Goal: Task Accomplishment & Management: Manage account settings

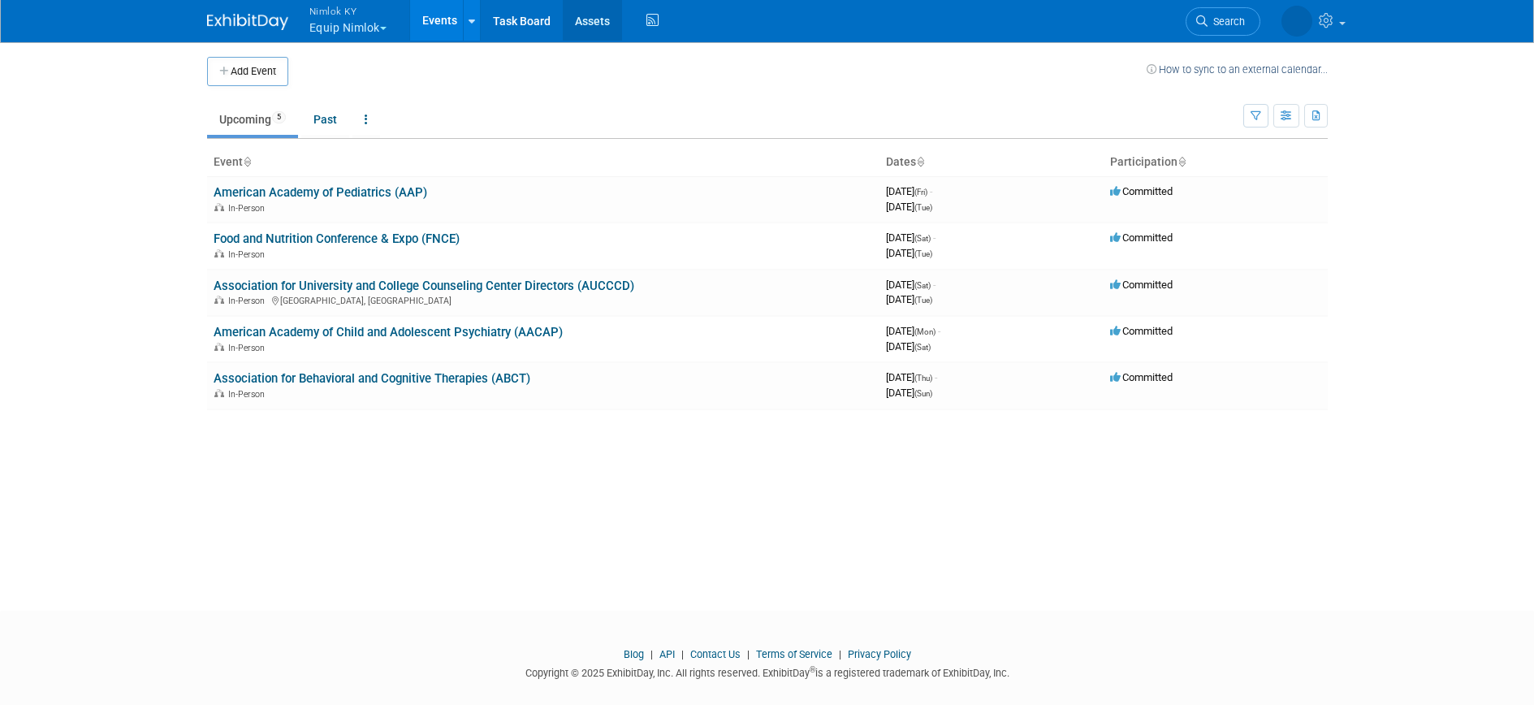
click at [579, 15] on link "Assets" at bounding box center [592, 20] width 59 height 41
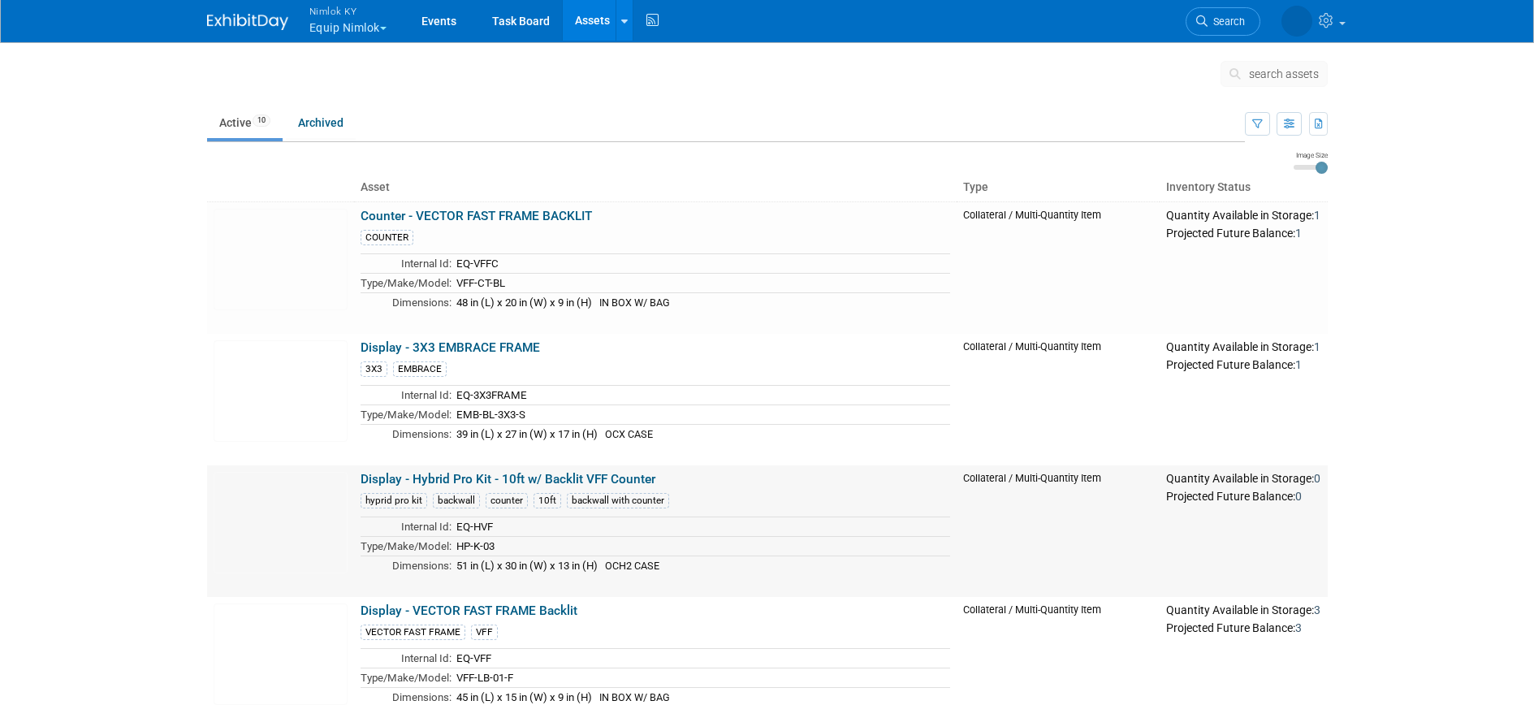
click at [409, 475] on link "Display - Hybrid Pro Kit - 10ft w/ Backlit VFF Counter" at bounding box center [507, 479] width 295 height 15
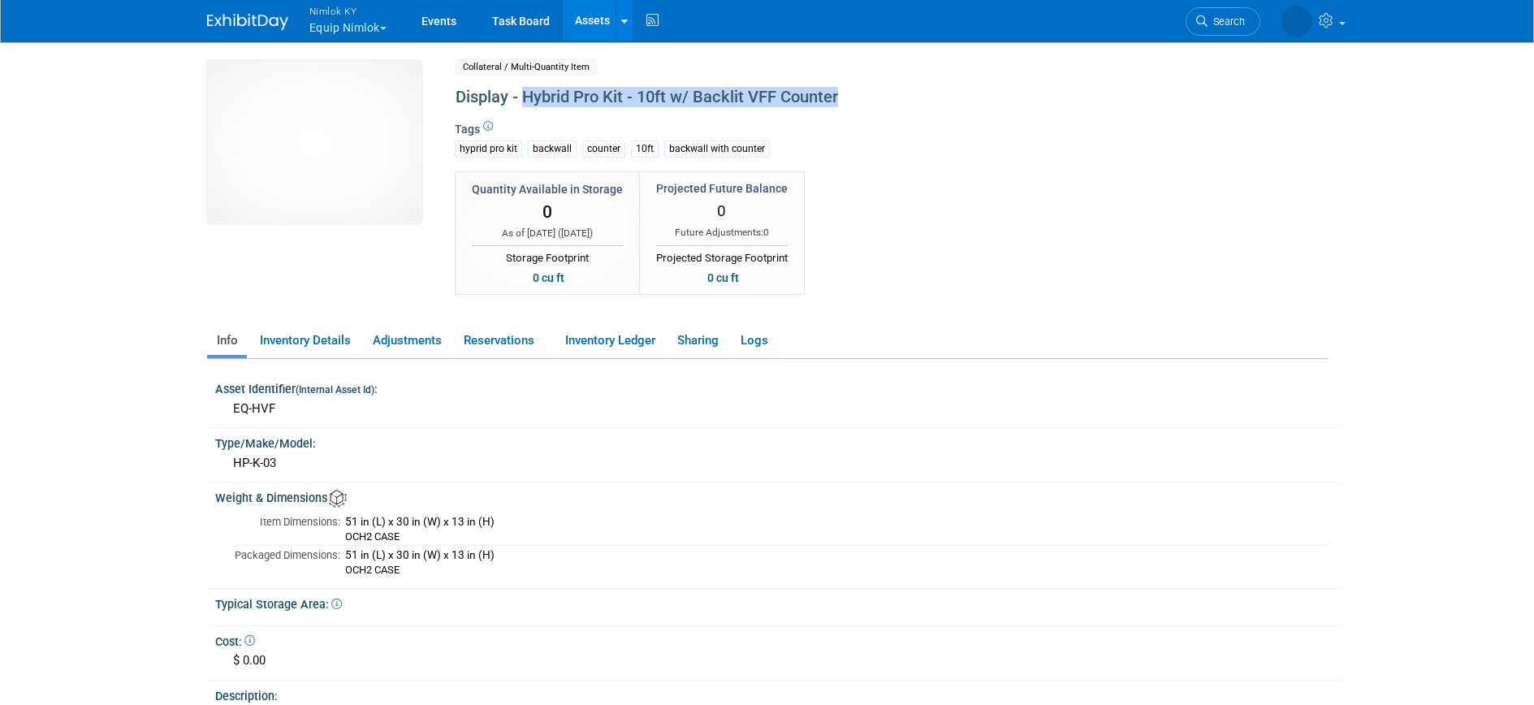
drag, startPoint x: 523, startPoint y: 98, endPoint x: 845, endPoint y: 101, distance: 322.4
click at [845, 101] on div "Display - Hybrid Pro Kit - 10ft w/ Backlit VFF Counter" at bounding box center [822, 97] width 744 height 29
copy div "Hybrid Pro Kit - 10ft w/ Backlit VFF Counter"
click at [580, 18] on link "Assets" at bounding box center [592, 20] width 59 height 41
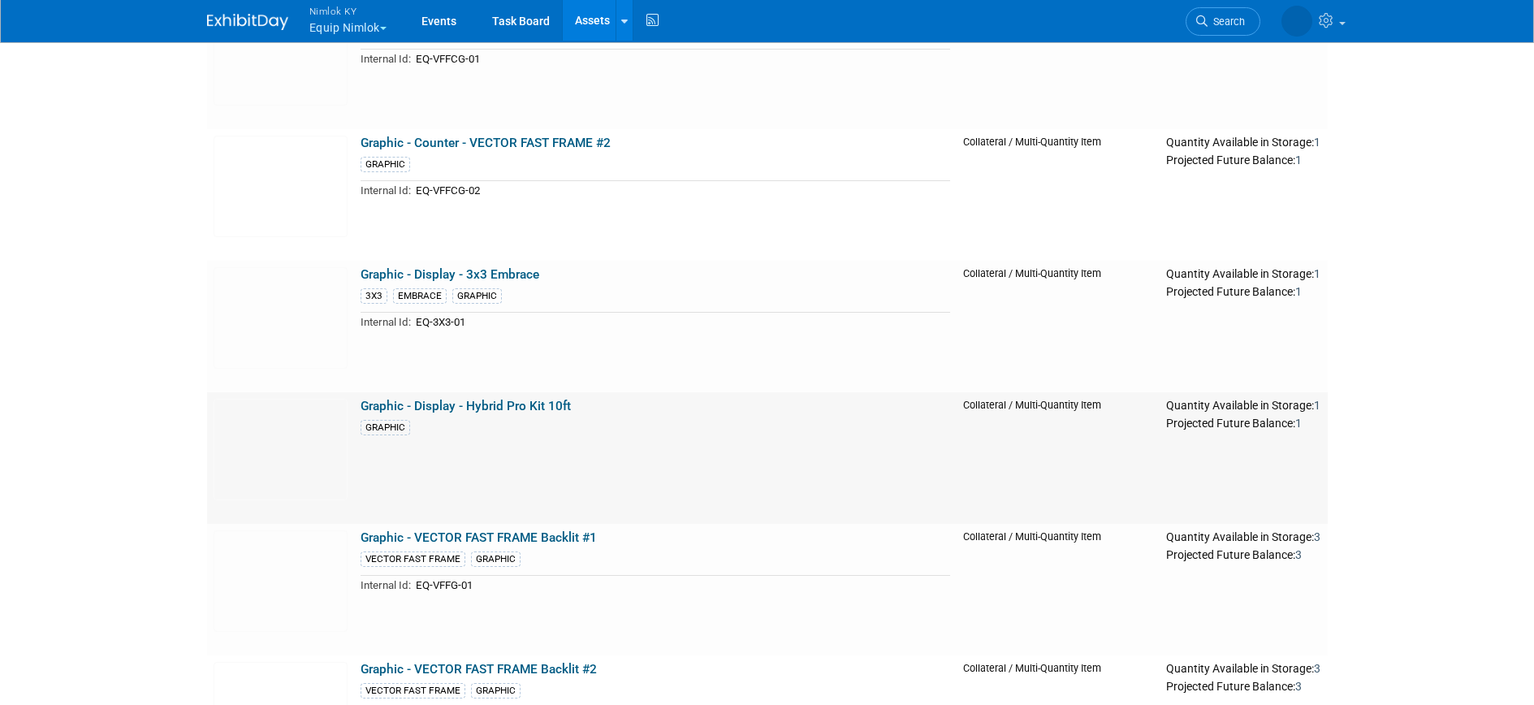
scroll to position [733, 0]
click at [497, 404] on link "Graphic - Display - Hybrid Pro Kit 10ft" at bounding box center [465, 403] width 210 height 15
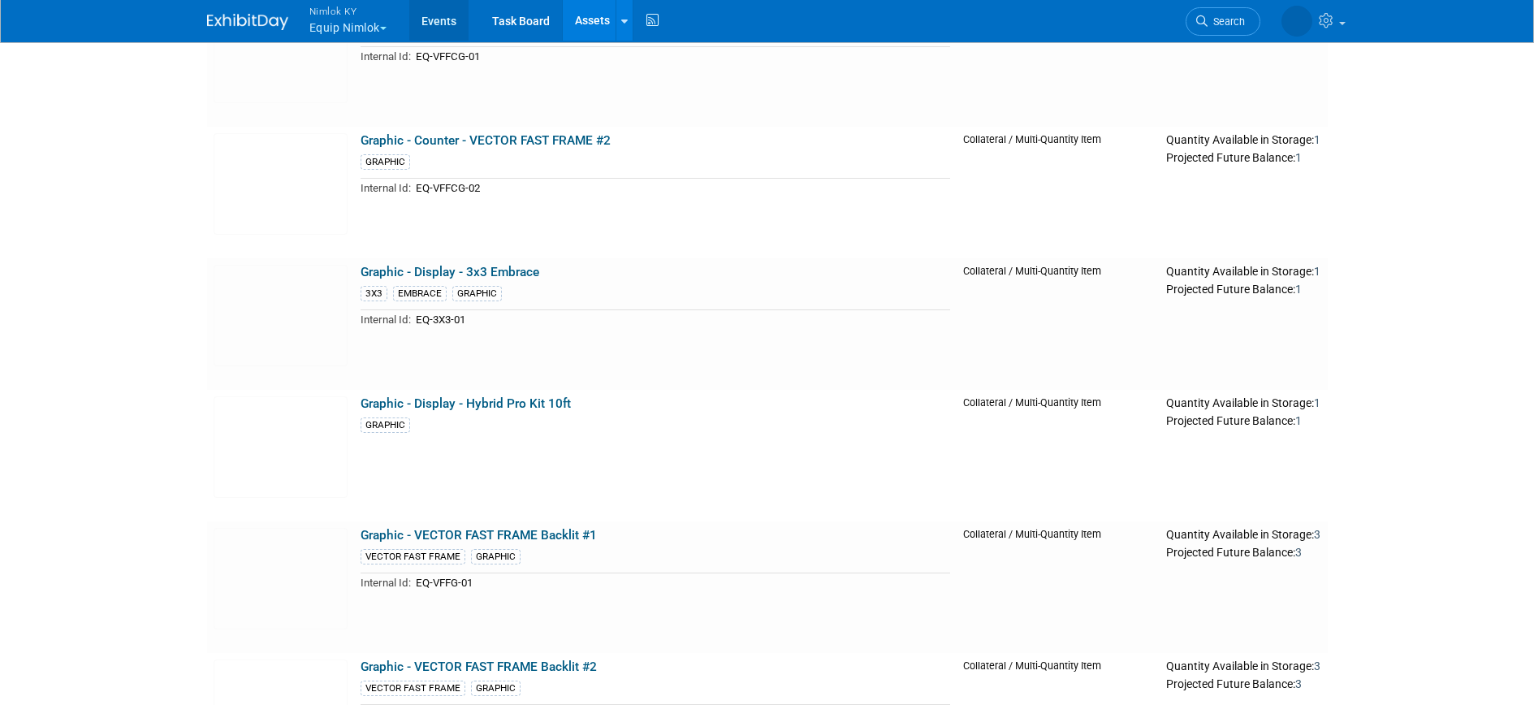
click at [432, 18] on link "Events" at bounding box center [438, 20] width 59 height 41
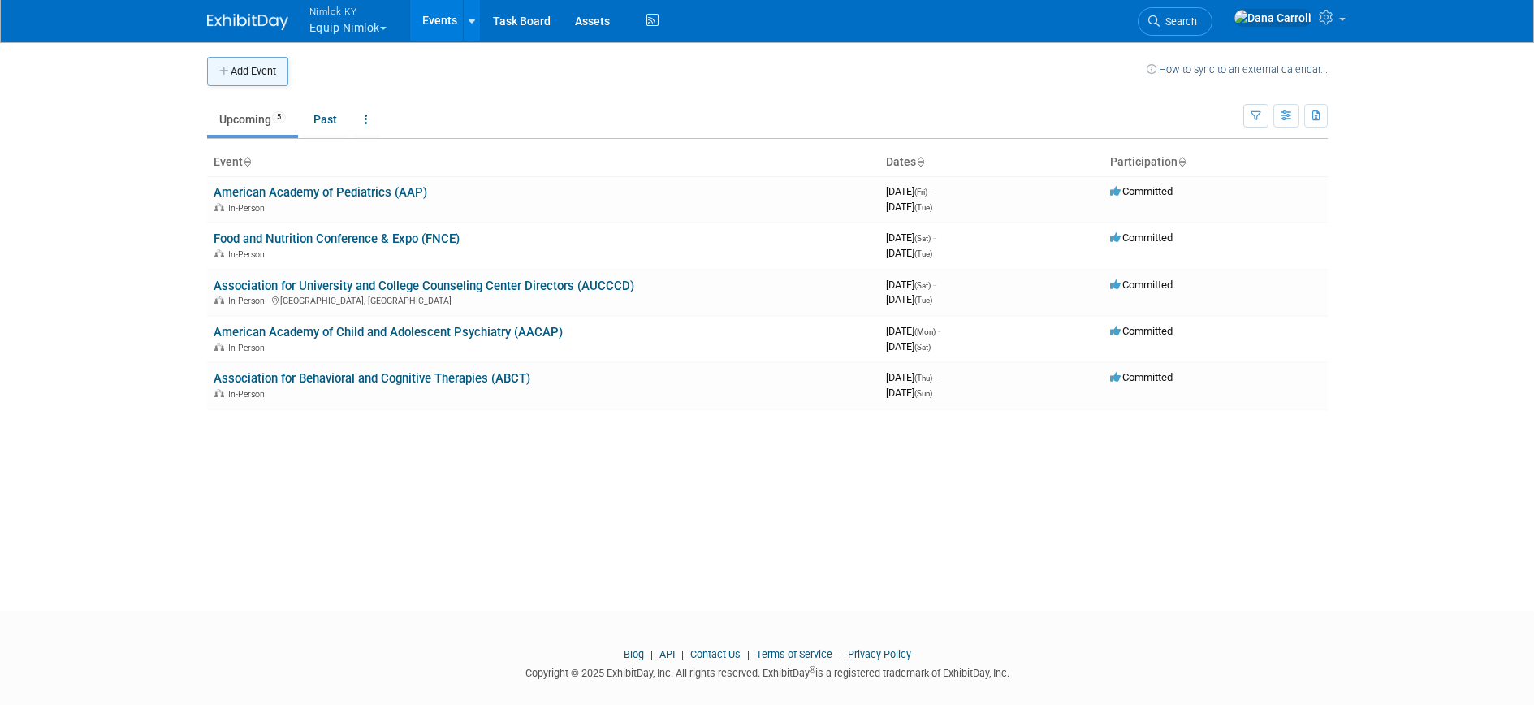
click at [261, 67] on button "Add Event" at bounding box center [247, 71] width 81 height 29
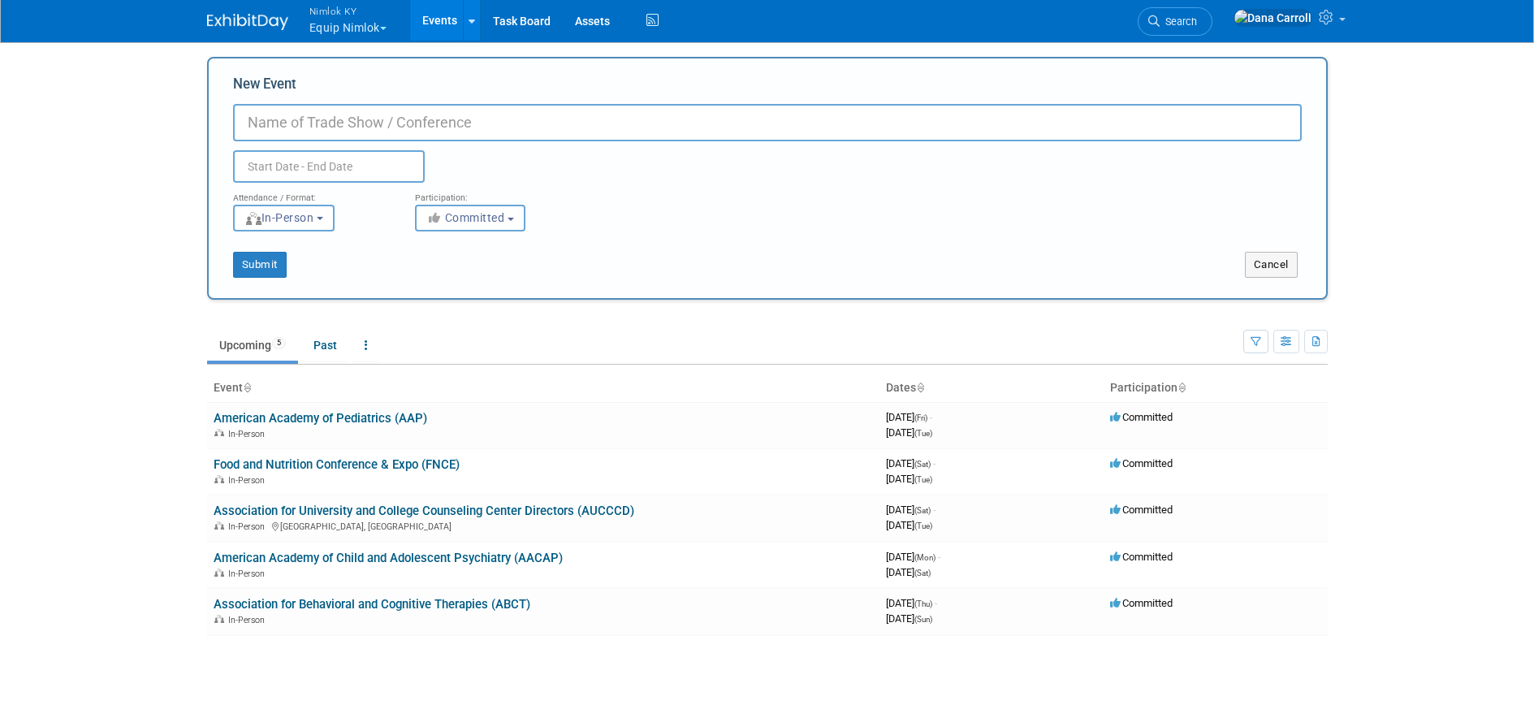
click at [297, 111] on input "New Event" at bounding box center [767, 122] width 1069 height 37
type input "m"
type input "Mlps Onsite"
click at [304, 166] on input "text" at bounding box center [329, 166] width 192 height 32
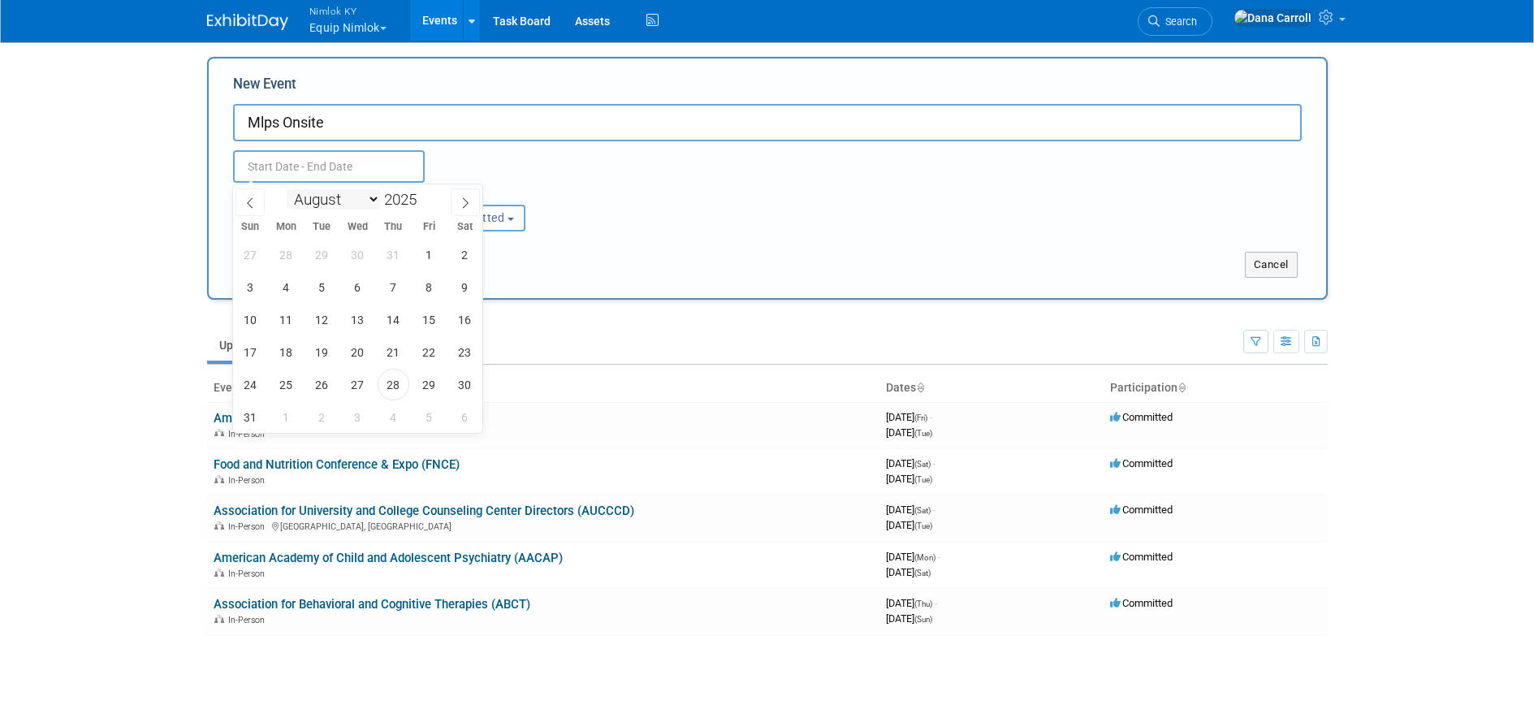
click at [373, 199] on select "January February March April May June July August September October November De…" at bounding box center [333, 199] width 93 height 20
select select "8"
click at [287, 189] on select "January February March April May June July August September October November De…" at bounding box center [333, 199] width 93 height 20
click at [353, 320] on span "17" at bounding box center [358, 320] width 32 height 32
type input "Sep 17, 2025 to Sep 17, 2025"
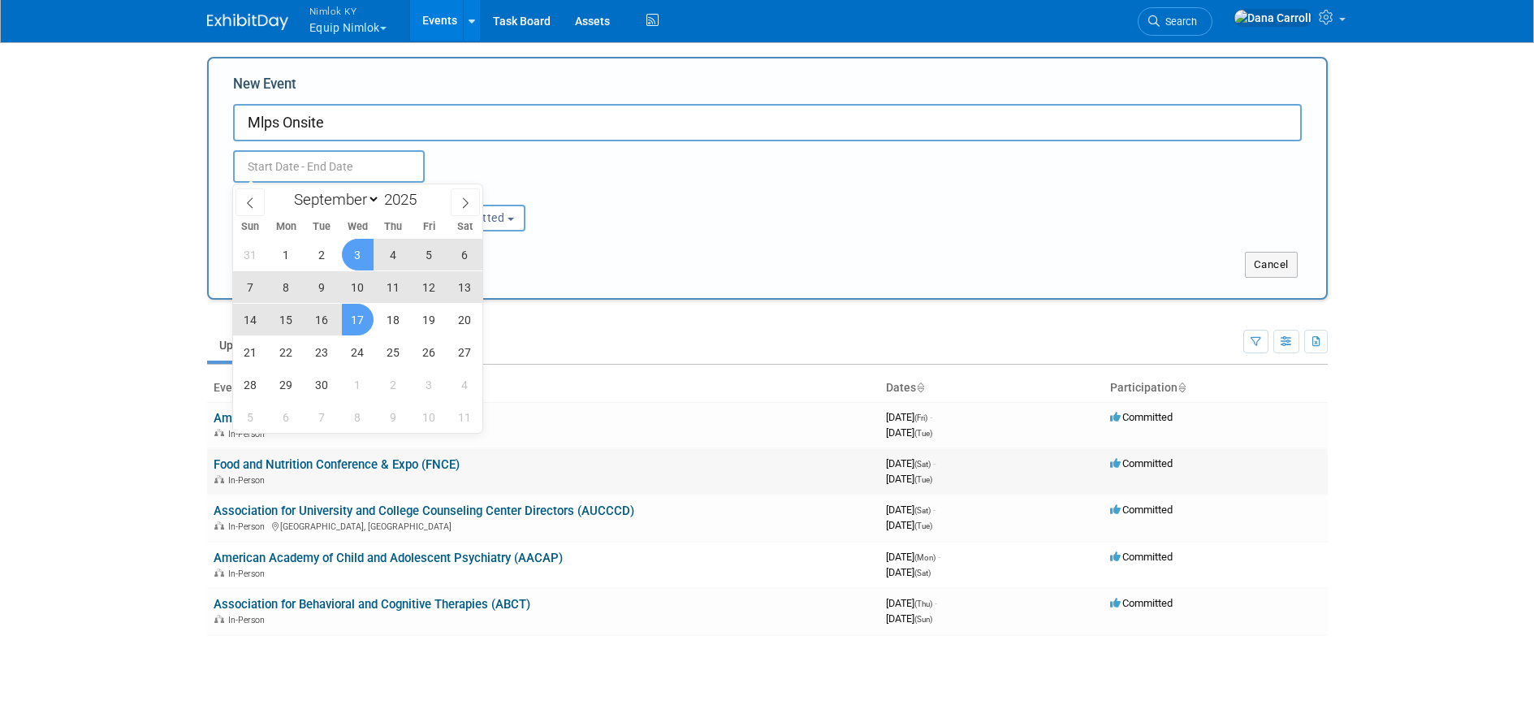
type input "Sep 17, 2025 to Sep 17, 2025"
click at [744, 477] on div "In-Person" at bounding box center [543, 479] width 659 height 13
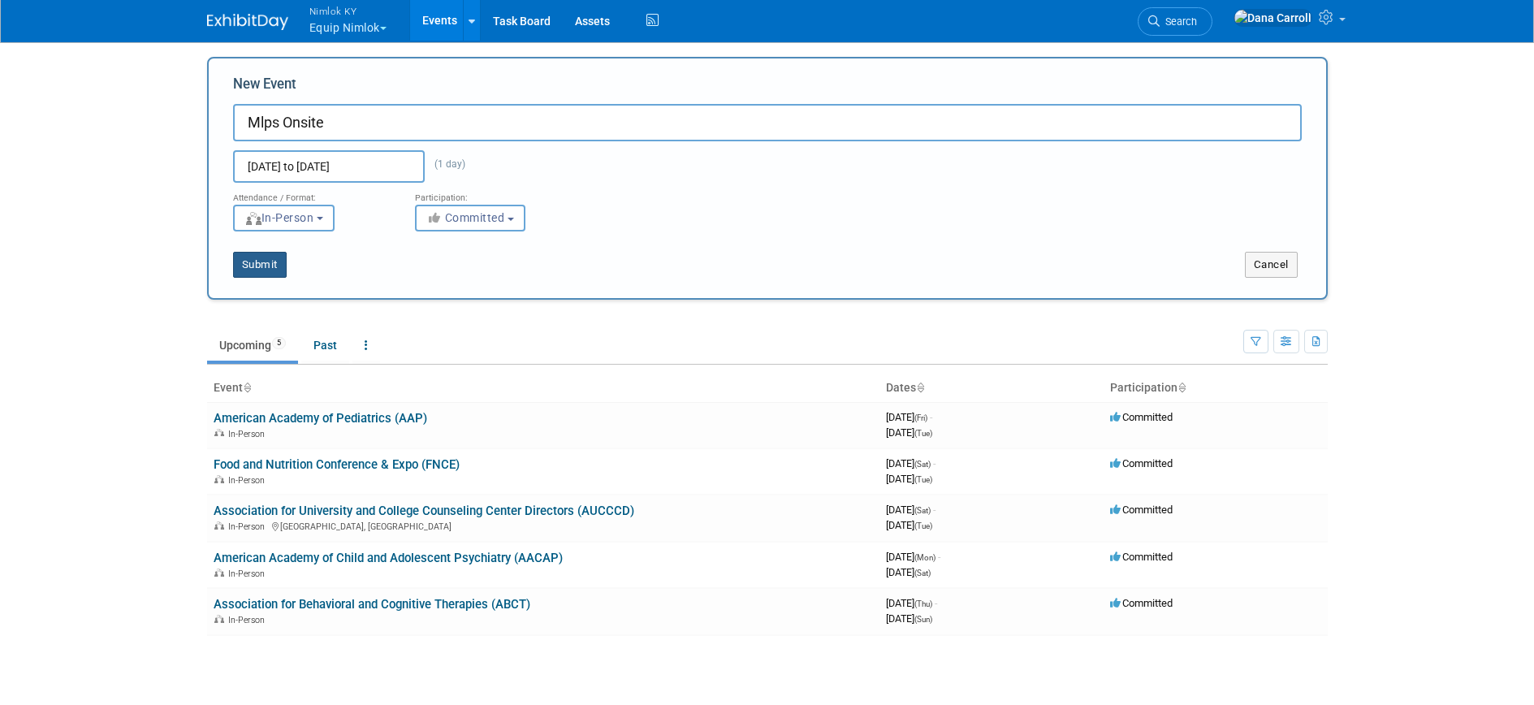
click at [274, 267] on button "Submit" at bounding box center [260, 265] width 54 height 26
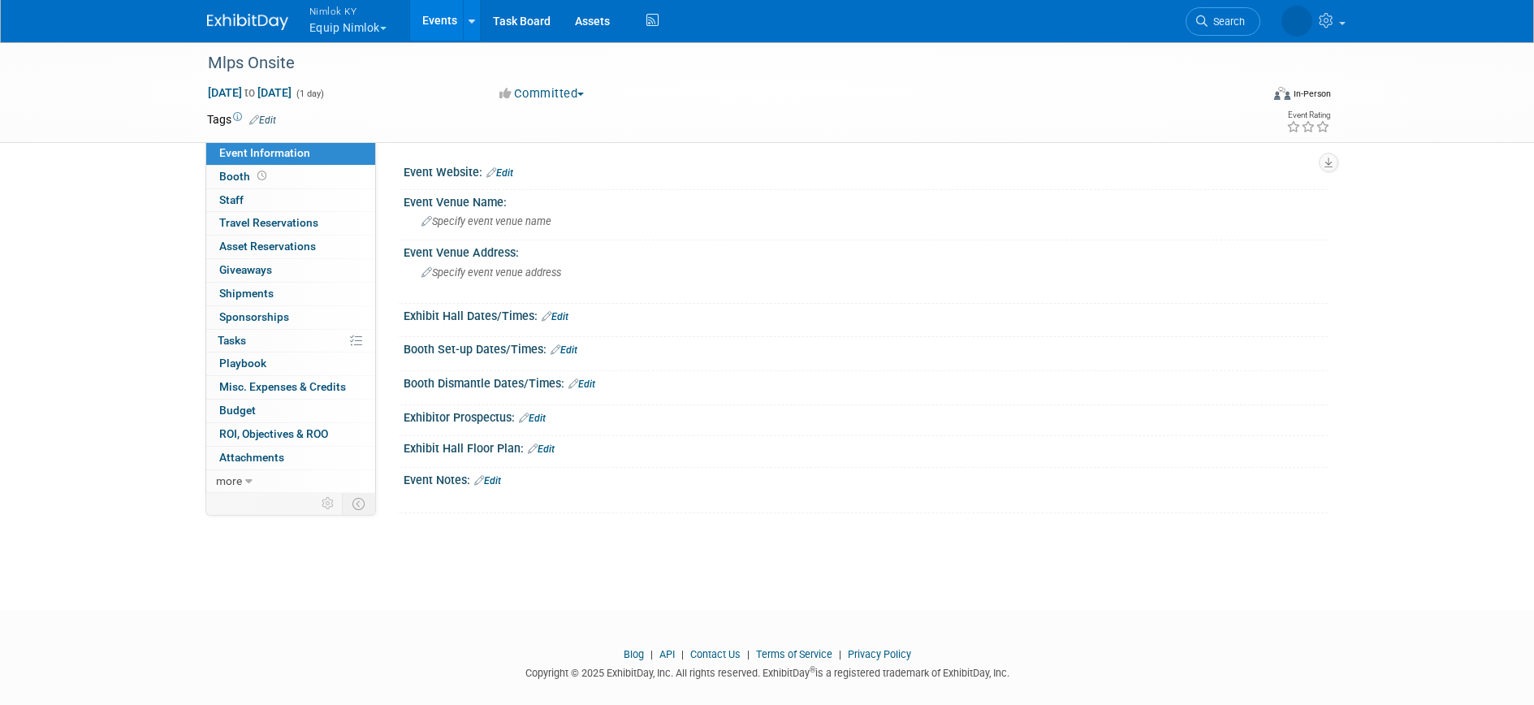
click at [429, 18] on link "Events" at bounding box center [439, 20] width 59 height 41
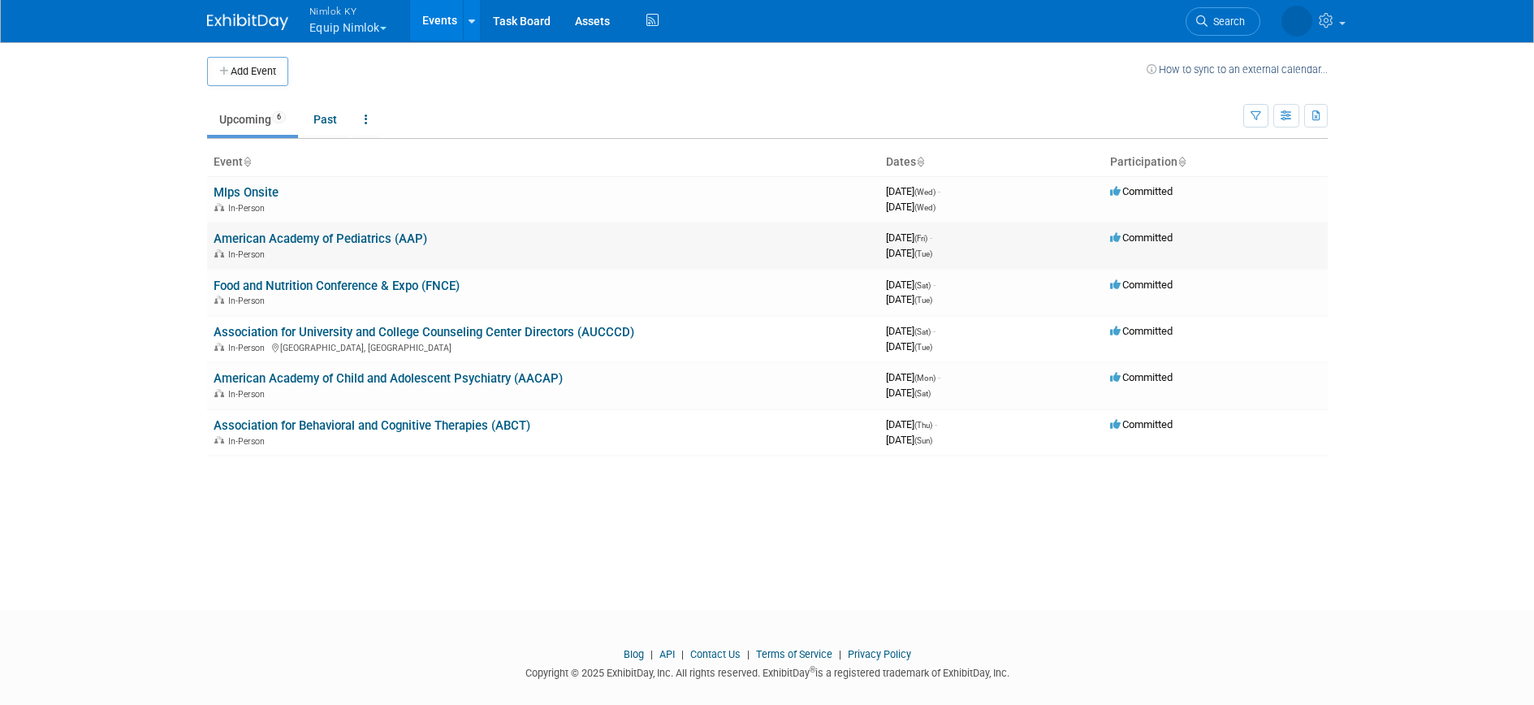
click at [306, 236] on link "American Academy of Pediatrics (AAP)" at bounding box center [321, 238] width 214 height 15
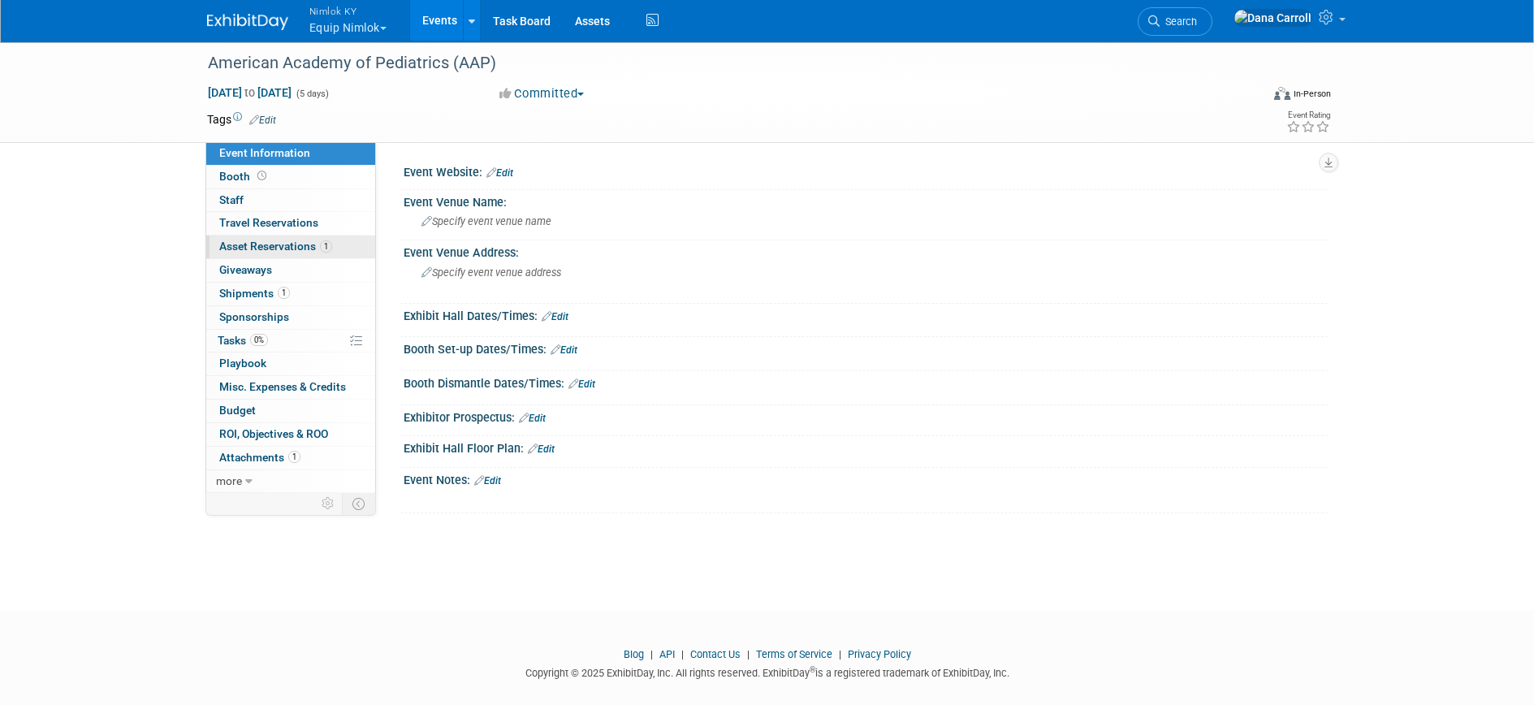
click at [239, 244] on span "Asset Reservations 1" at bounding box center [275, 246] width 113 height 13
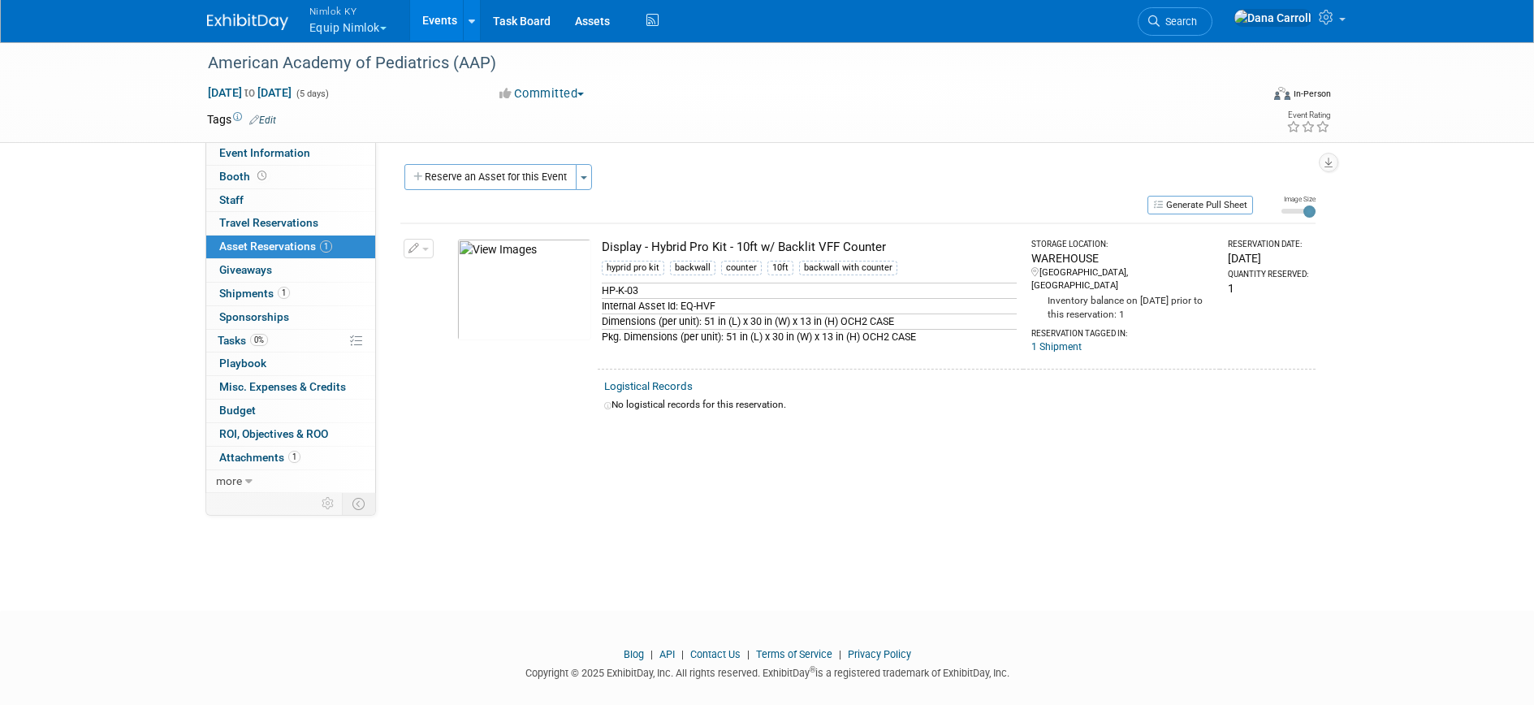
click at [433, 19] on link "Events" at bounding box center [439, 20] width 59 height 41
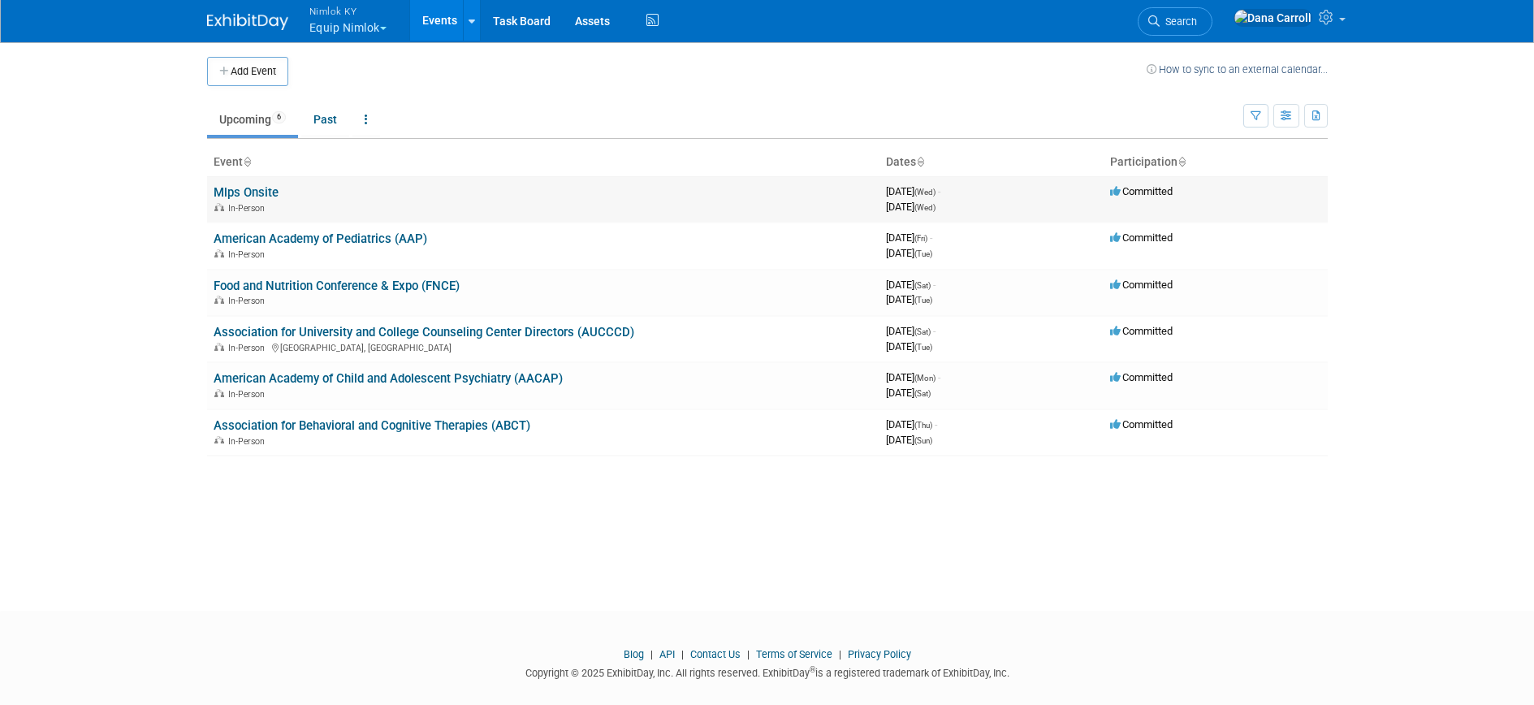
click at [248, 193] on link "Mlps Onsite" at bounding box center [246, 192] width 65 height 15
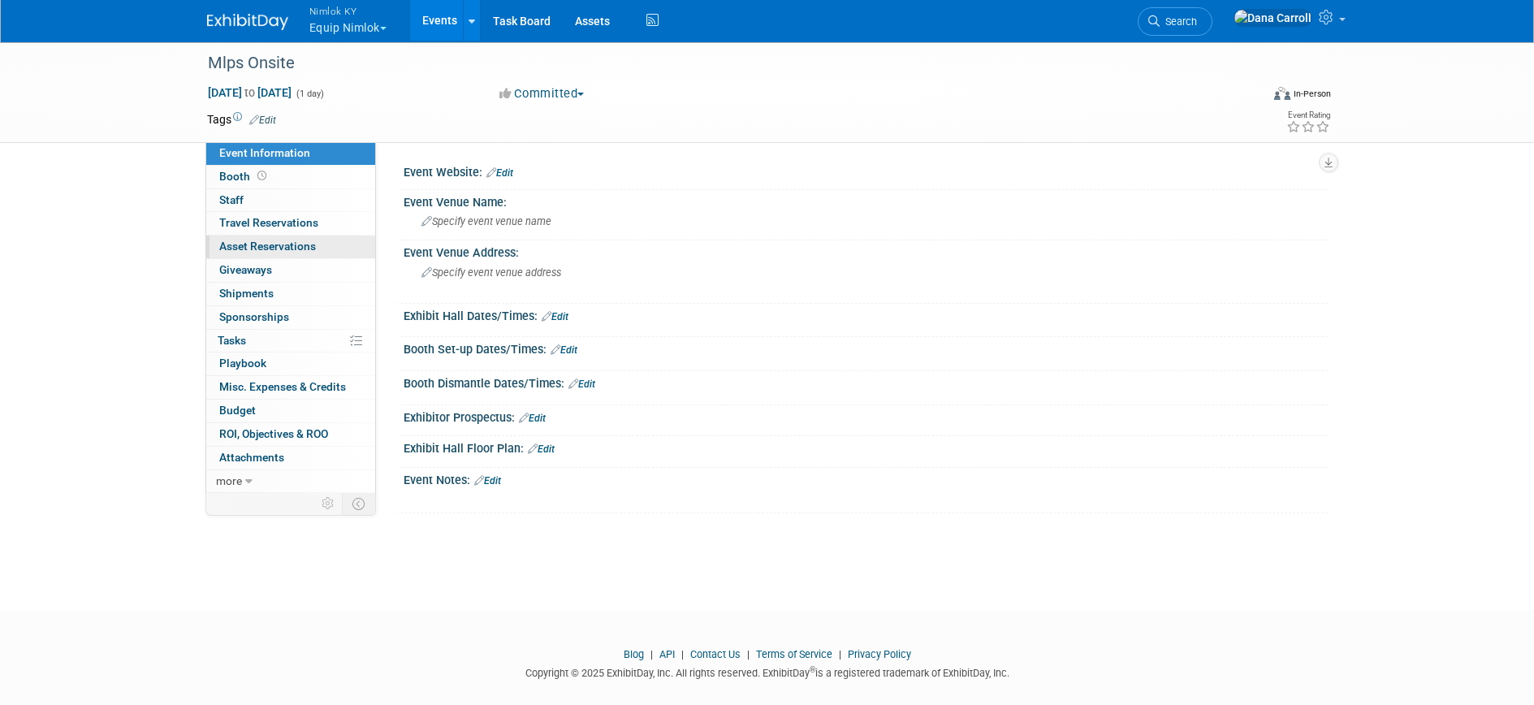
click at [259, 248] on span "Asset Reservations 0" at bounding box center [267, 246] width 97 height 13
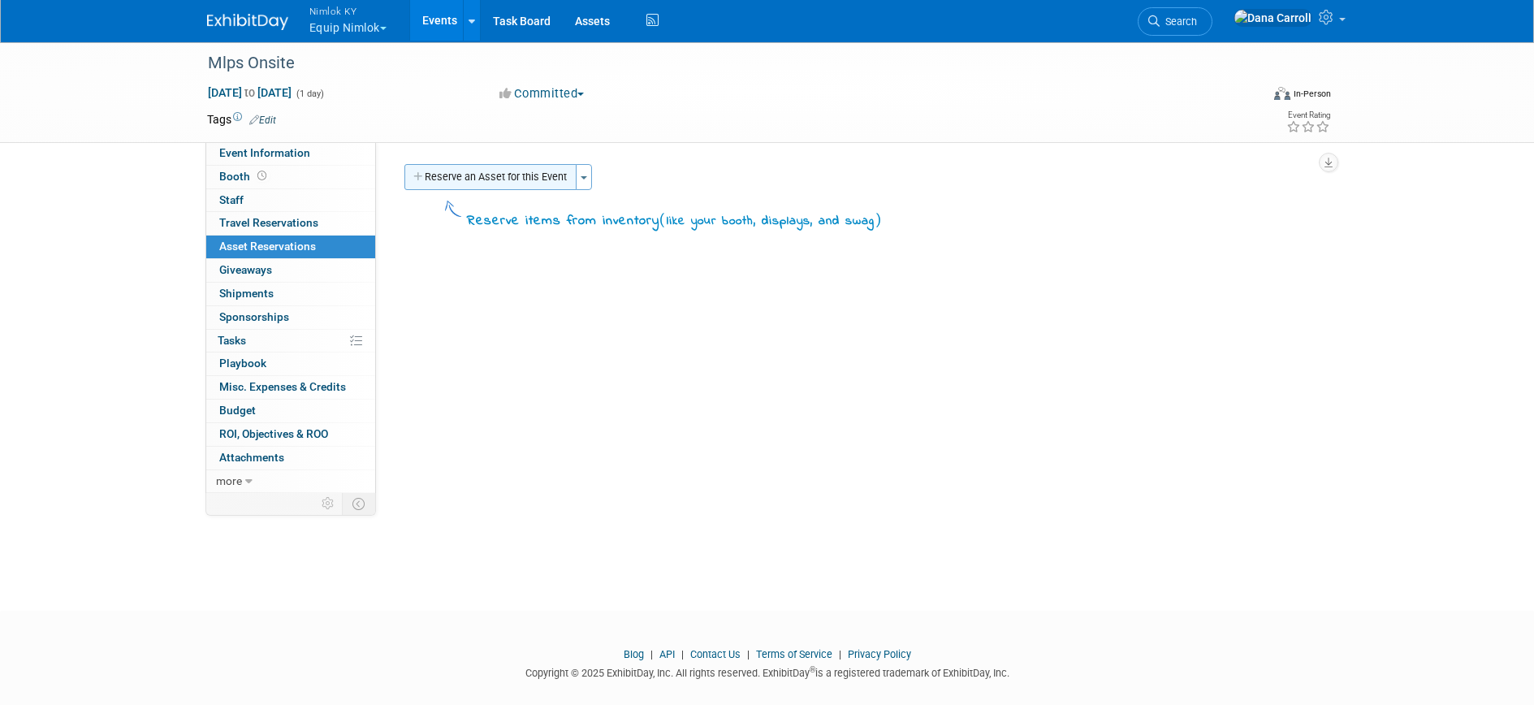
click at [503, 181] on button "Reserve an Asset for this Event" at bounding box center [490, 177] width 172 height 26
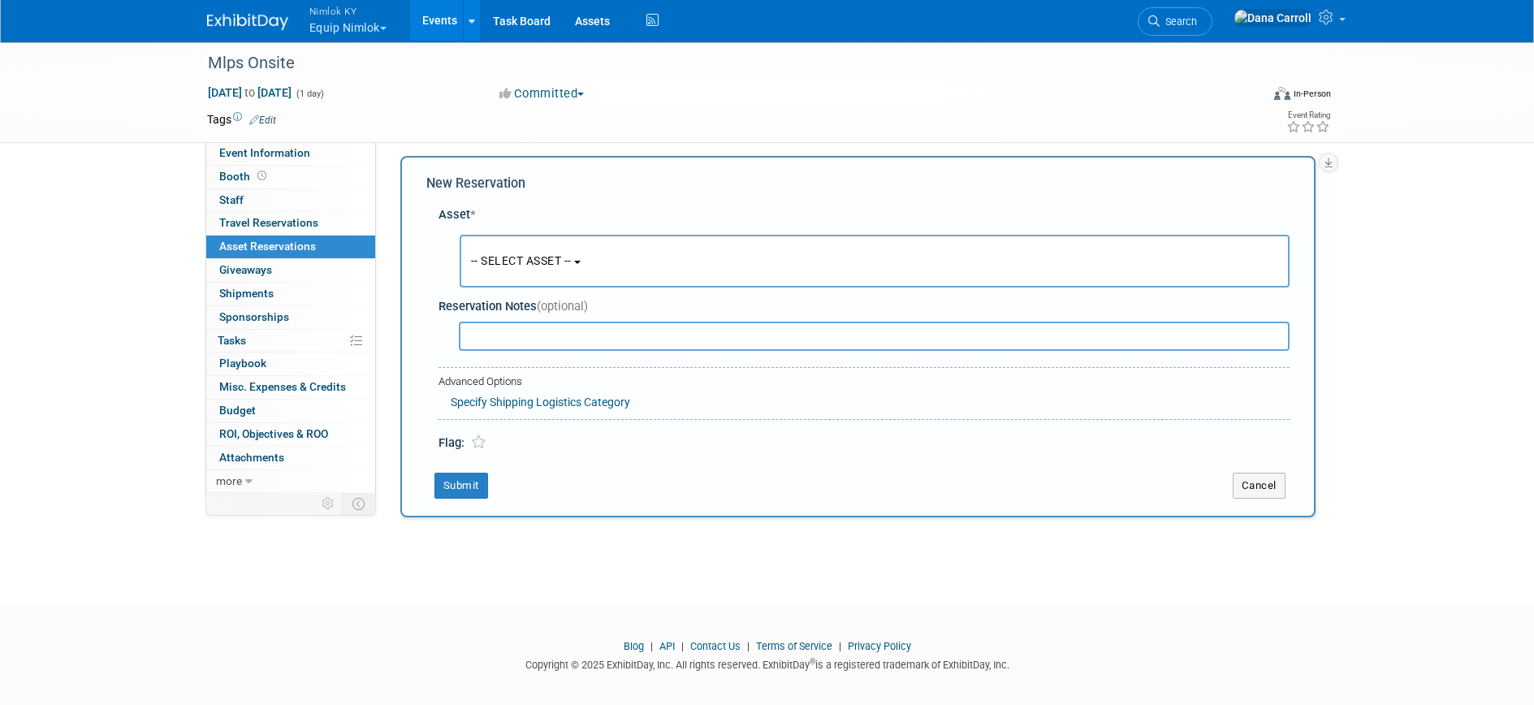
scroll to position [15, 0]
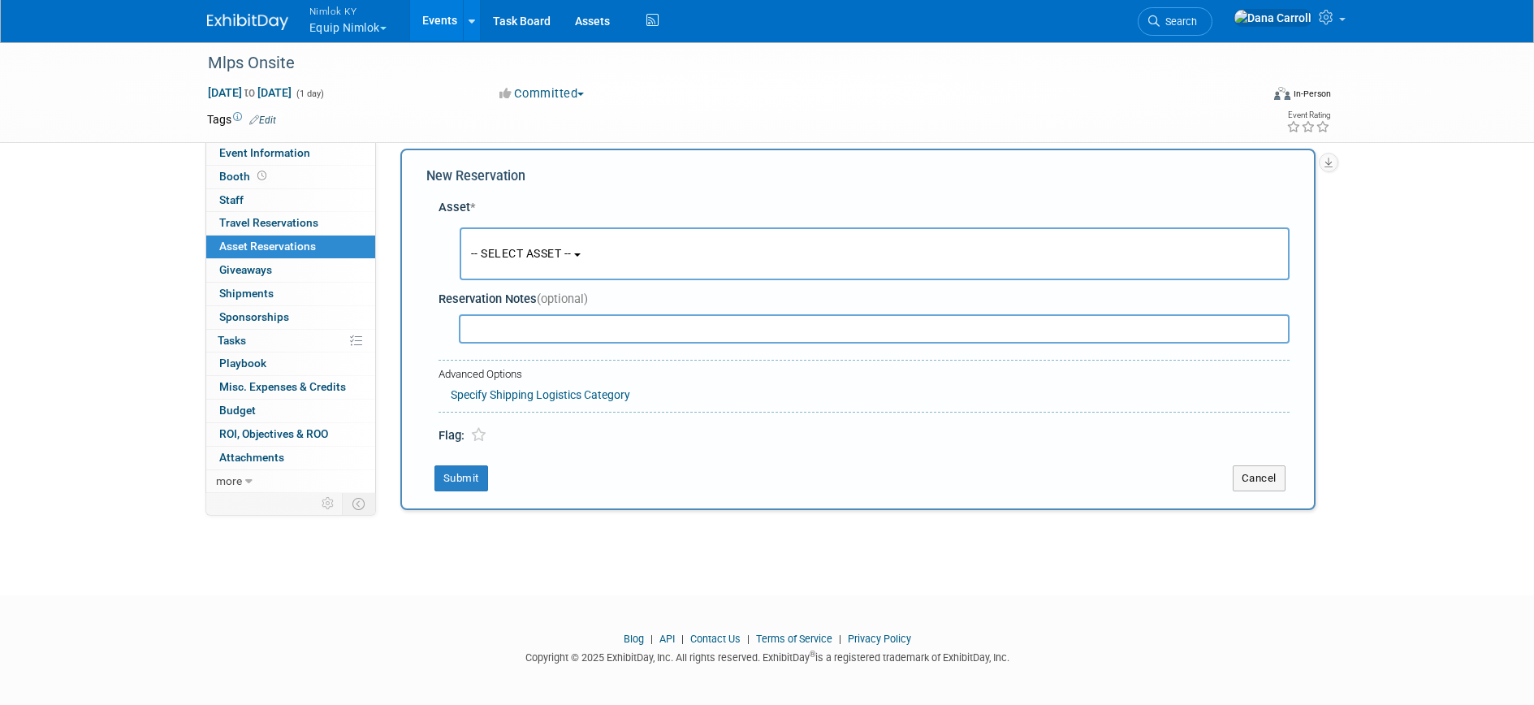
click at [581, 253] on b "button" at bounding box center [577, 254] width 6 height 3
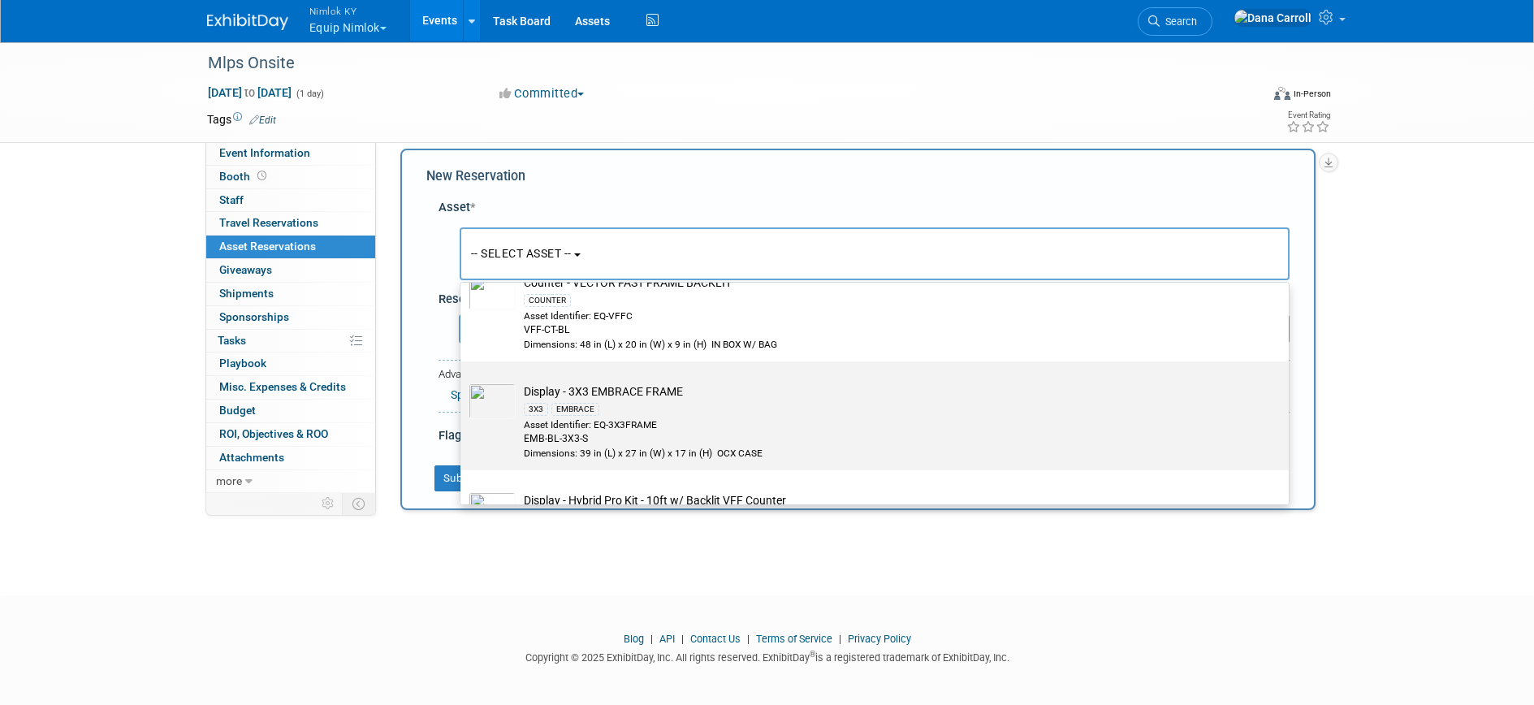
scroll to position [99, 0]
click at [658, 396] on td "Display - 3X3 EMBRACE FRAME 3X3 EMBRACE Asset Identifier: EQ-3X3FRAME EMB-BL-3X…" at bounding box center [886, 420] width 740 height 77
click at [463, 379] on input "Display - 3X3 EMBRACE FRAME 3X3 EMBRACE Asset Identifier: EQ-3X3FRAME EMB-BL-3X…" at bounding box center [457, 374] width 11 height 11
select select "10727787"
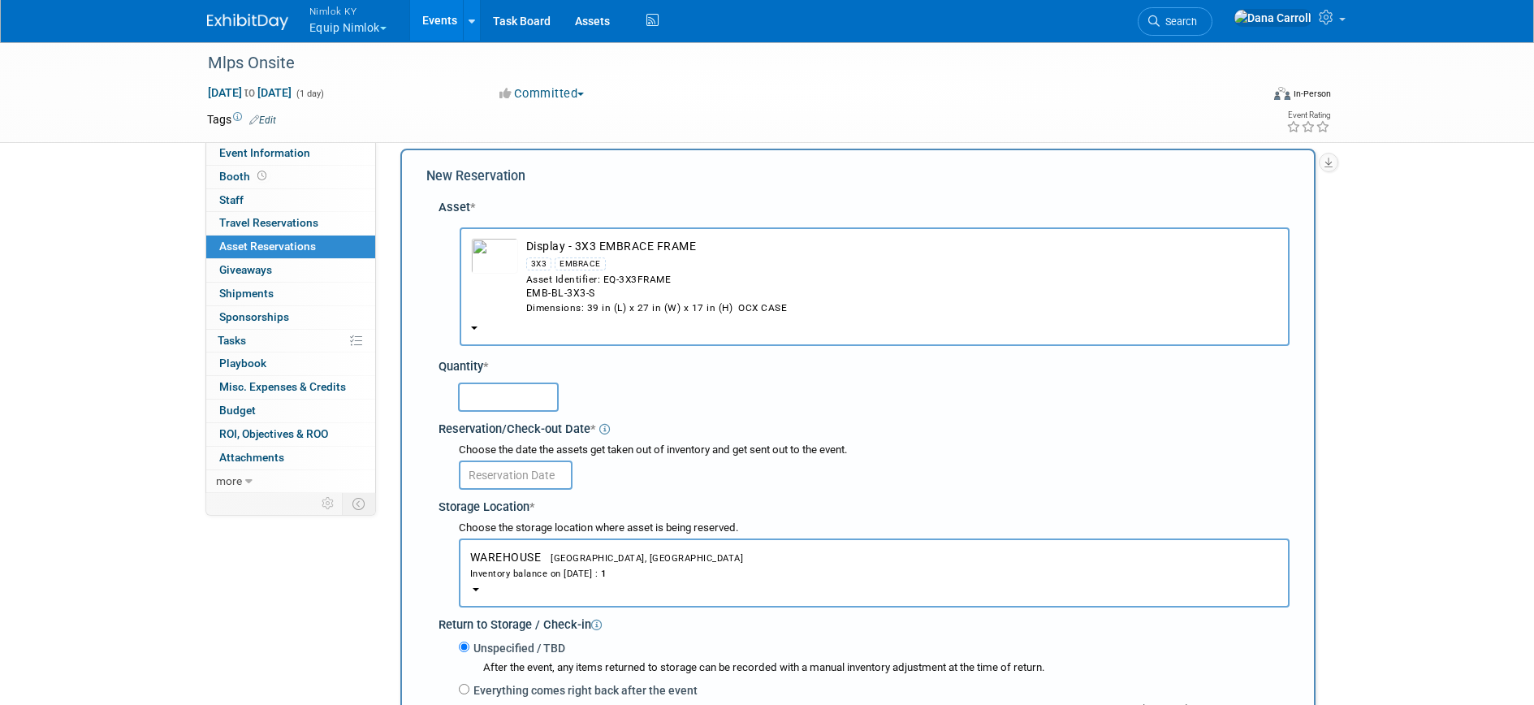
click at [523, 399] on input "text" at bounding box center [508, 396] width 101 height 29
type input "1"
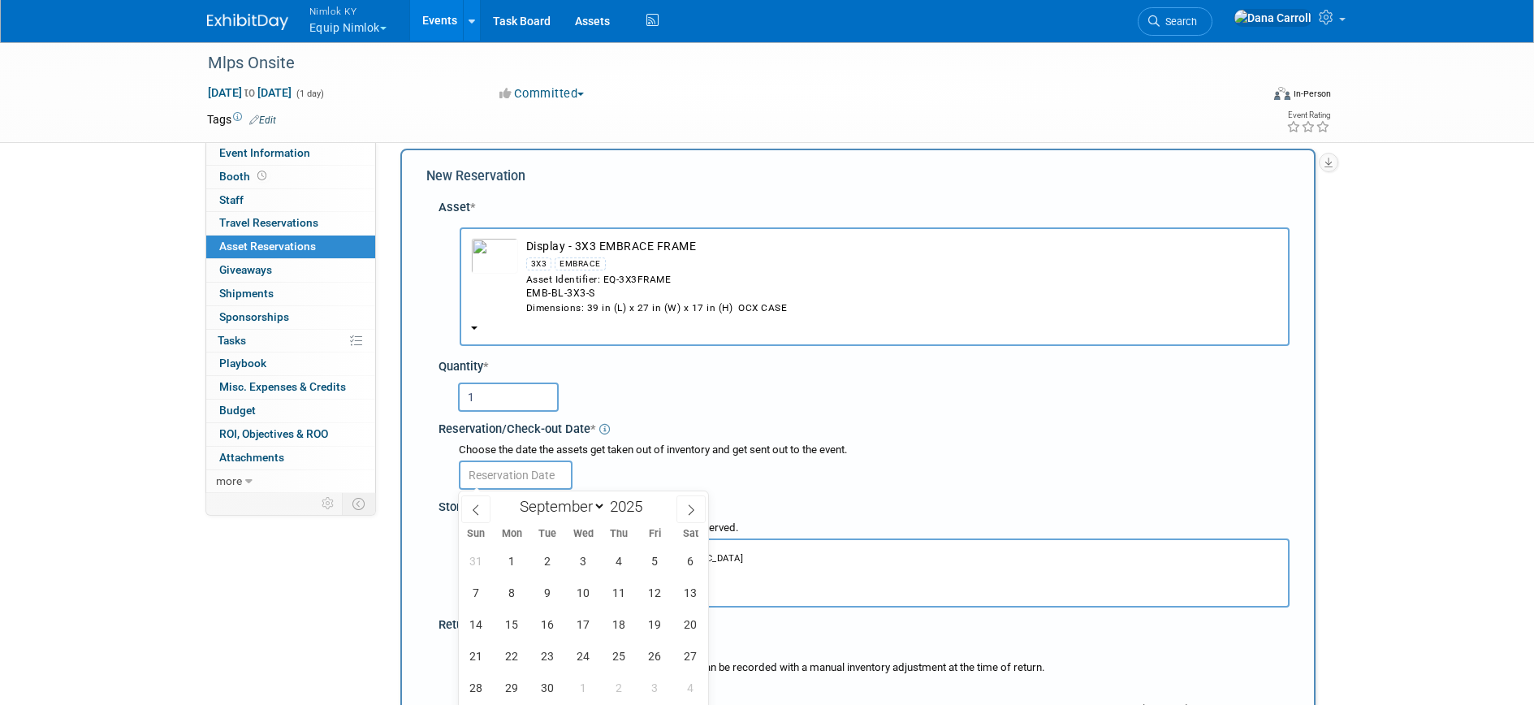
click at [531, 477] on input "text" at bounding box center [516, 474] width 114 height 29
click at [462, 502] on span at bounding box center [475, 509] width 29 height 28
select select "7"
click at [614, 689] on span "28" at bounding box center [619, 687] width 32 height 32
type input "Aug 28, 2025"
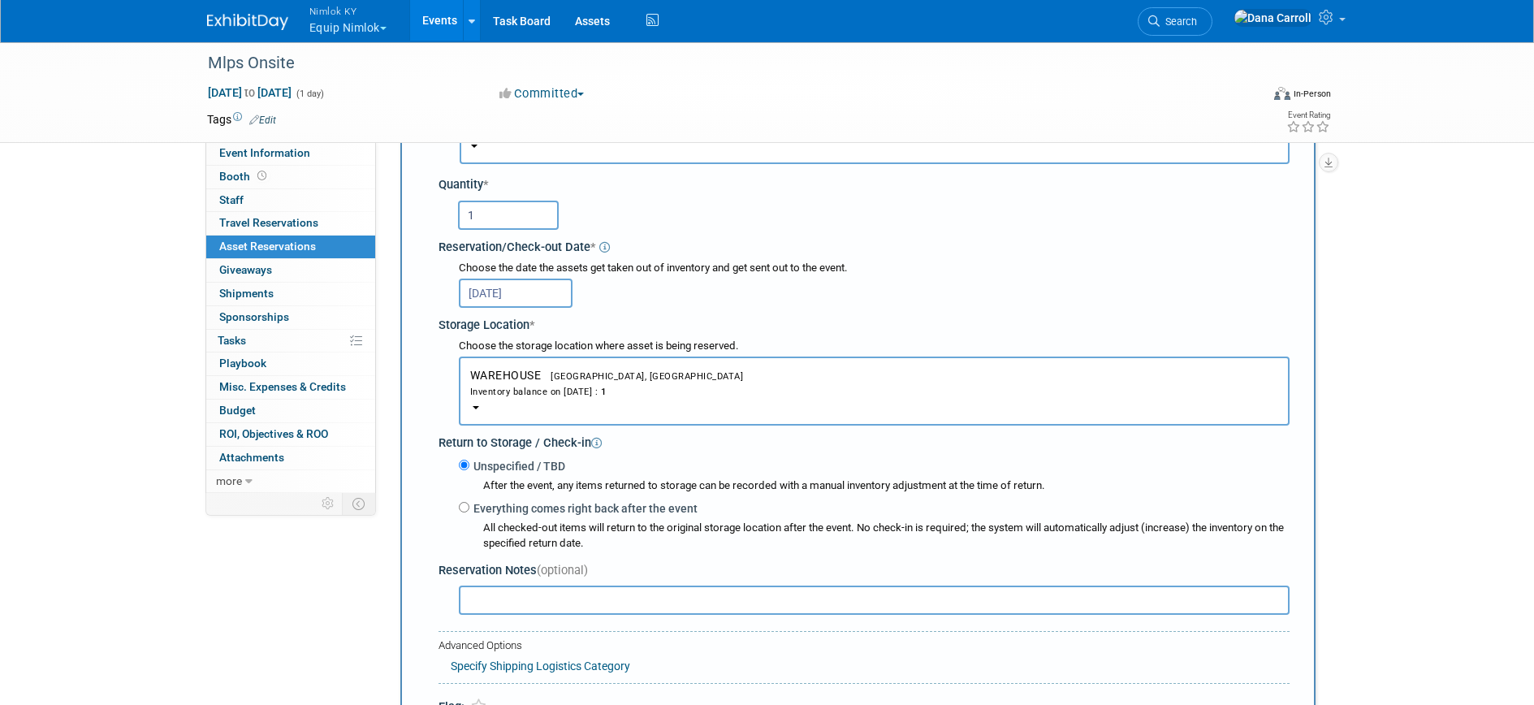
scroll to position [225, 0]
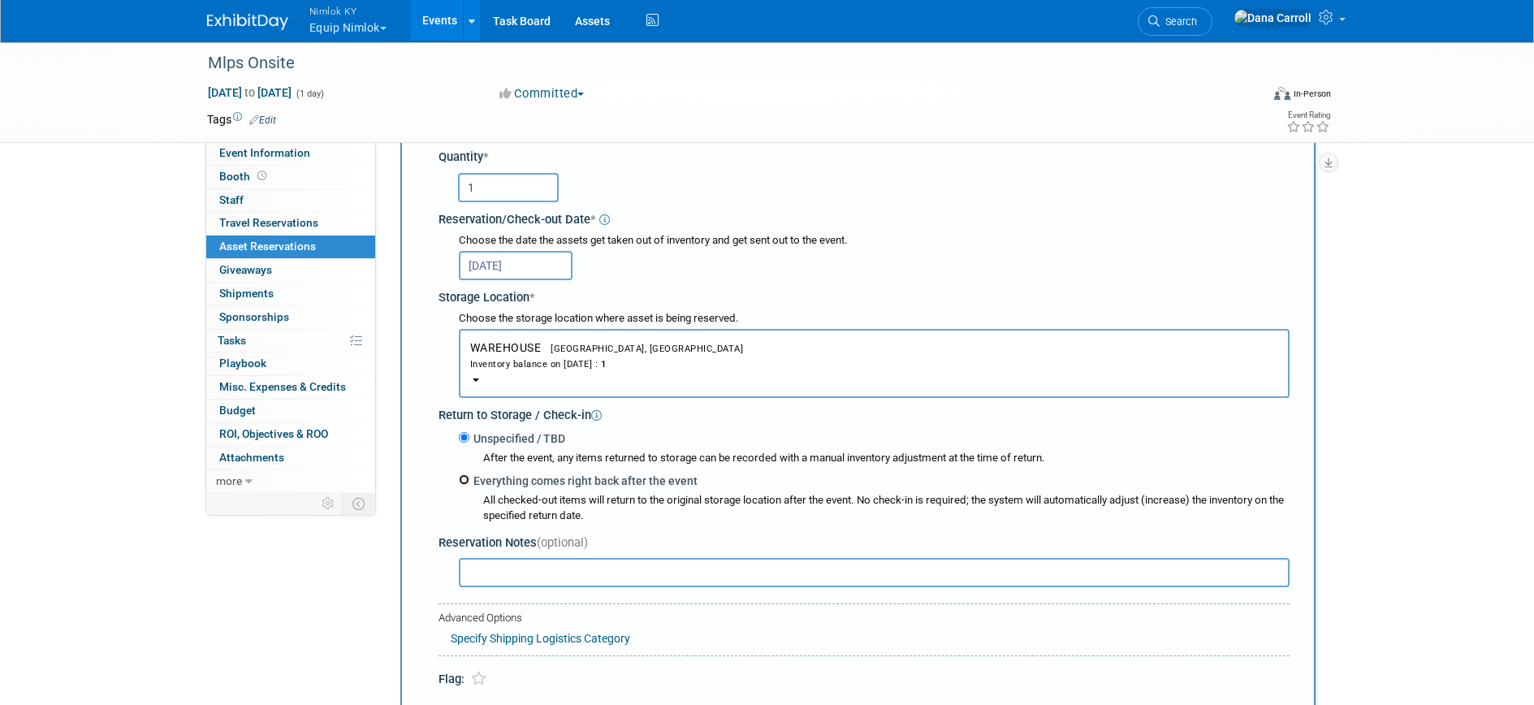
click at [464, 474] on input "Everything comes right back after the event" at bounding box center [464, 479] width 11 height 11
radio input "true"
select select "8"
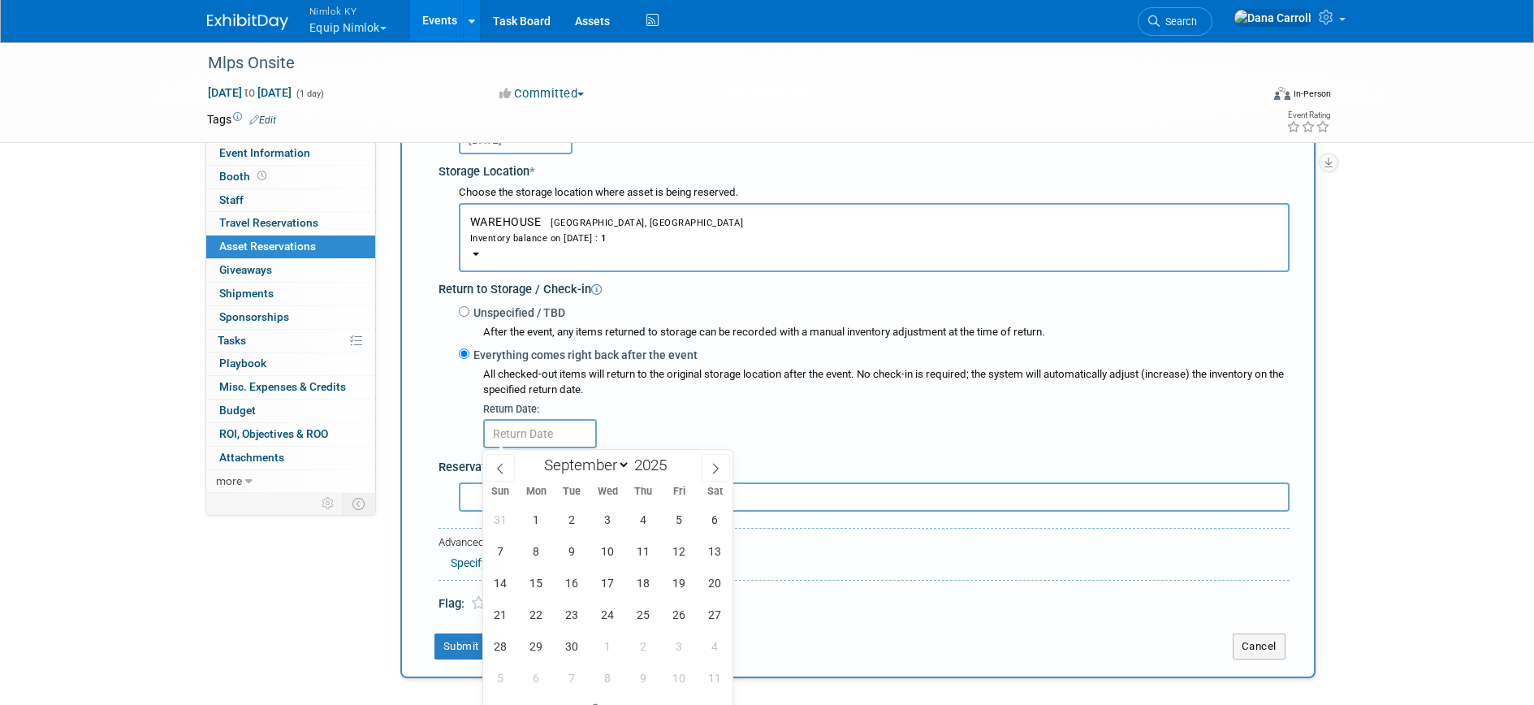
scroll to position [394, 0]
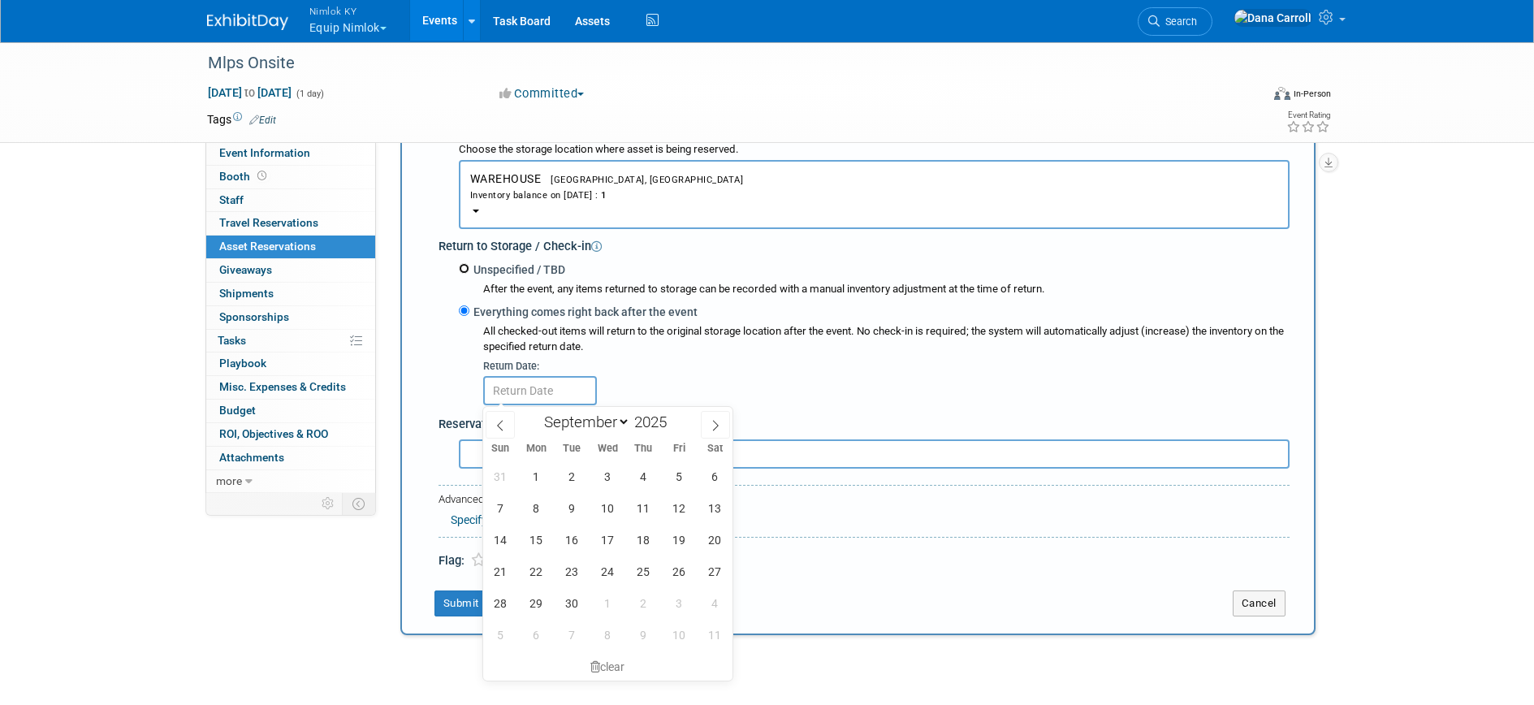
click at [467, 267] on input "Unspecified / TBD" at bounding box center [464, 268] width 11 height 11
radio input "true"
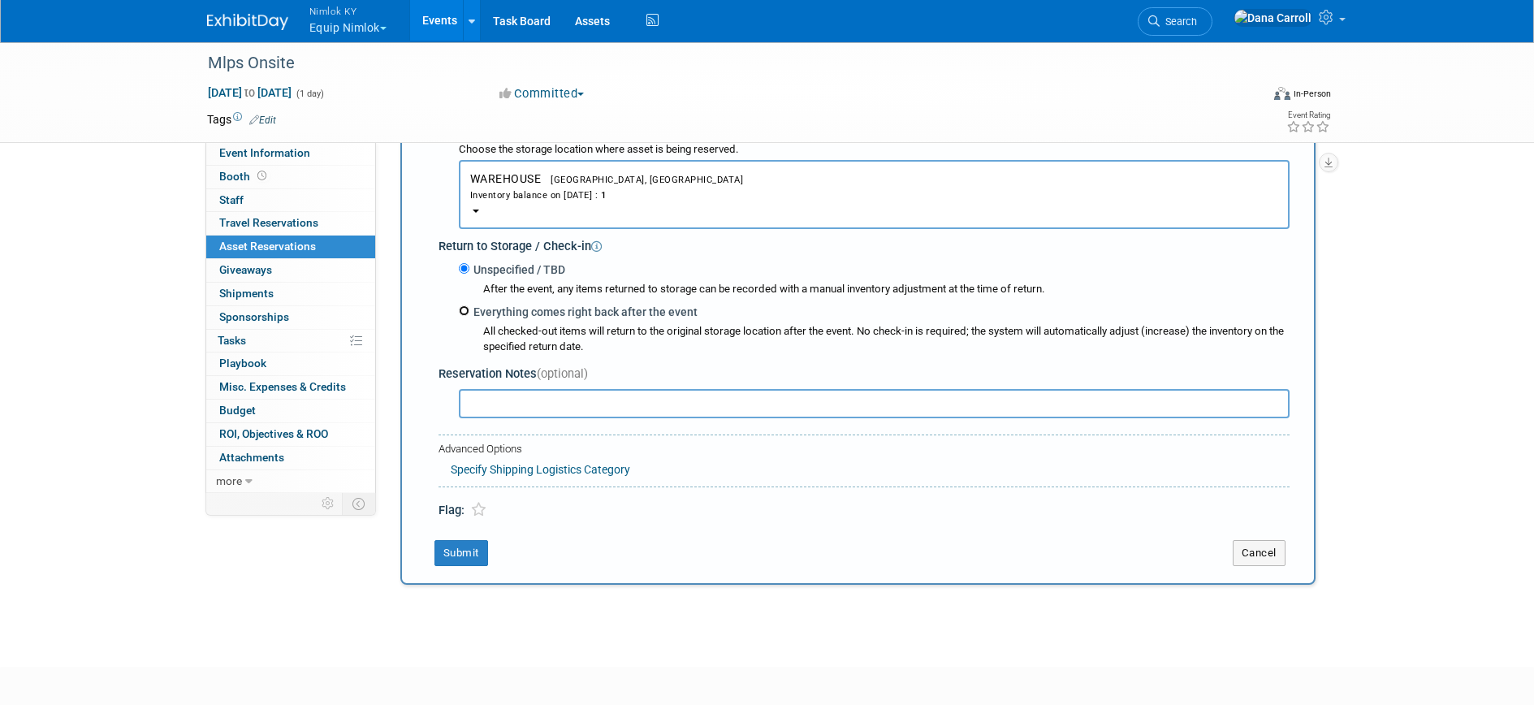
click at [466, 309] on input "Everything comes right back after the event" at bounding box center [464, 310] width 11 height 11
radio input "true"
select select "8"
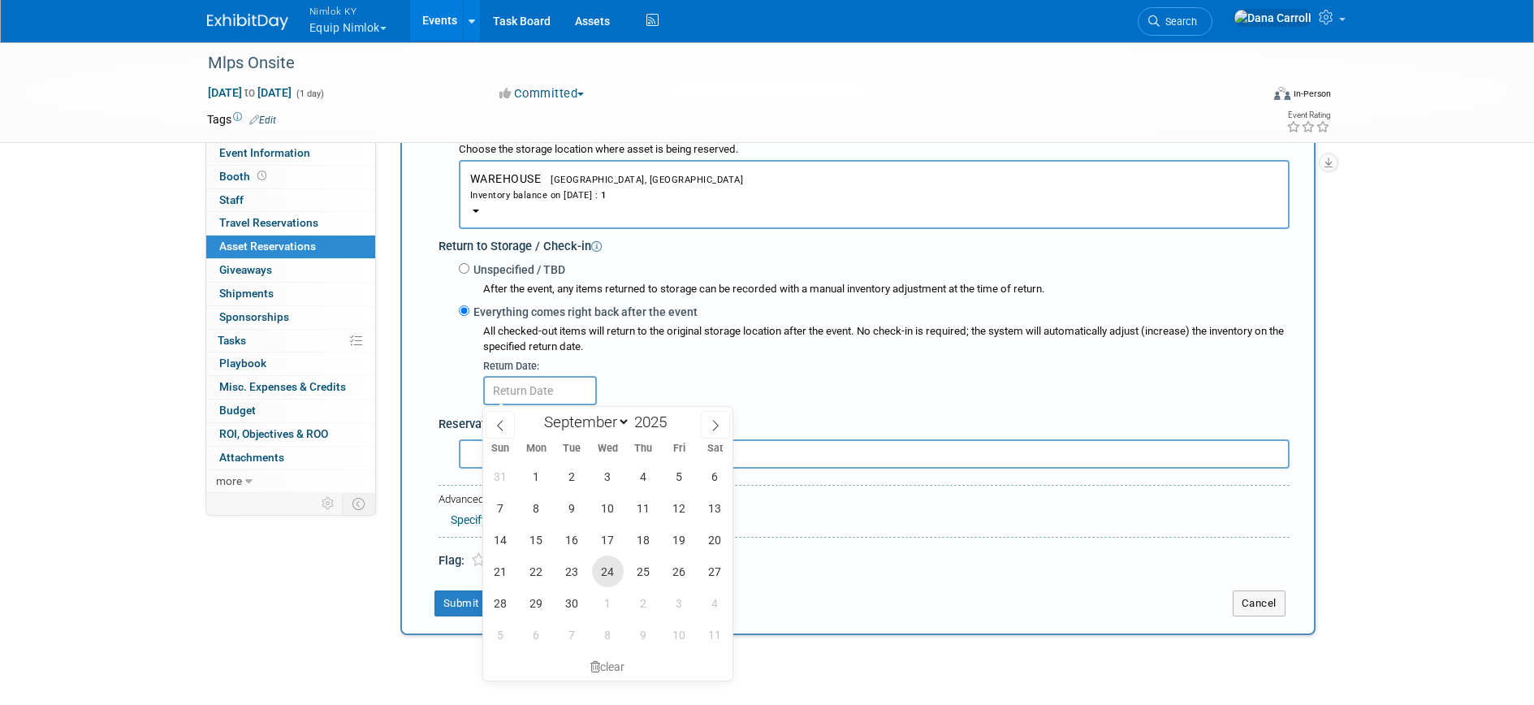
click at [612, 575] on span "24" at bounding box center [608, 571] width 32 height 32
type input "Sep 24, 2025"
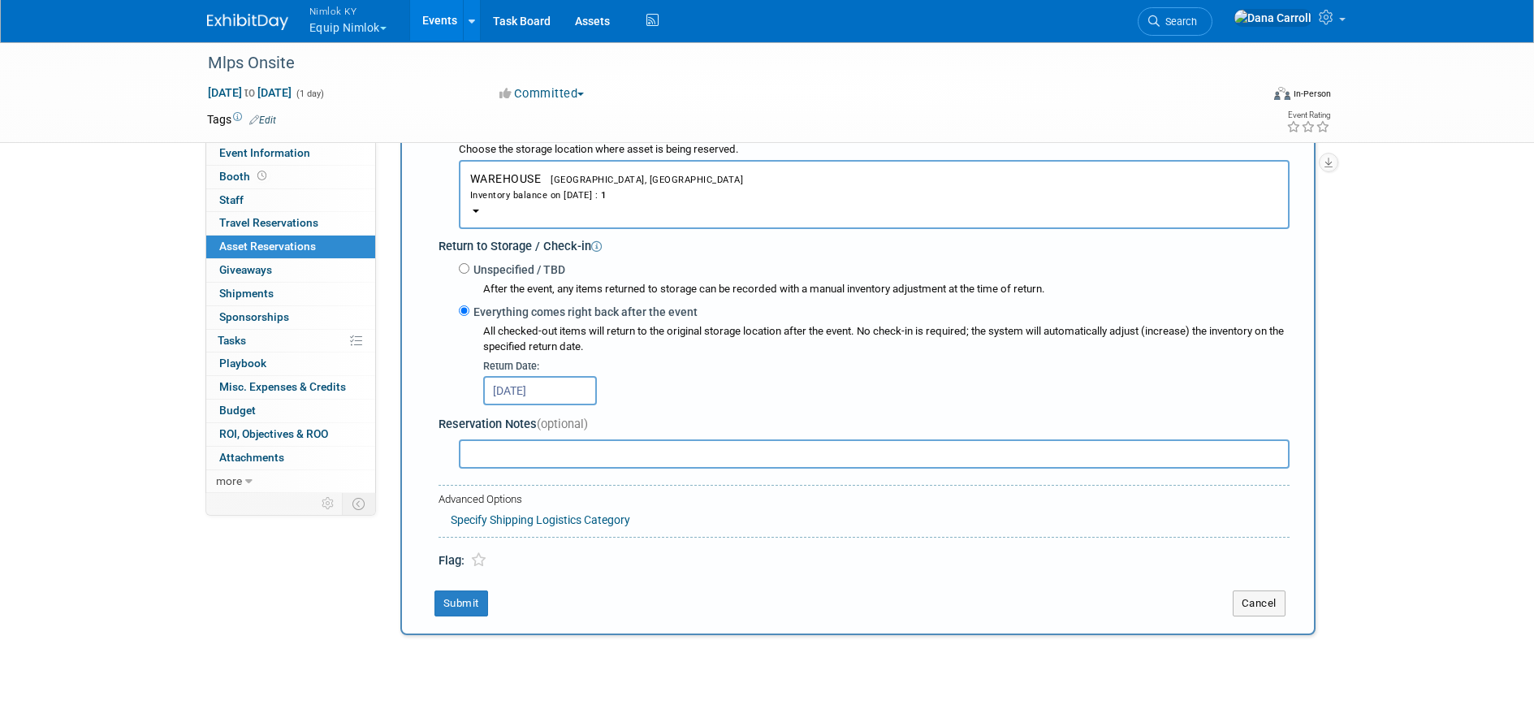
click at [538, 515] on link "Specify Shipping Logistics Category" at bounding box center [540, 519] width 179 height 13
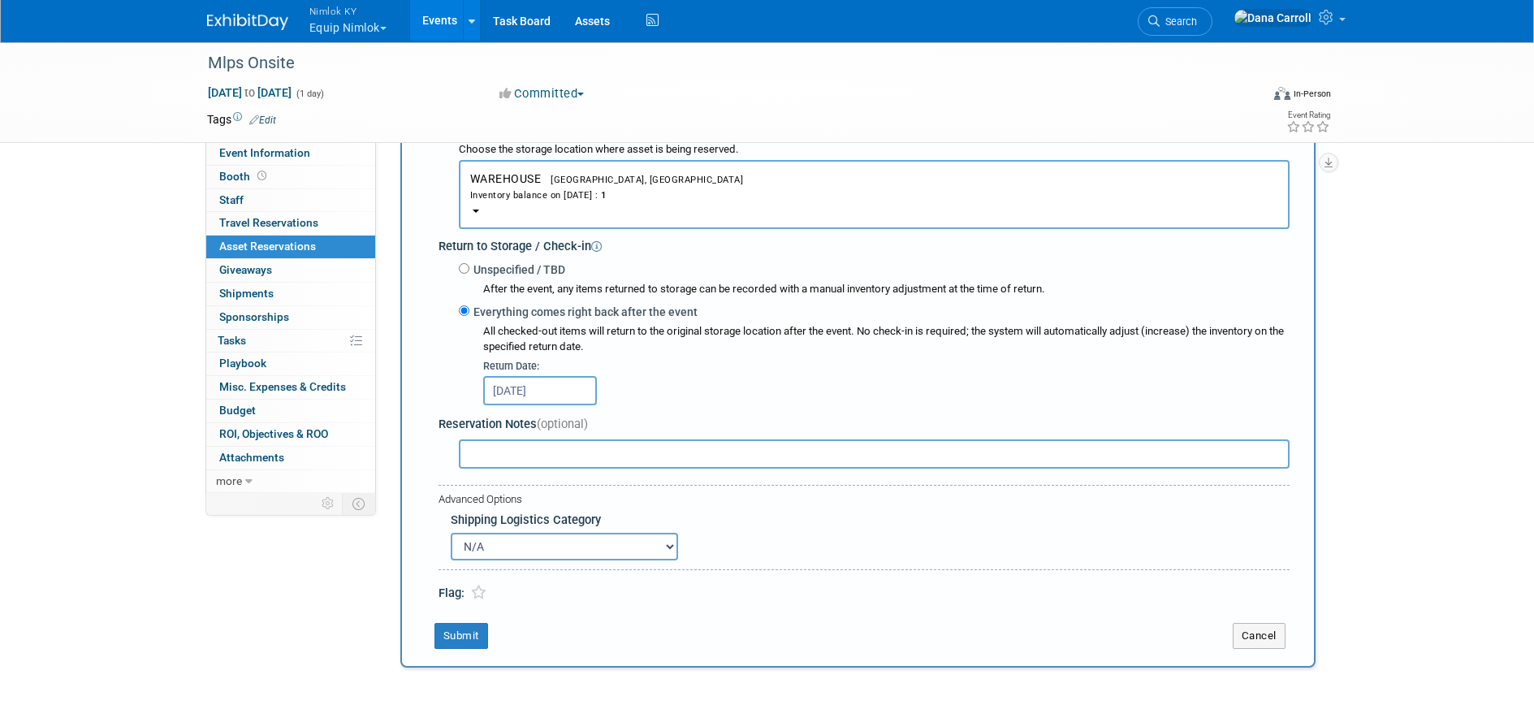
click at [667, 545] on select "N/A Advance Warehouse Direct Shipment Other" at bounding box center [564, 547] width 227 height 28
select select "3"
click at [451, 533] on select "N/A Advance Warehouse Direct Shipment Other" at bounding box center [564, 547] width 227 height 28
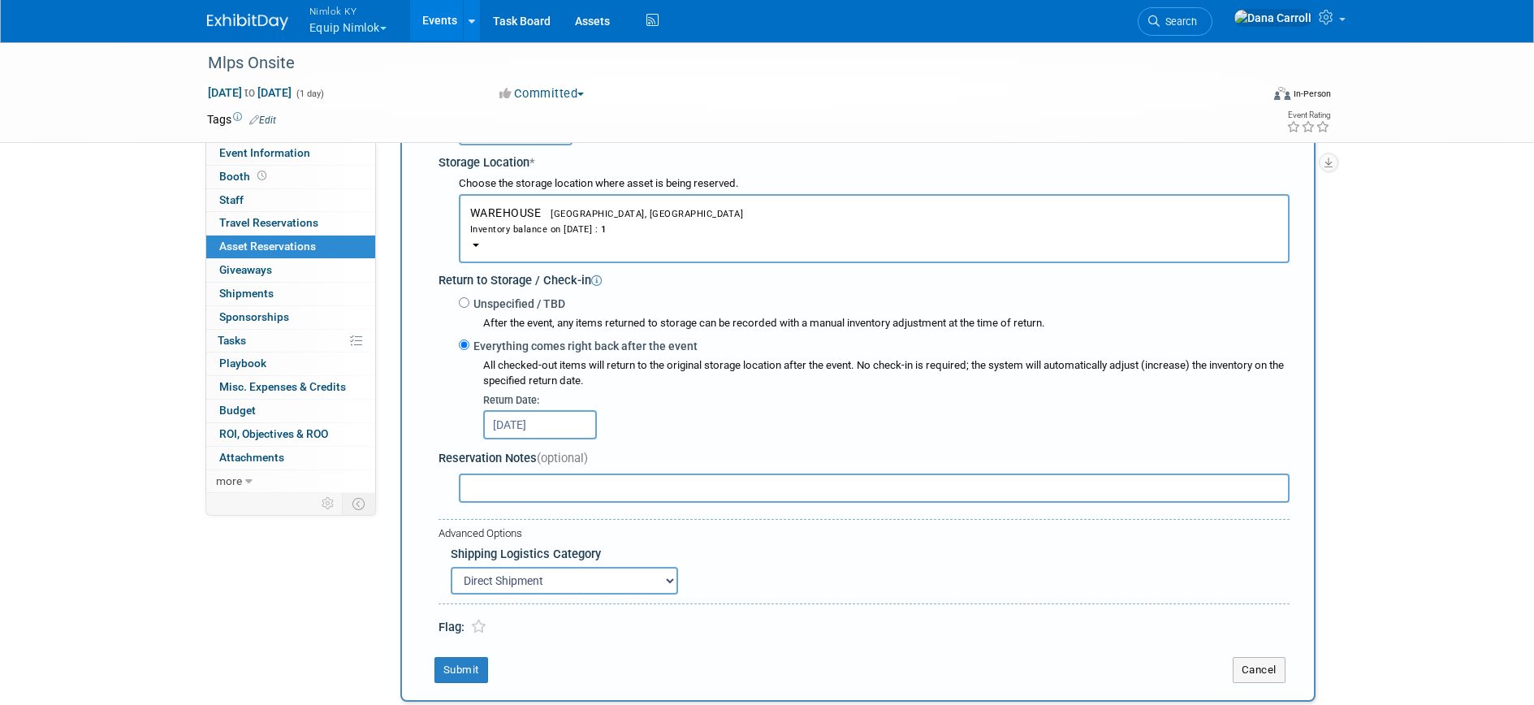
scroll to position [477, 0]
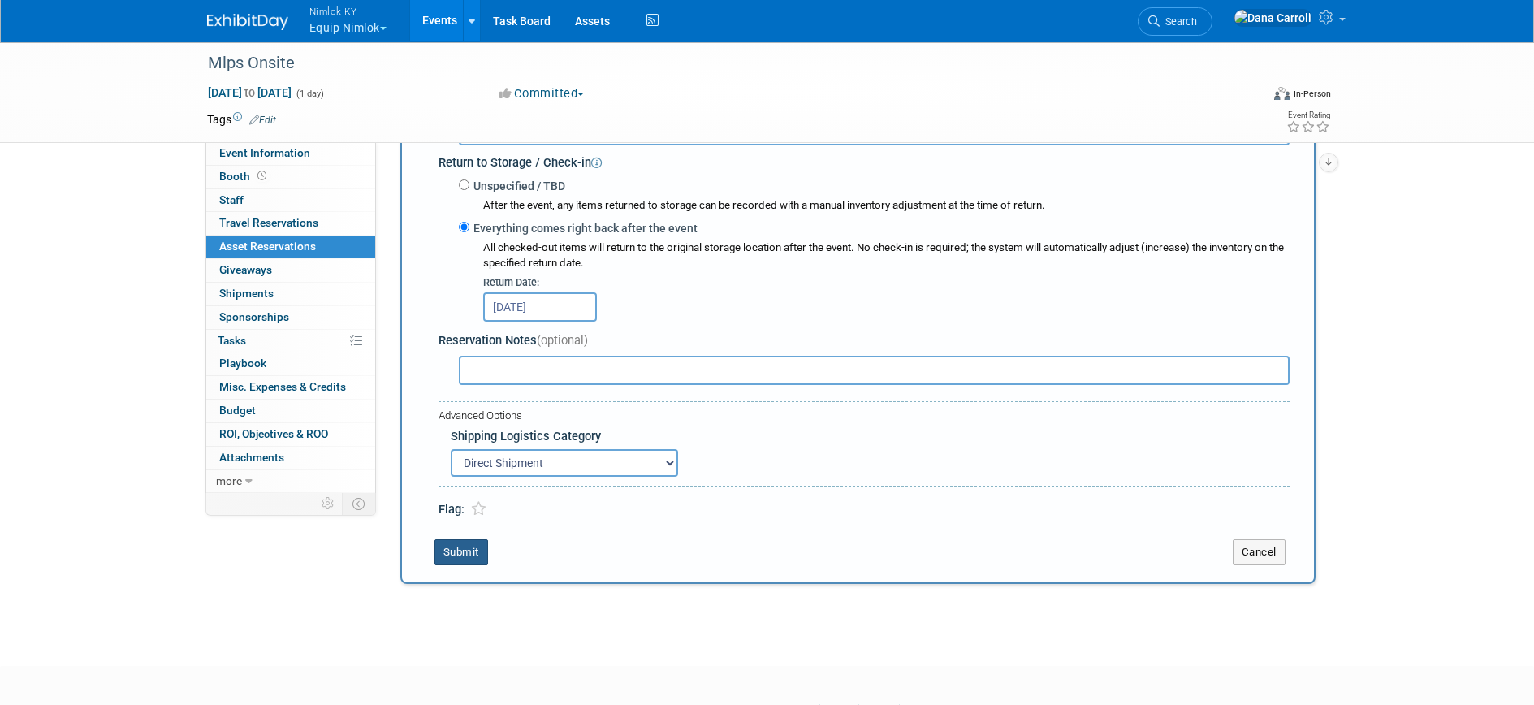
click at [459, 550] on button "Submit" at bounding box center [461, 552] width 54 height 26
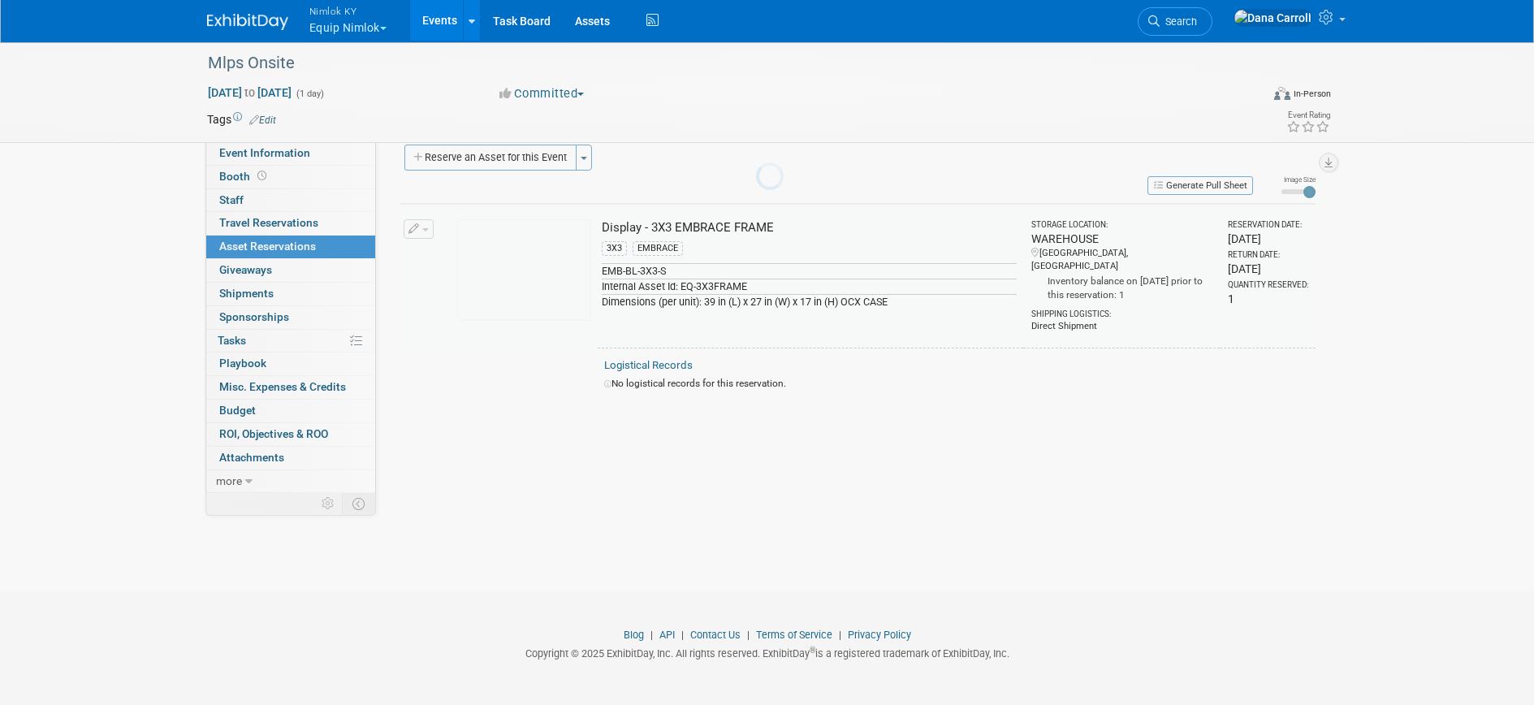
scroll to position [19, 0]
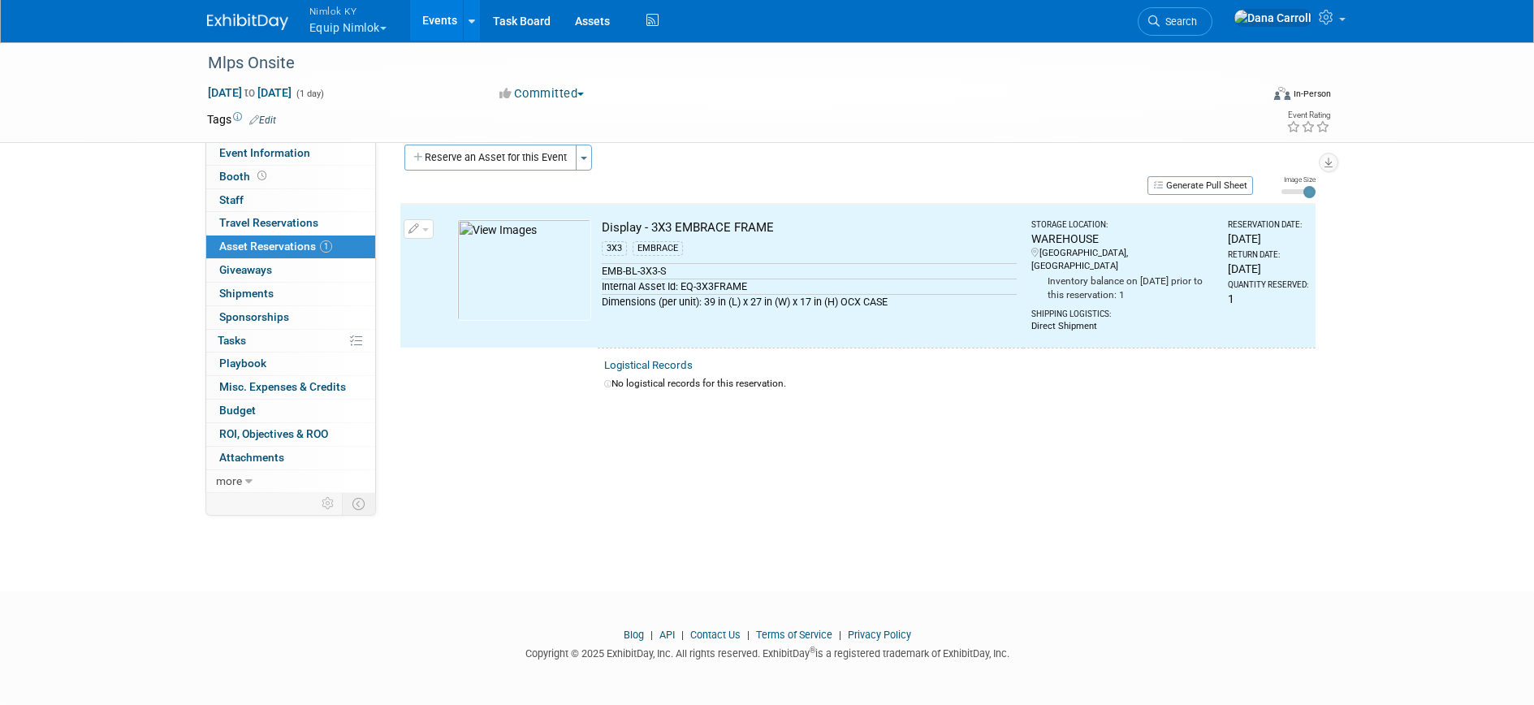
click at [238, 241] on span "Asset Reservations 1" at bounding box center [275, 246] width 113 height 13
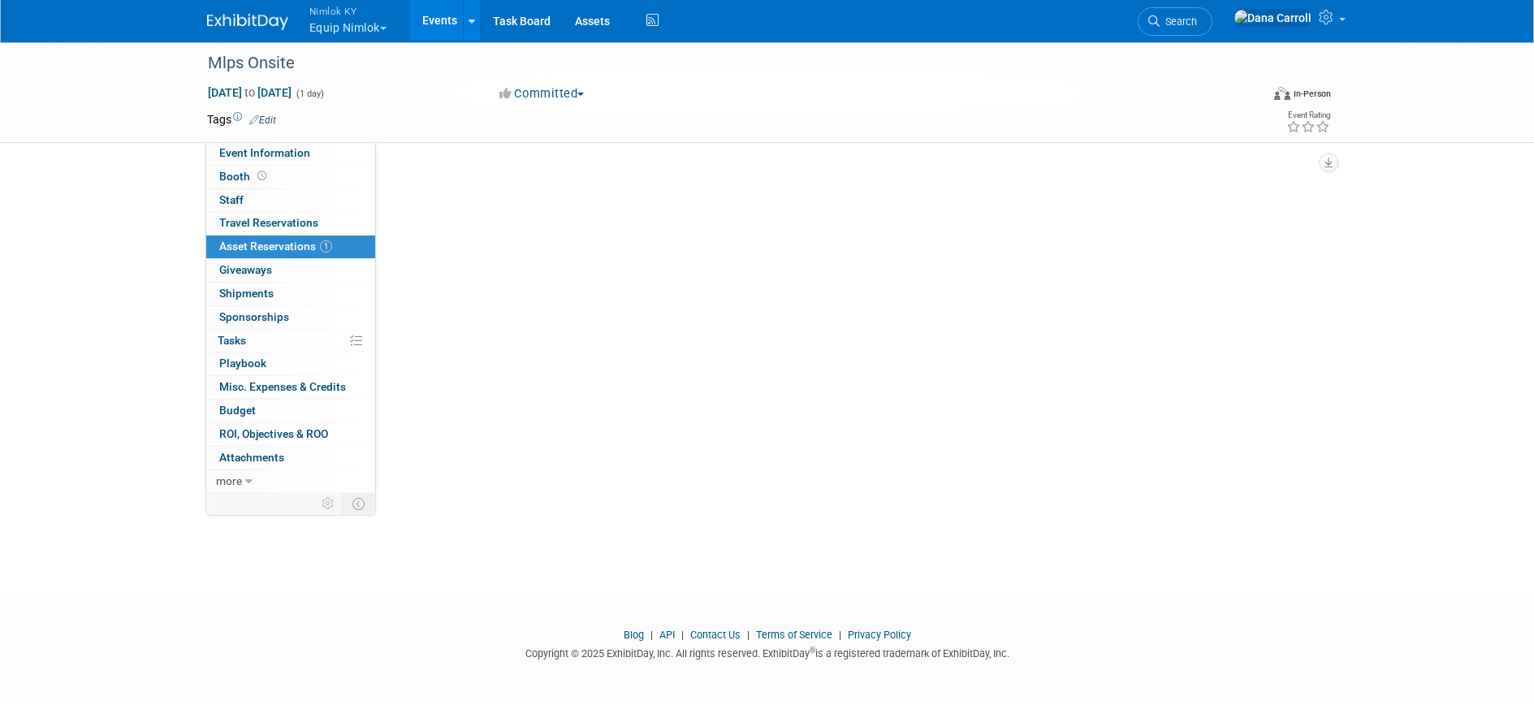
scroll to position [0, 0]
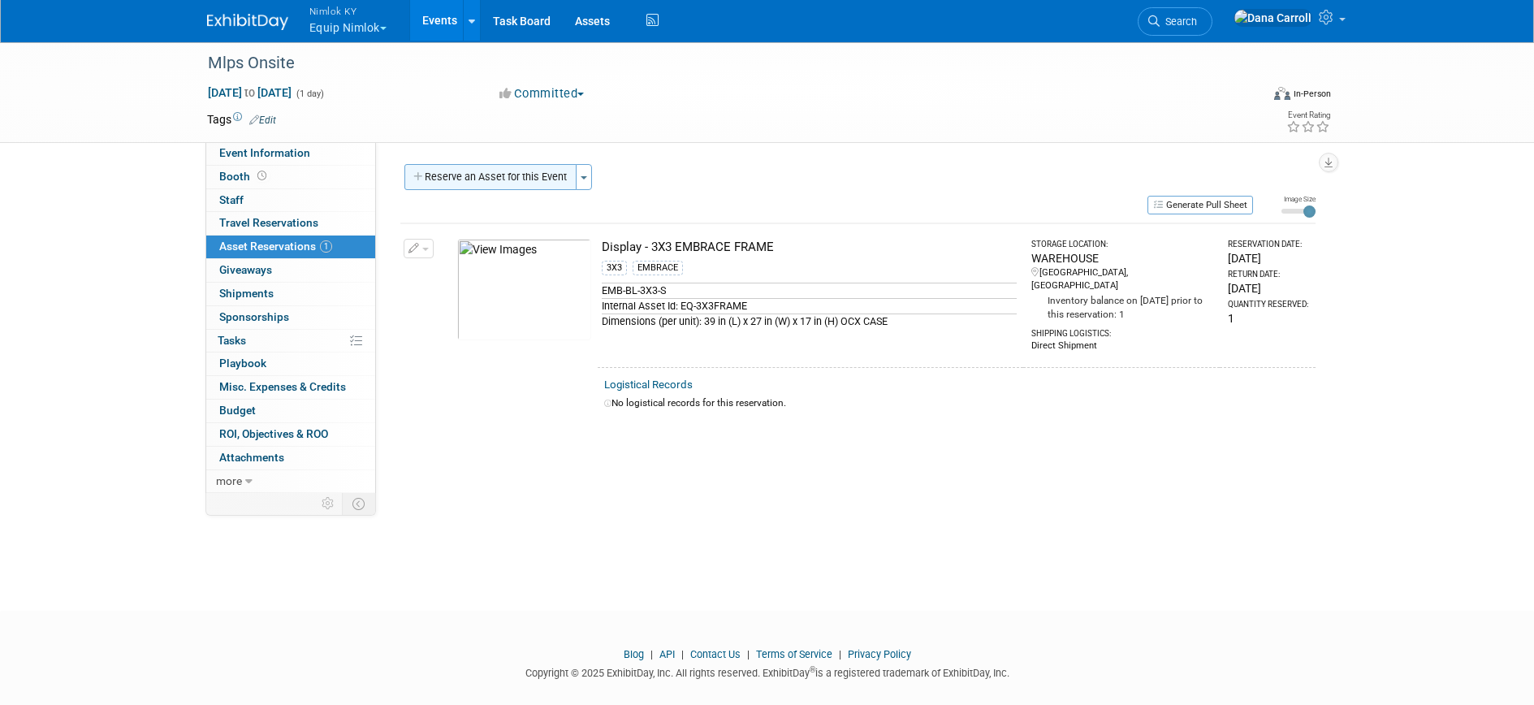
click at [465, 171] on button "Reserve an Asset for this Event" at bounding box center [490, 177] width 172 height 26
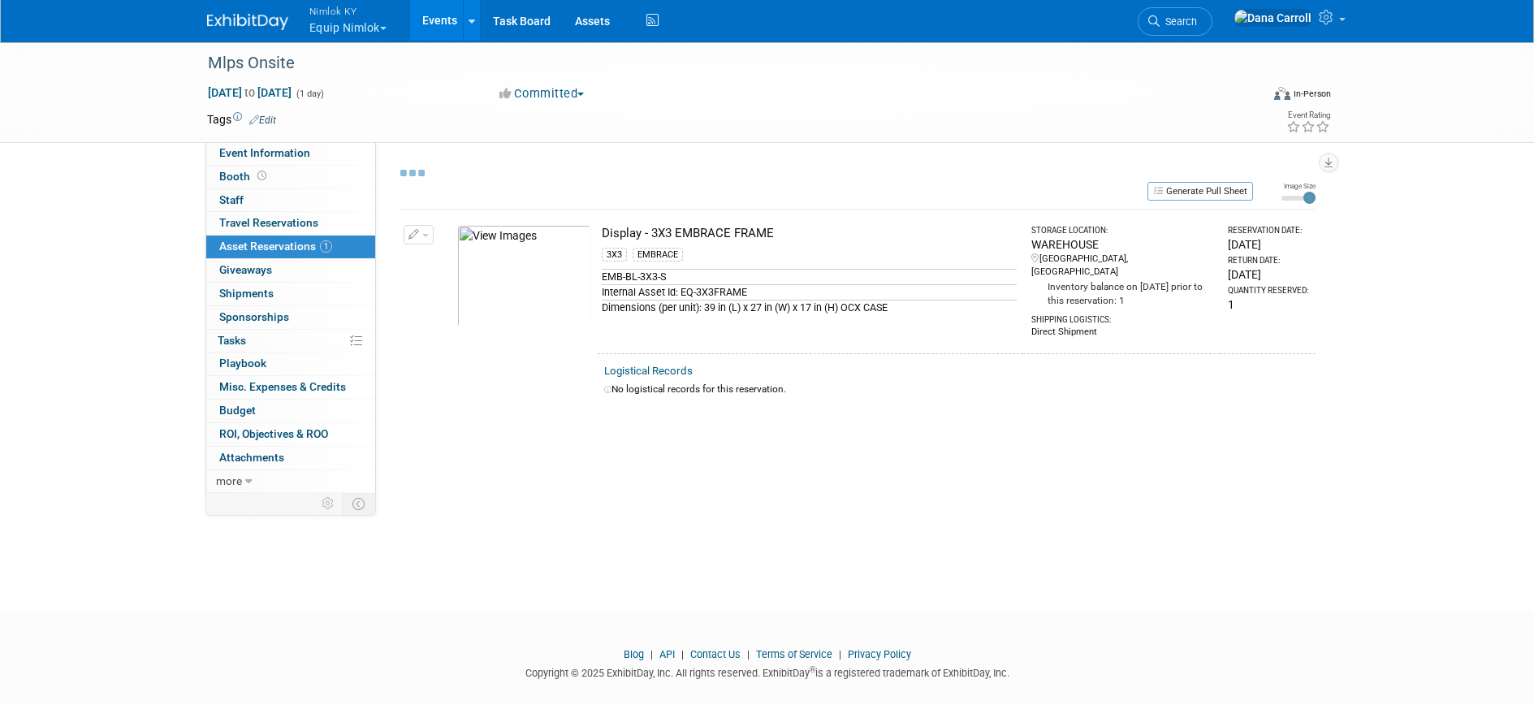
scroll to position [15, 0]
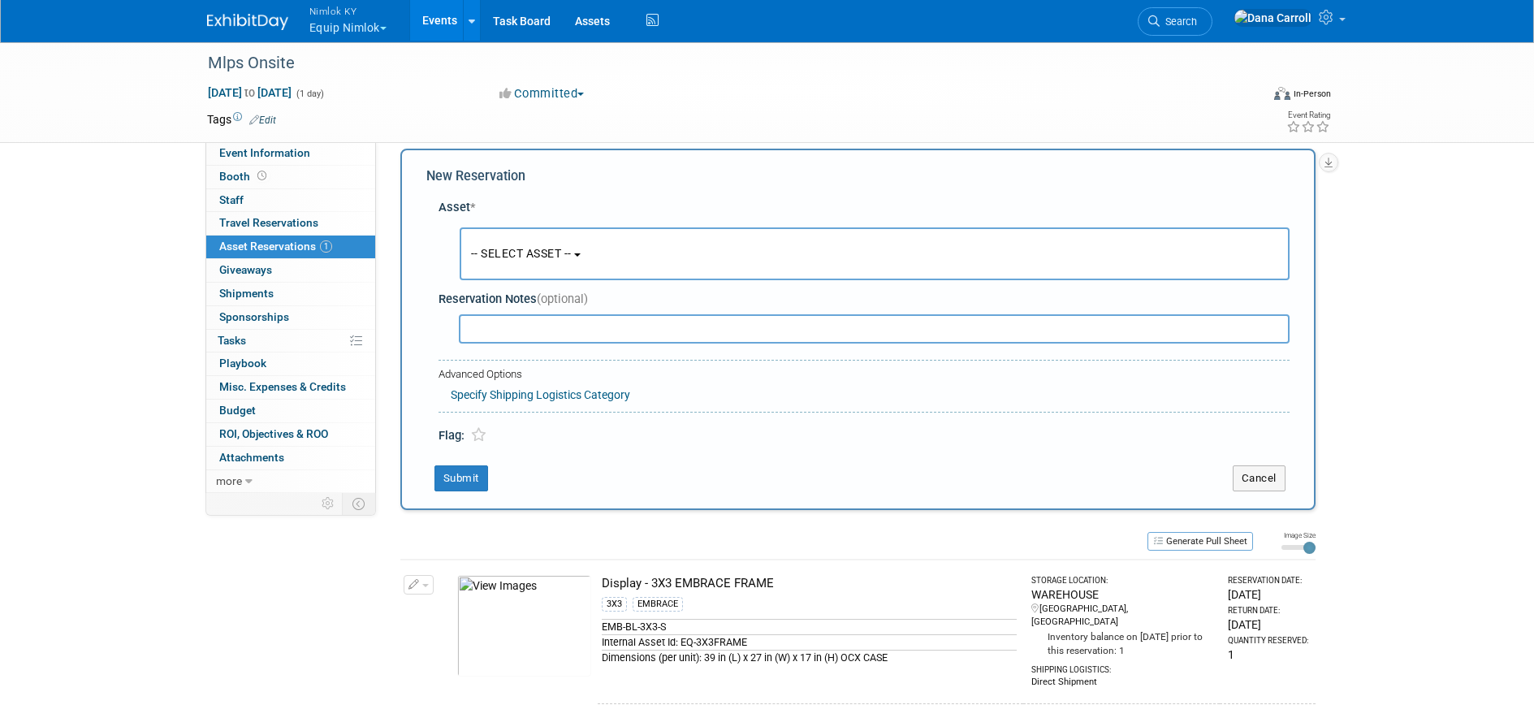
click at [584, 258] on button "-- SELECT ASSET --" at bounding box center [875, 253] width 830 height 53
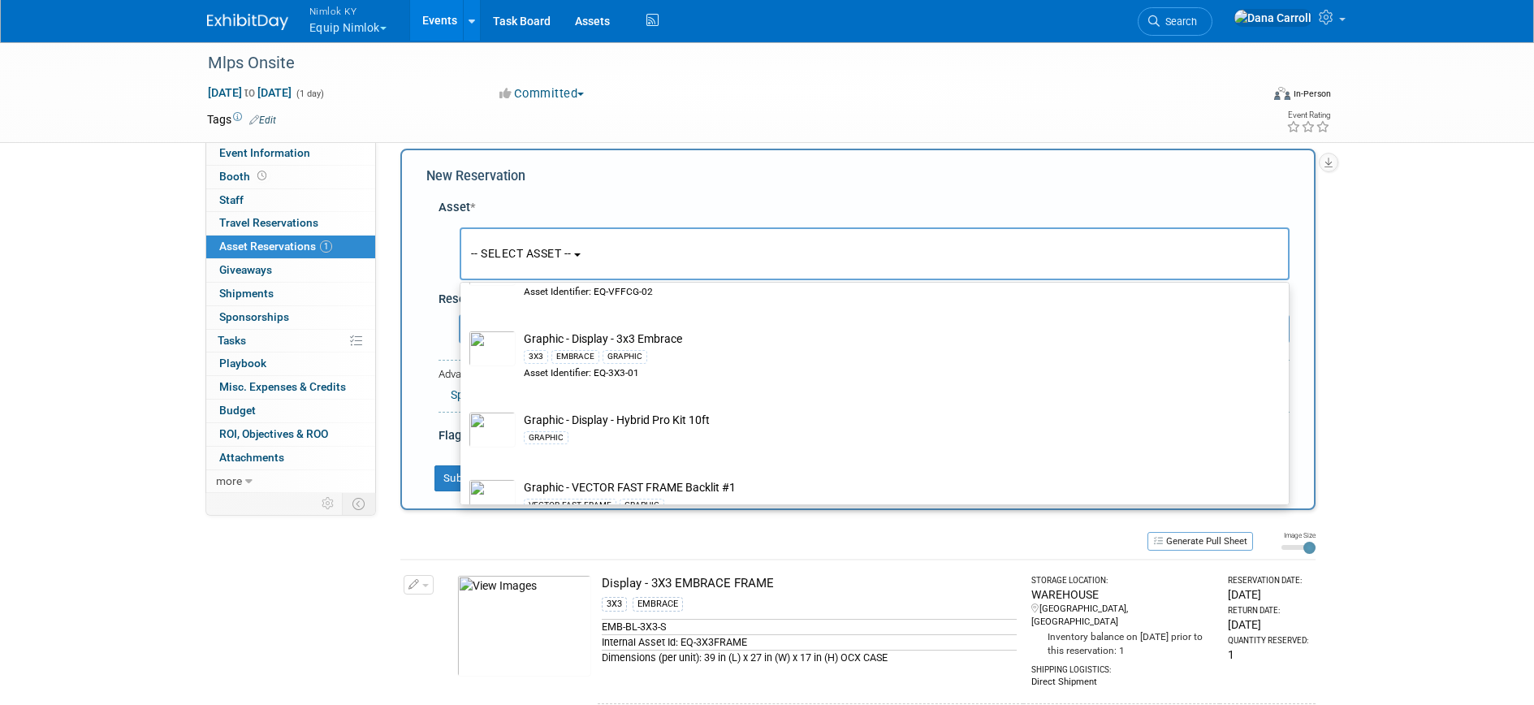
scroll to position [648, 0]
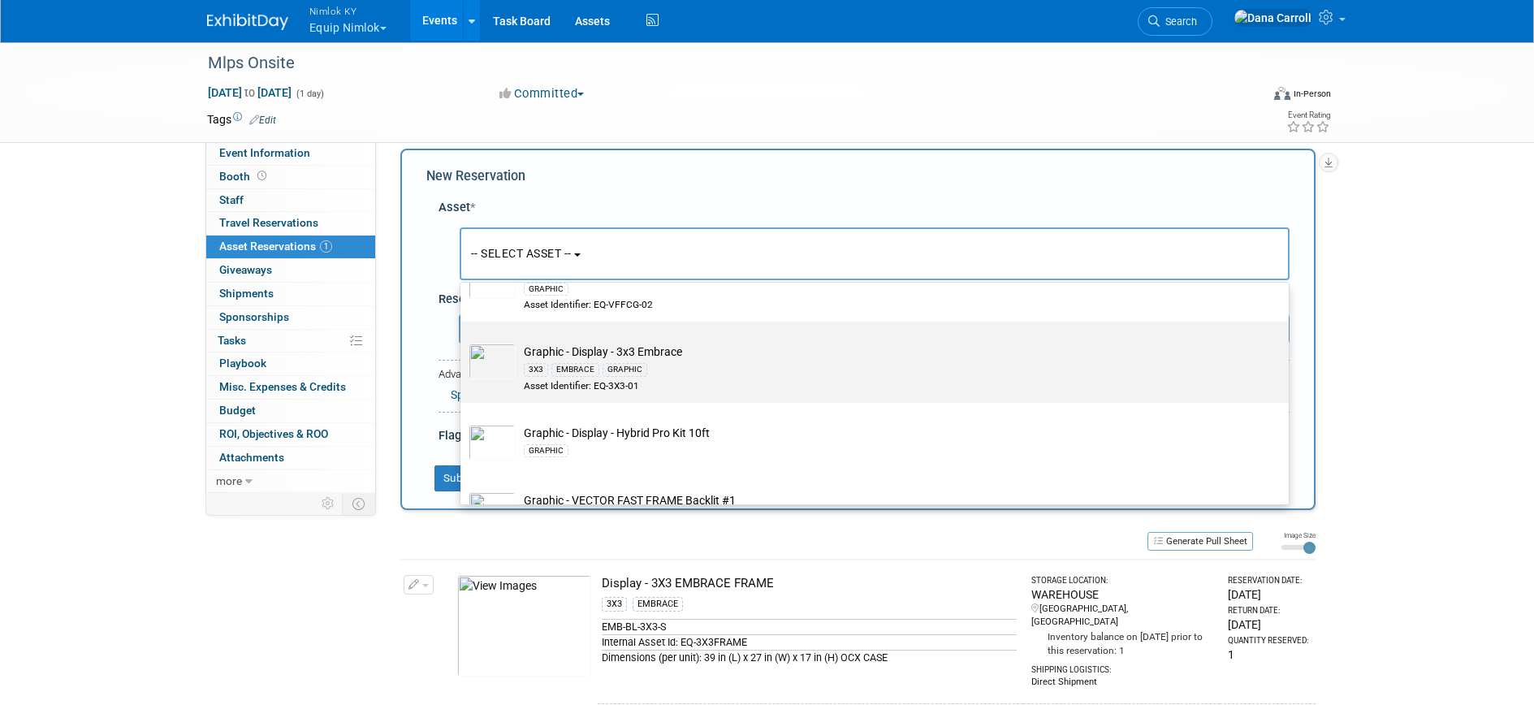
click at [544, 357] on td "Graphic - Display - 3x3 Embrace 3X3 EMBRACE GRAPHIC Asset Identifier: EQ-3X3-01" at bounding box center [886, 367] width 740 height 49
click at [463, 341] on input "Graphic - Display - 3x3 Embrace 3X3 EMBRACE GRAPHIC Asset Identifier: EQ-3X3-01" at bounding box center [457, 335] width 11 height 11
select select "10728551"
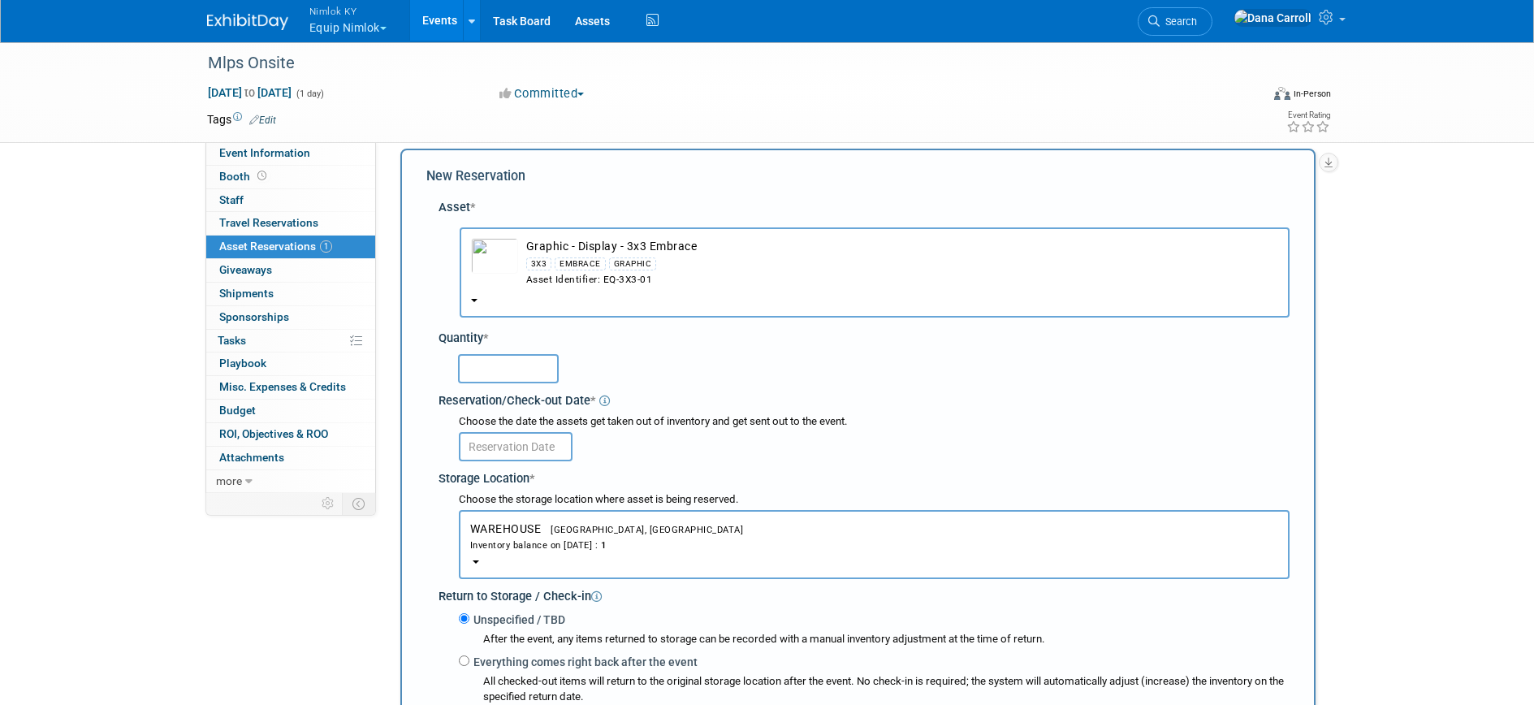
click at [533, 368] on input "text" at bounding box center [508, 368] width 101 height 29
type input "1"
click at [533, 437] on input "text" at bounding box center [516, 446] width 114 height 29
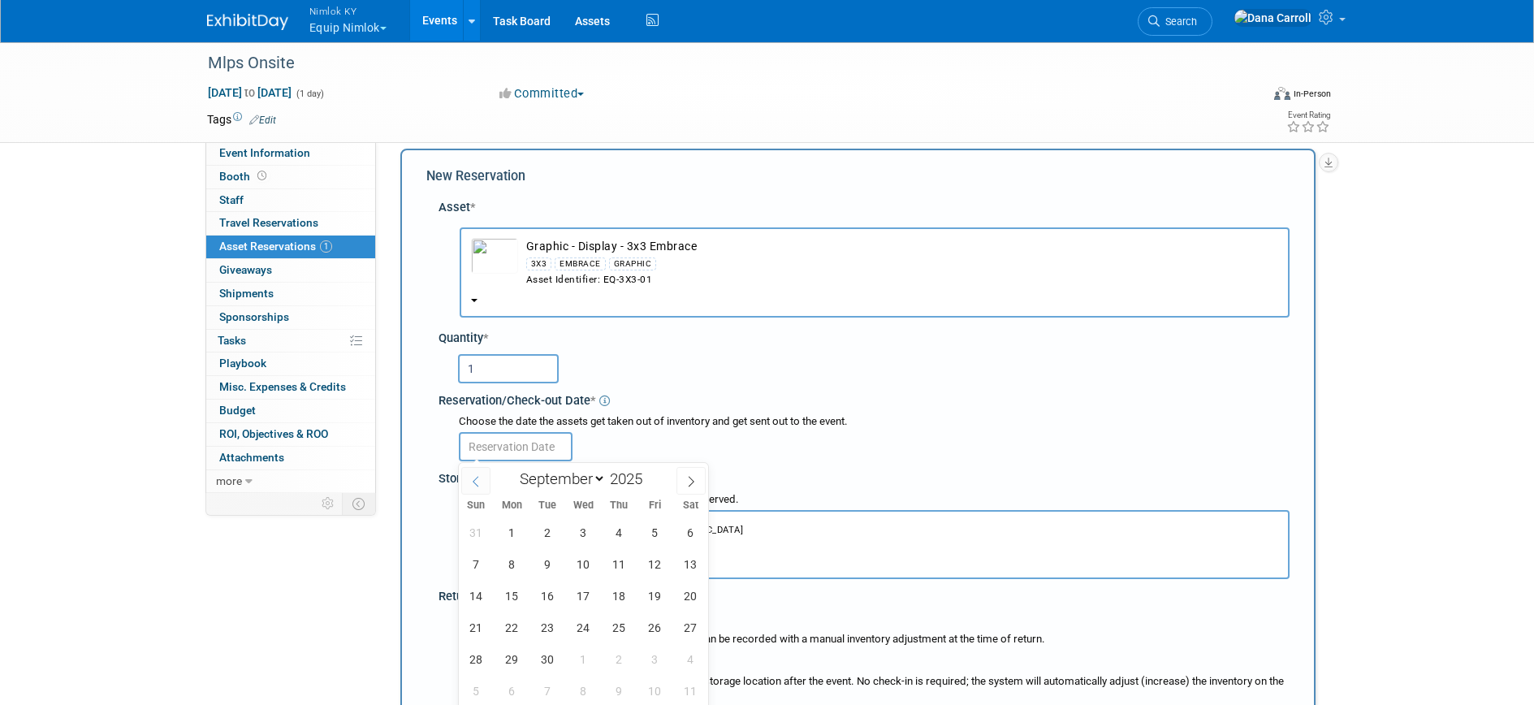
click at [478, 475] on span at bounding box center [475, 481] width 29 height 28
select select "7"
click at [618, 663] on span "28" at bounding box center [619, 659] width 32 height 32
type input "Aug 28, 2025"
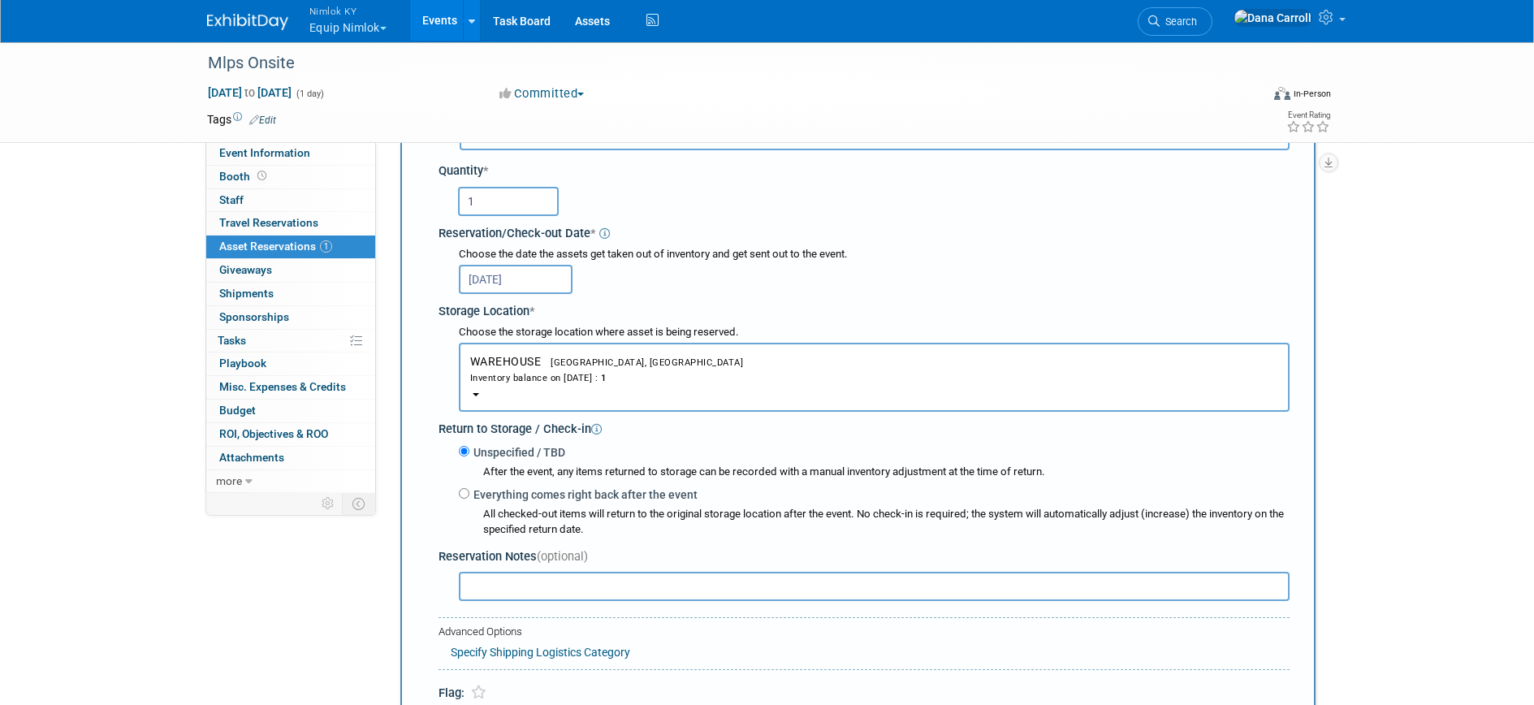
scroll to position [193, 0]
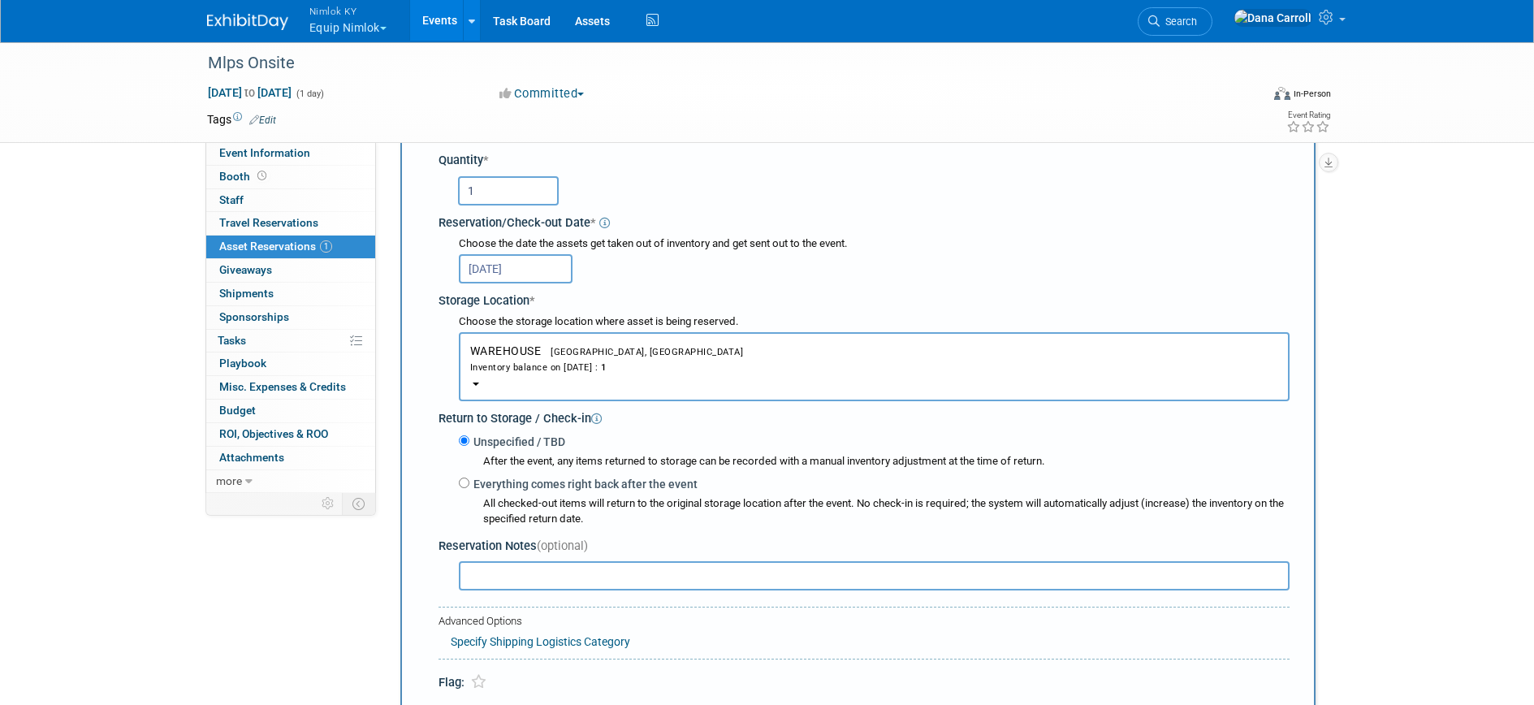
click at [657, 497] on div "All checked-out items will return to the original storage location after the ev…" at bounding box center [886, 511] width 806 height 31
click at [462, 481] on input "Everything comes right back after the event" at bounding box center [464, 482] width 11 height 11
radio input "true"
select select "8"
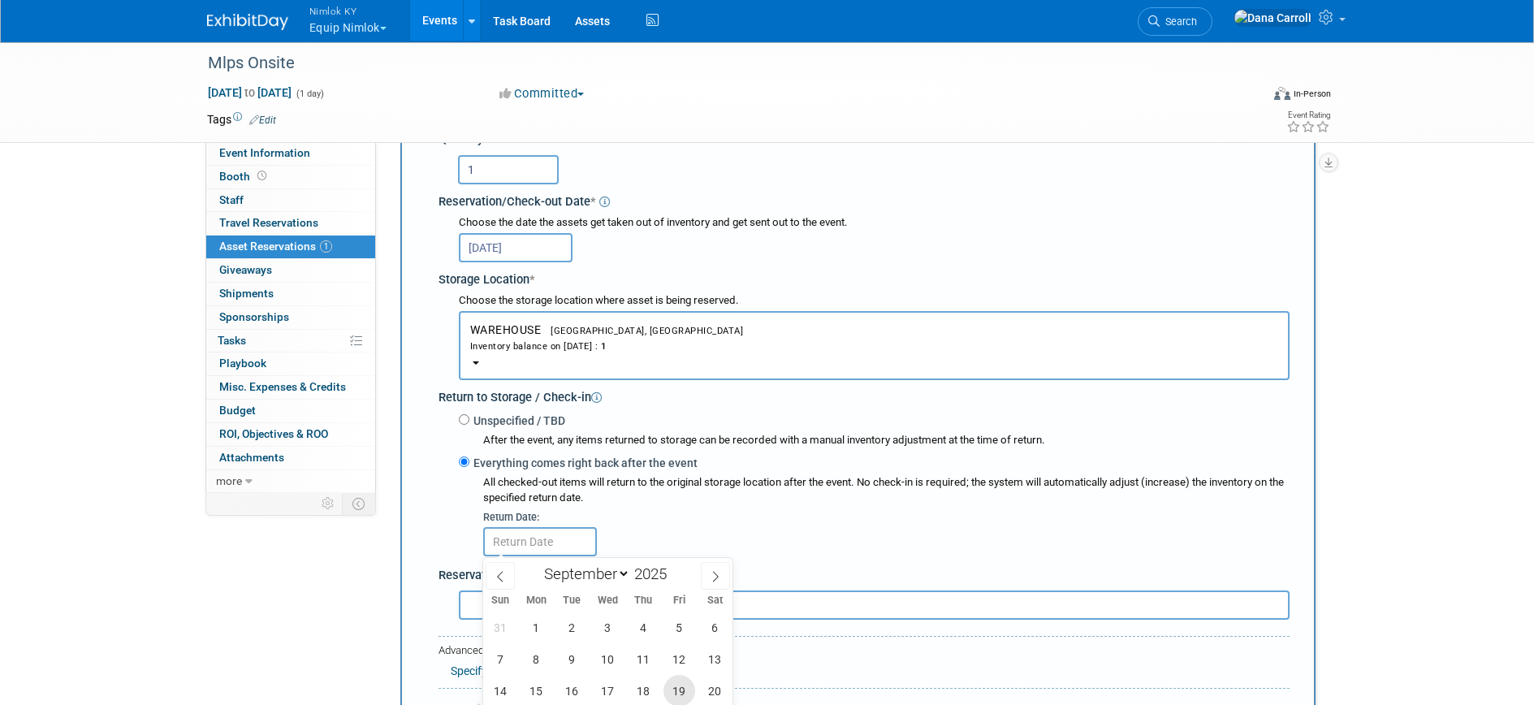
scroll to position [297, 0]
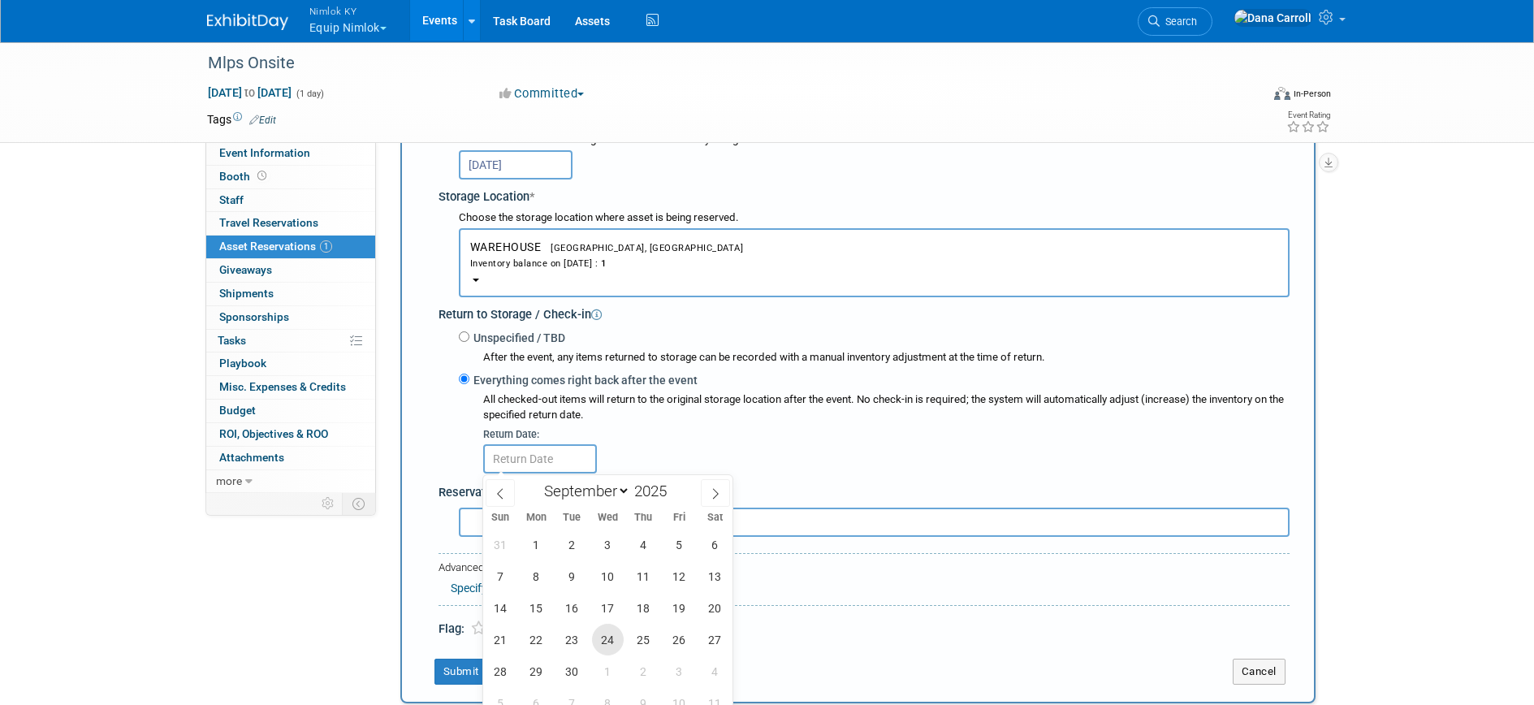
click at [613, 641] on span "24" at bounding box center [608, 640] width 32 height 32
type input "Sep 24, 2025"
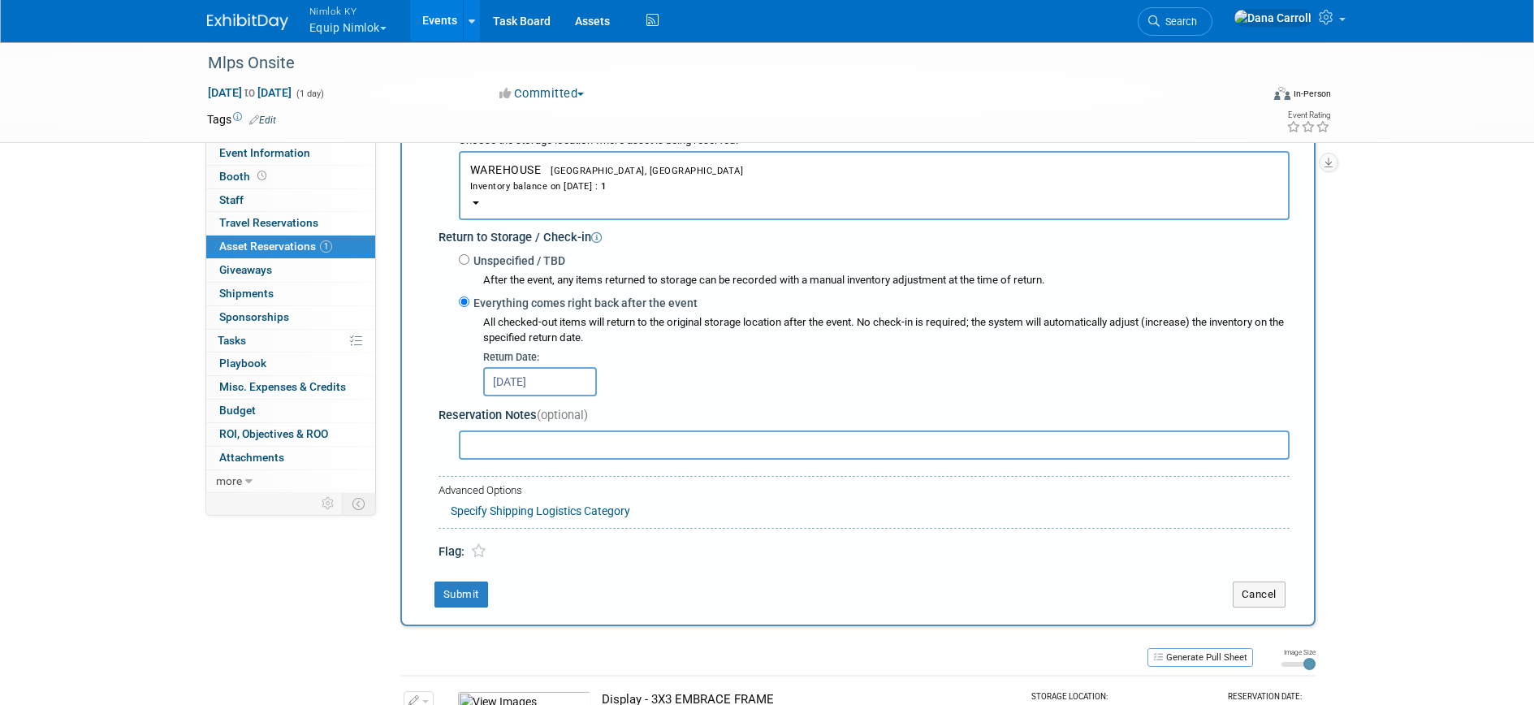
scroll to position [402, 0]
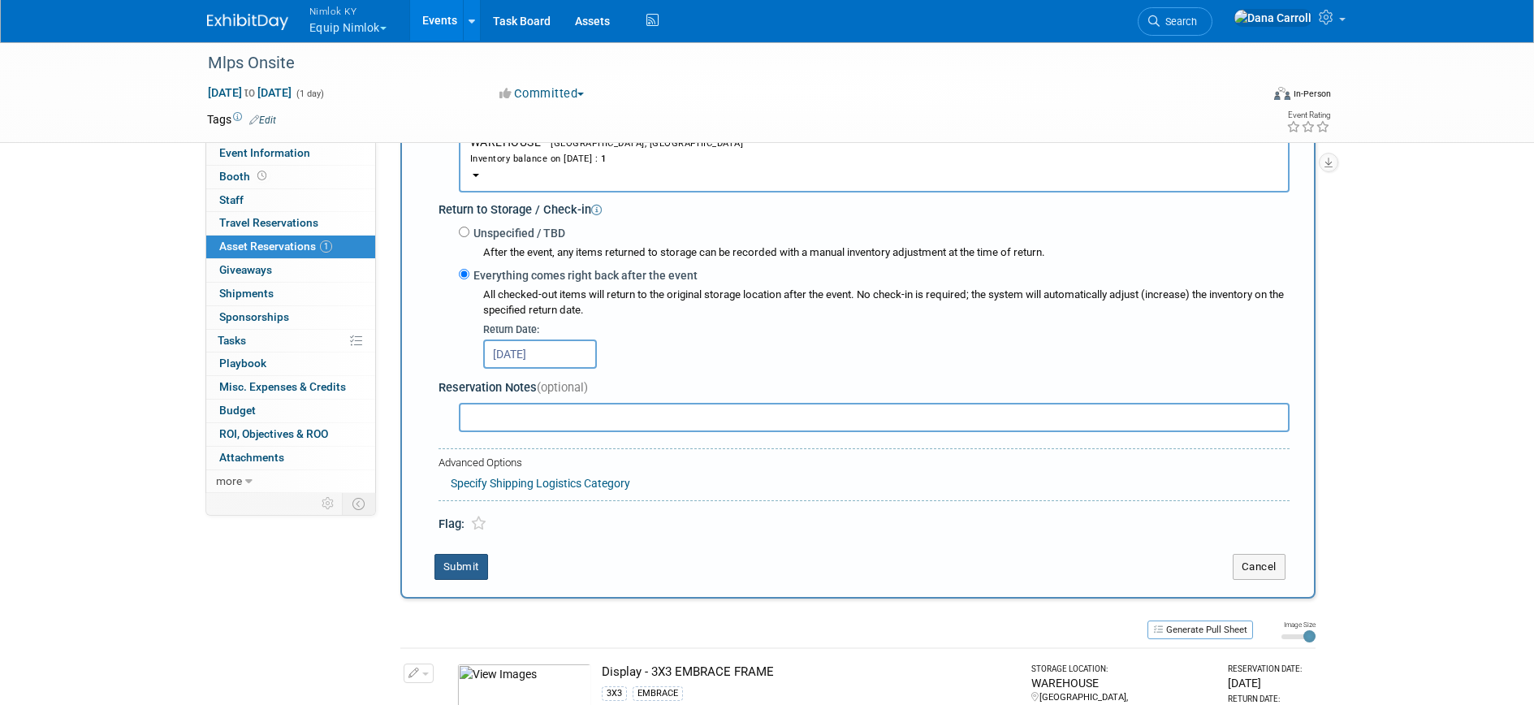
click at [459, 563] on button "Submit" at bounding box center [461, 567] width 54 height 26
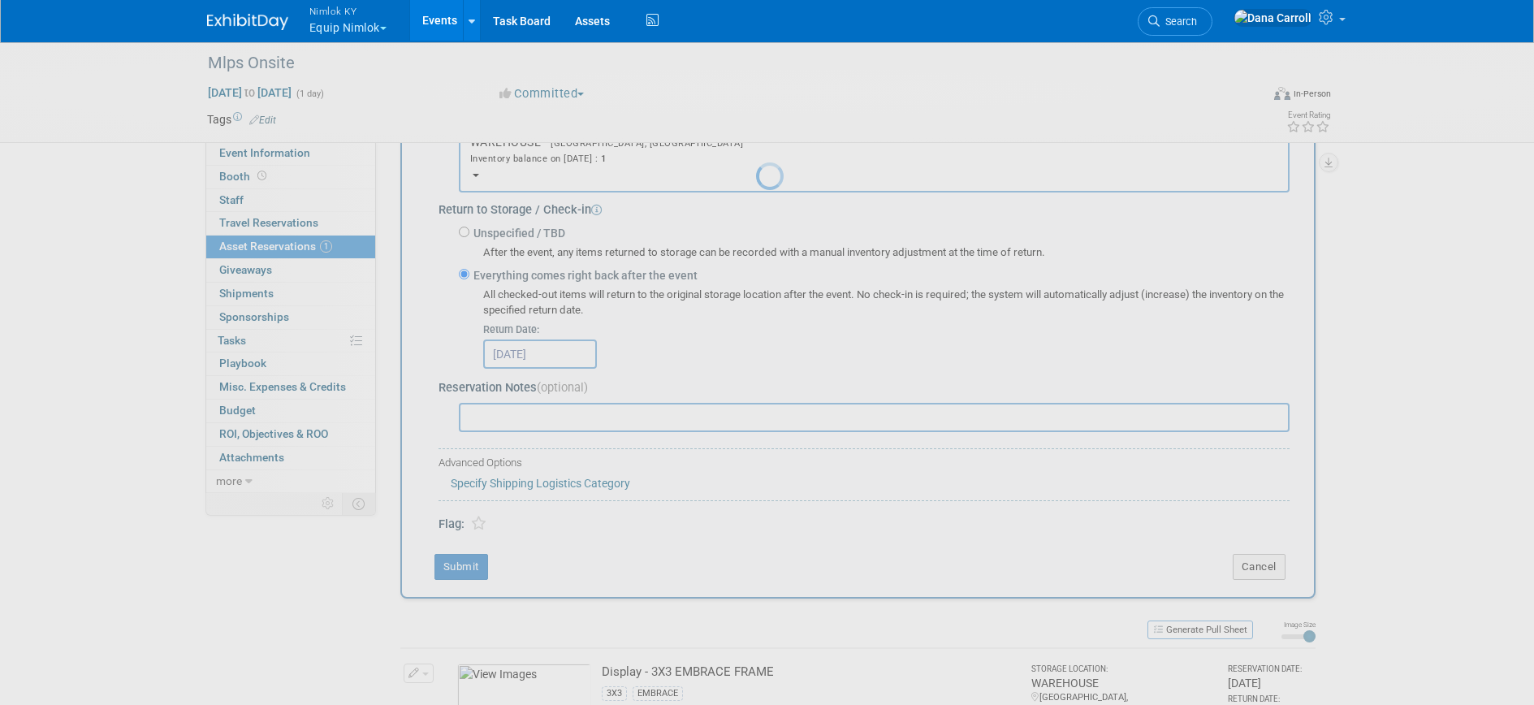
scroll to position [72, 0]
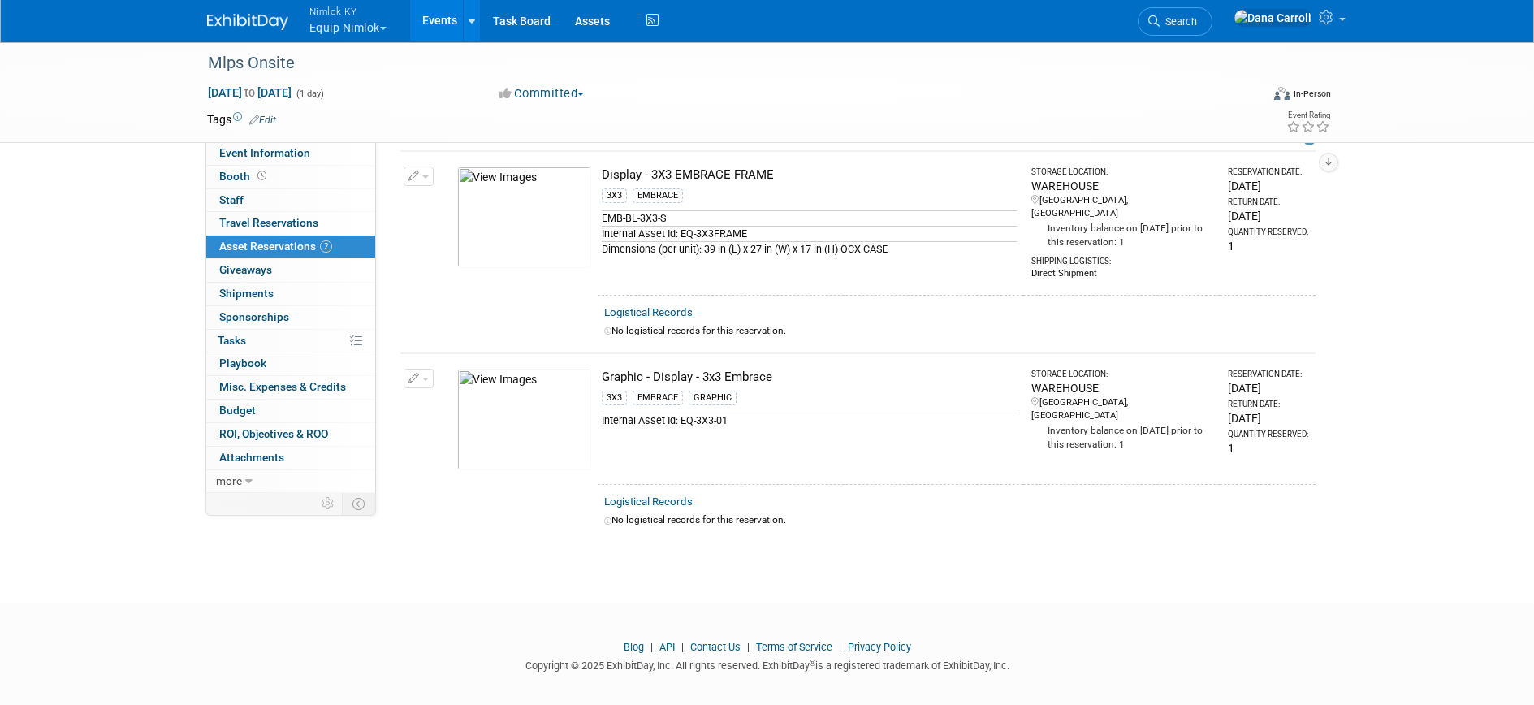
click at [503, 207] on img at bounding box center [524, 216] width 134 height 101
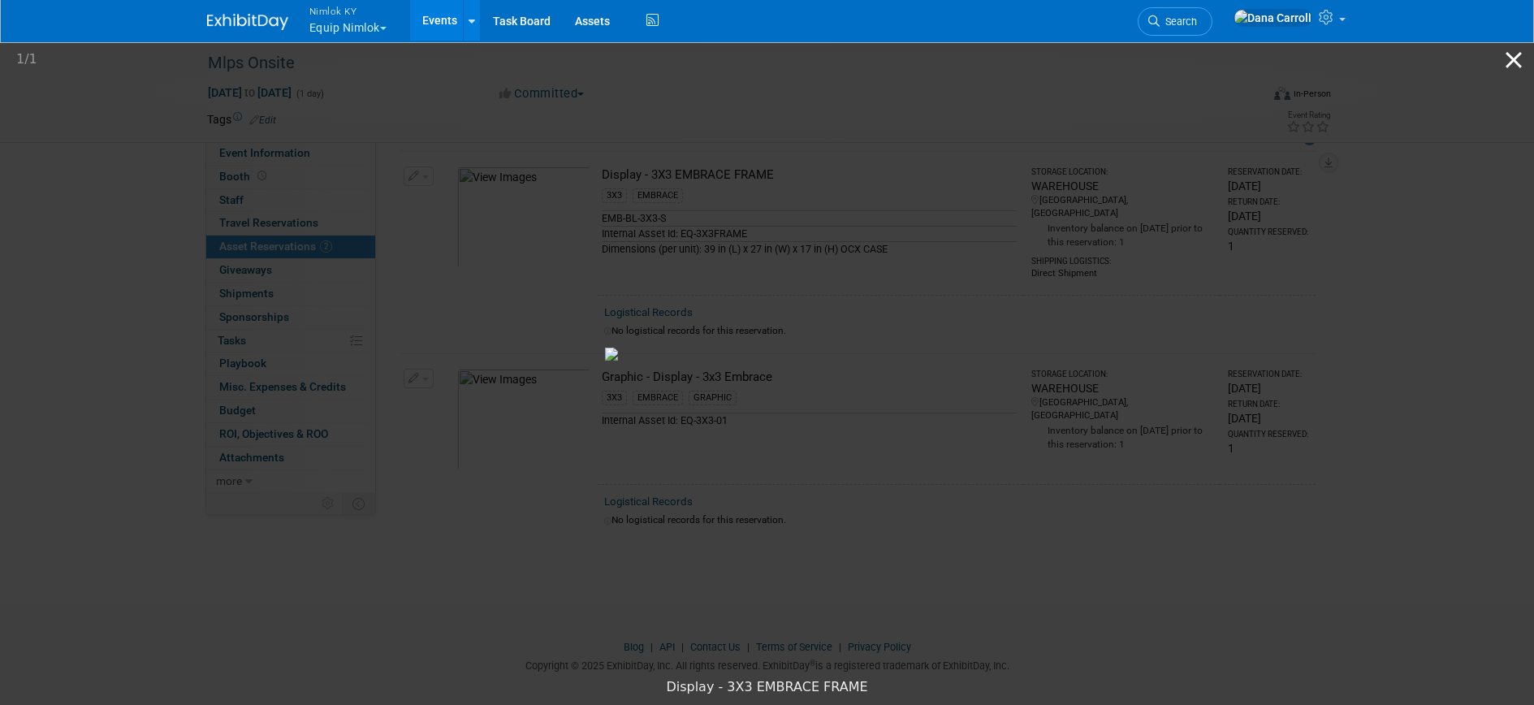
click at [1522, 58] on button "Close gallery" at bounding box center [1513, 60] width 41 height 38
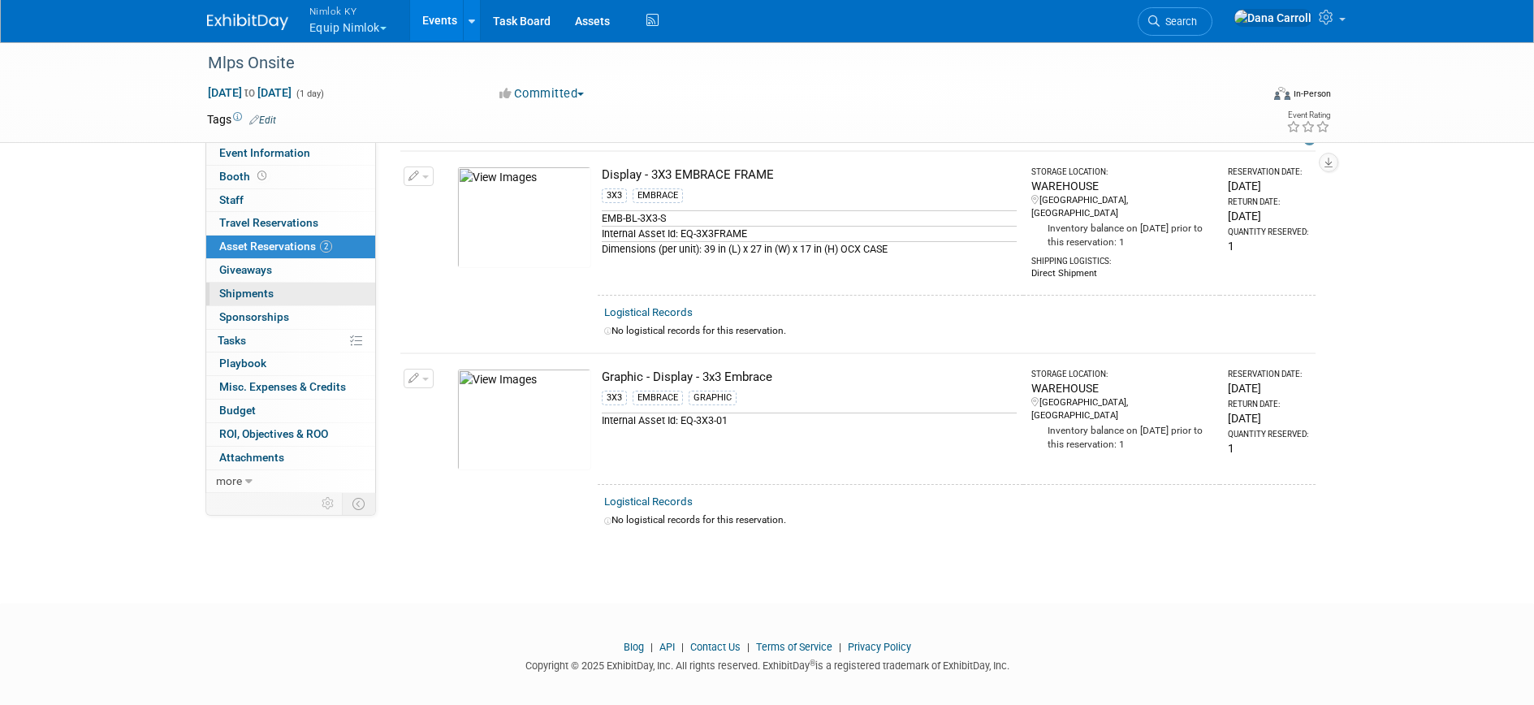
click at [244, 291] on span "Shipments 0" at bounding box center [246, 293] width 54 height 13
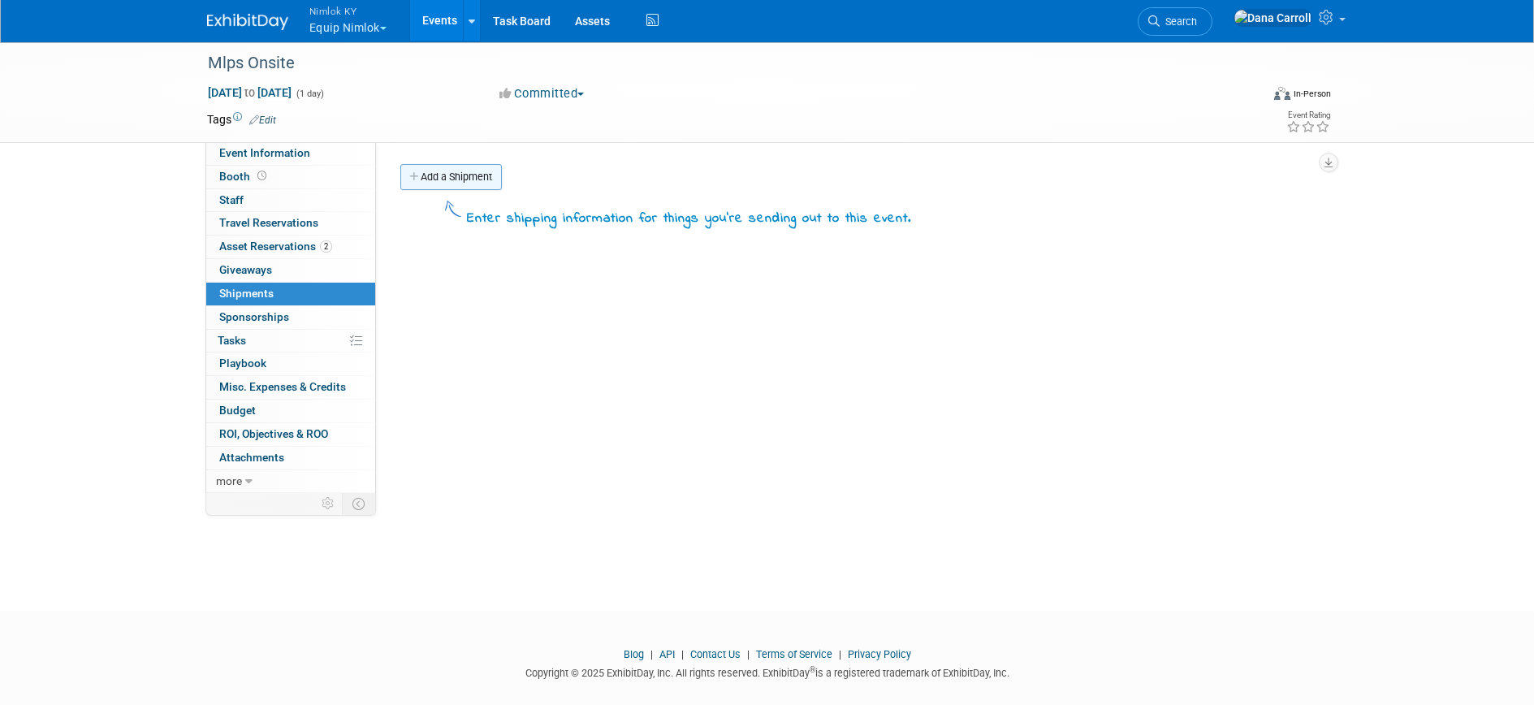
click at [434, 183] on link "Add a Shipment" at bounding box center [450, 177] width 101 height 26
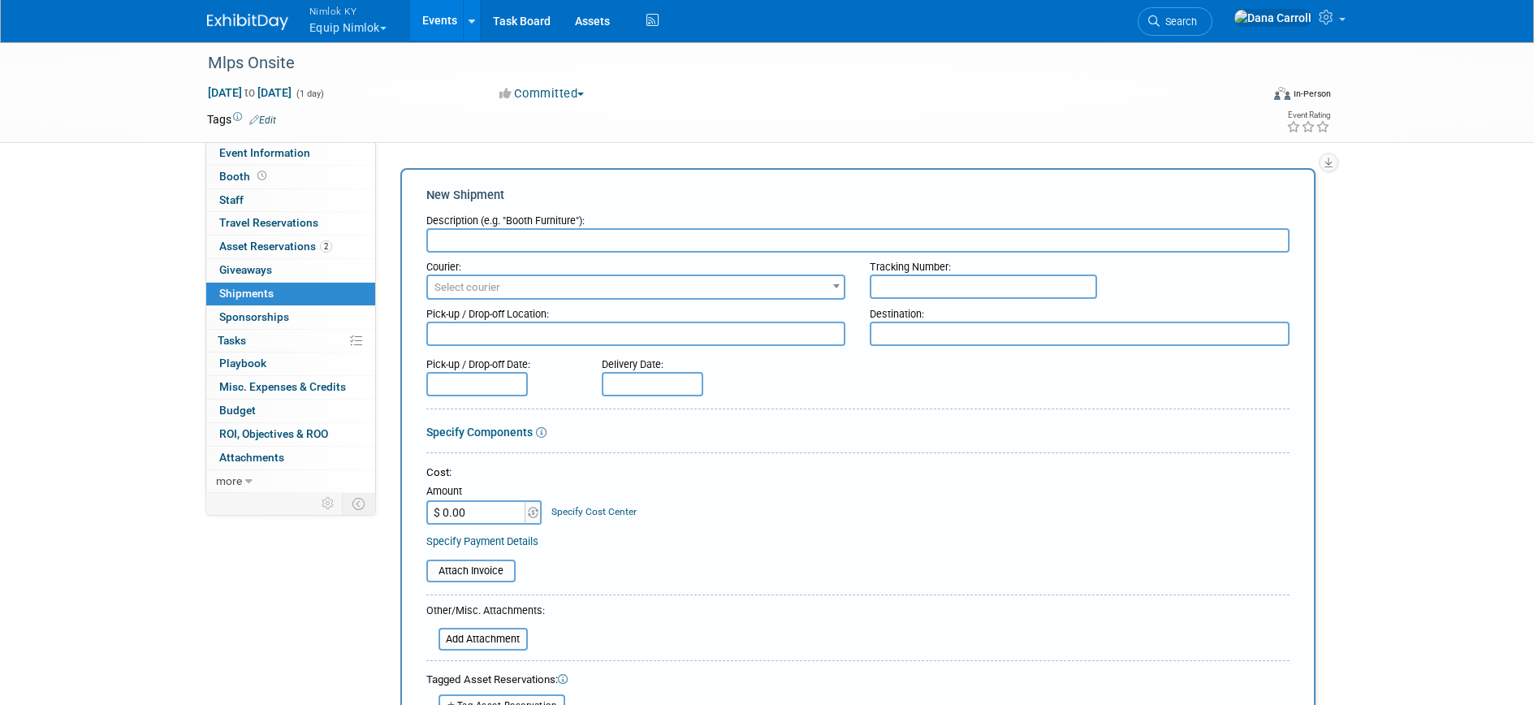
click at [447, 240] on input "text" at bounding box center [857, 240] width 863 height 24
type input "E"
type input "Embrace frame and graphic direct shipment to Mlps Onsite"
click at [455, 279] on span "Select courier" at bounding box center [636, 287] width 417 height 23
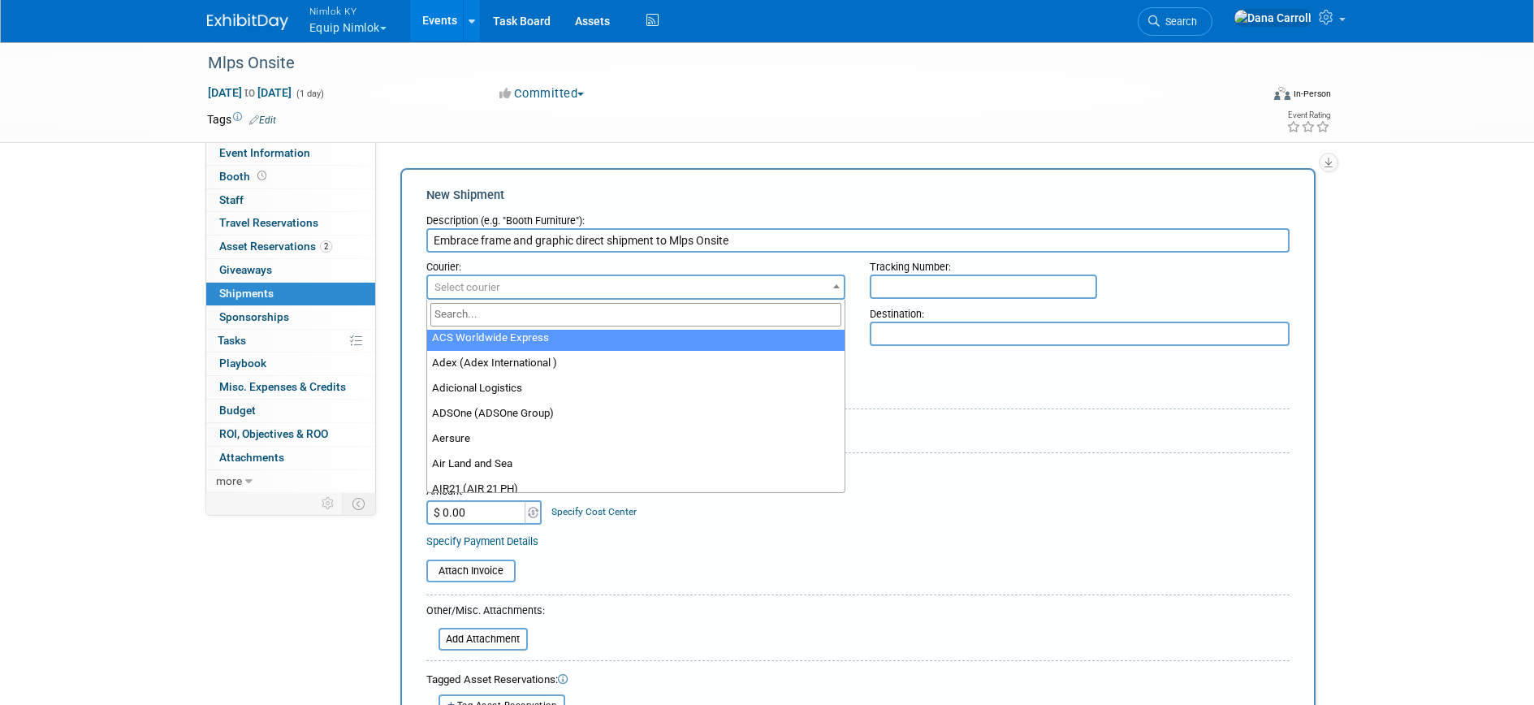
scroll to position [347, 0]
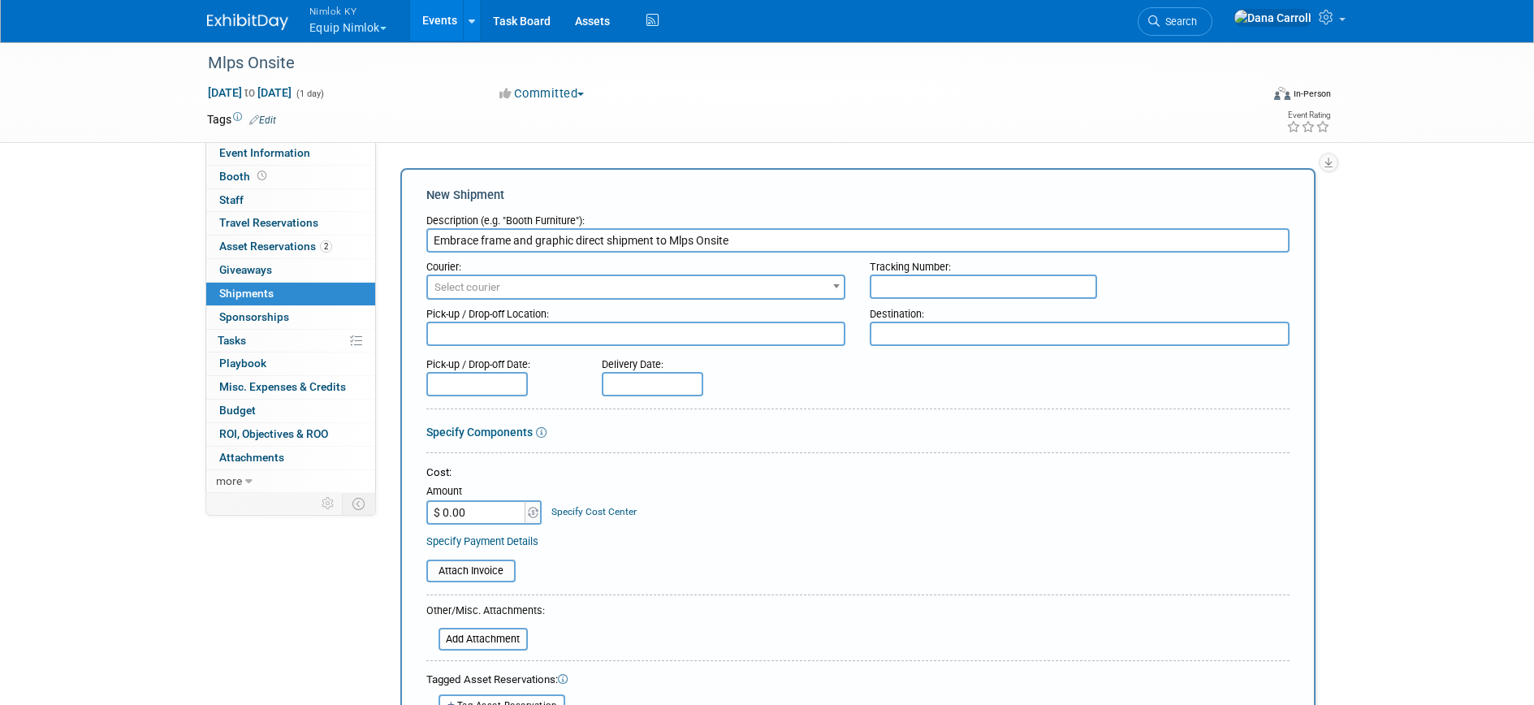
click at [943, 494] on div "Cost: Amount $ 0.00 Specify Cost Center Cost Center -- Not Specified --" at bounding box center [857, 494] width 863 height 59
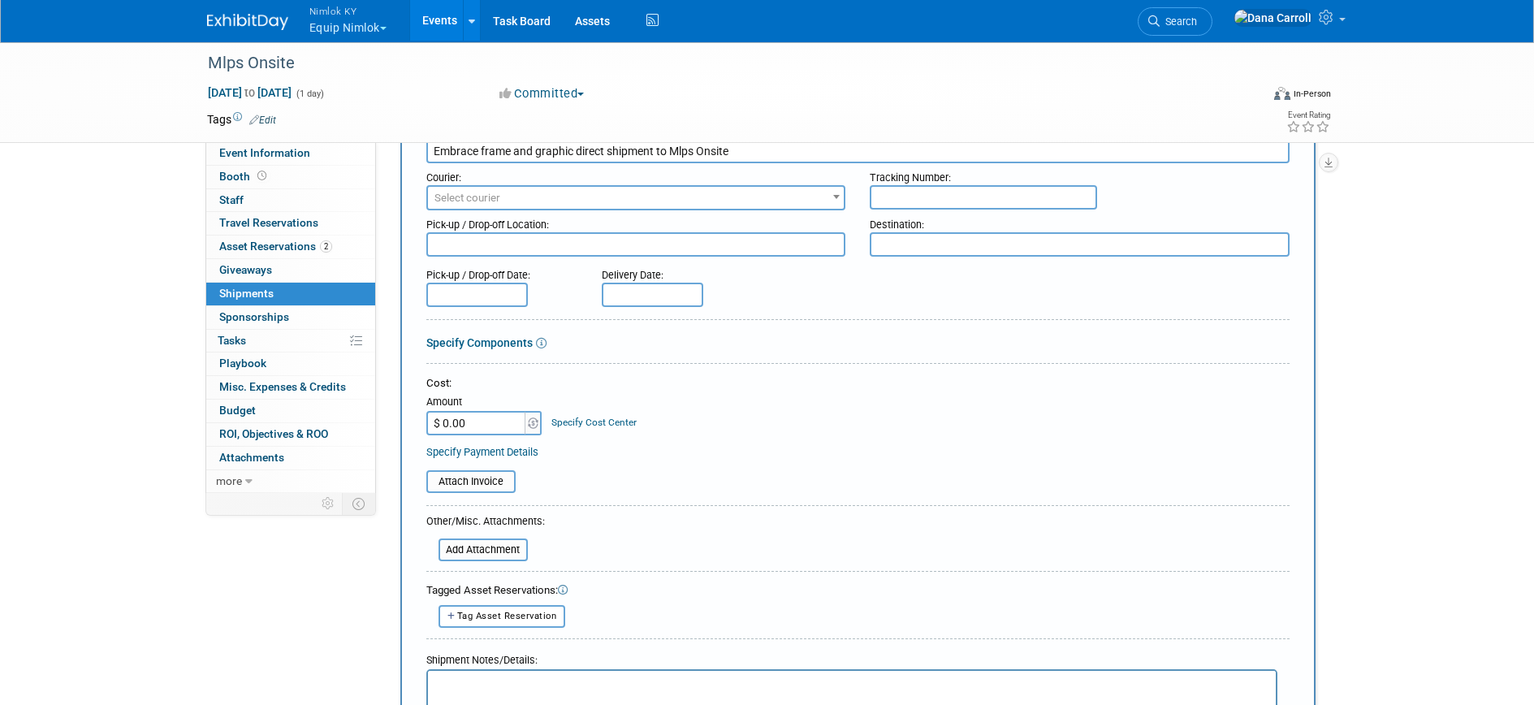
scroll to position [0, 0]
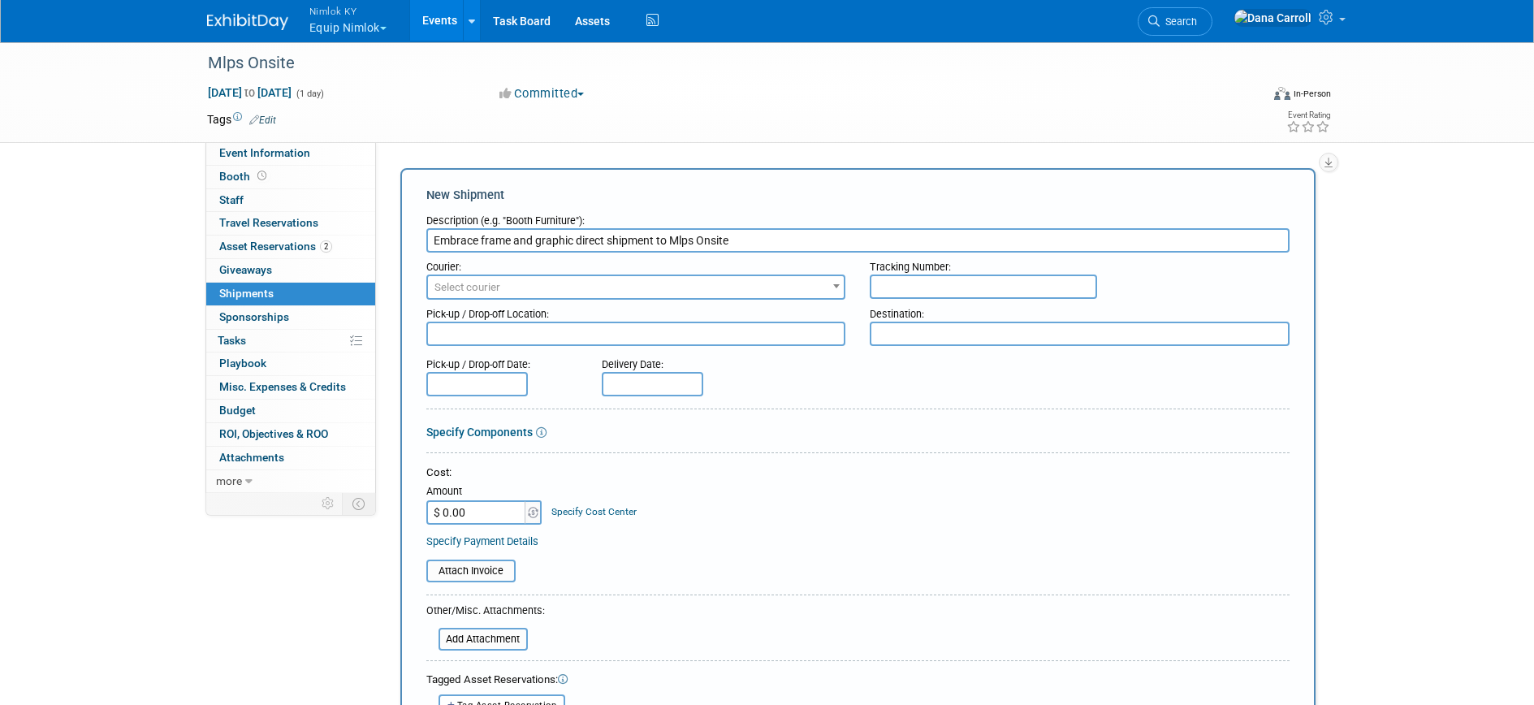
click at [440, 12] on link "Events" at bounding box center [439, 20] width 59 height 41
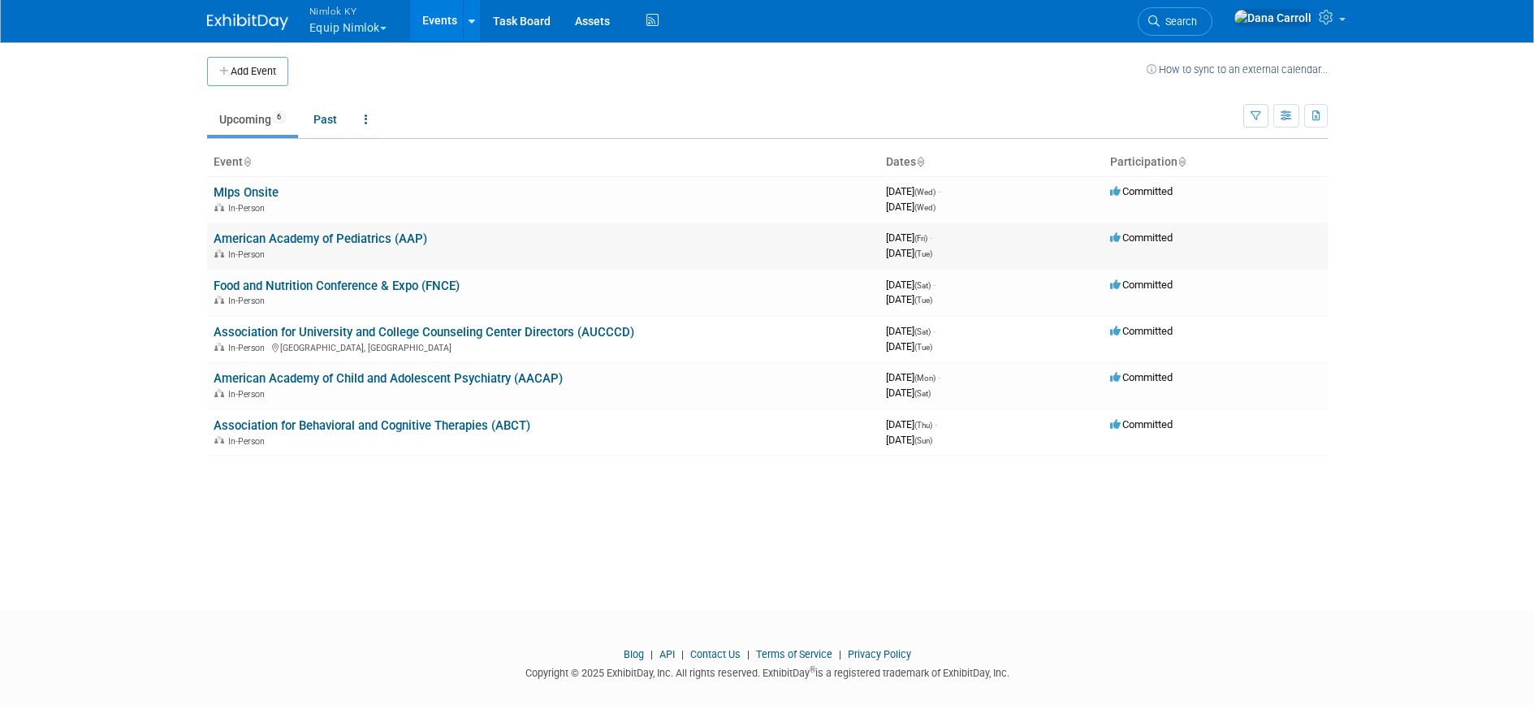
click at [300, 236] on link "American Academy of Pediatrics (AAP)" at bounding box center [321, 238] width 214 height 15
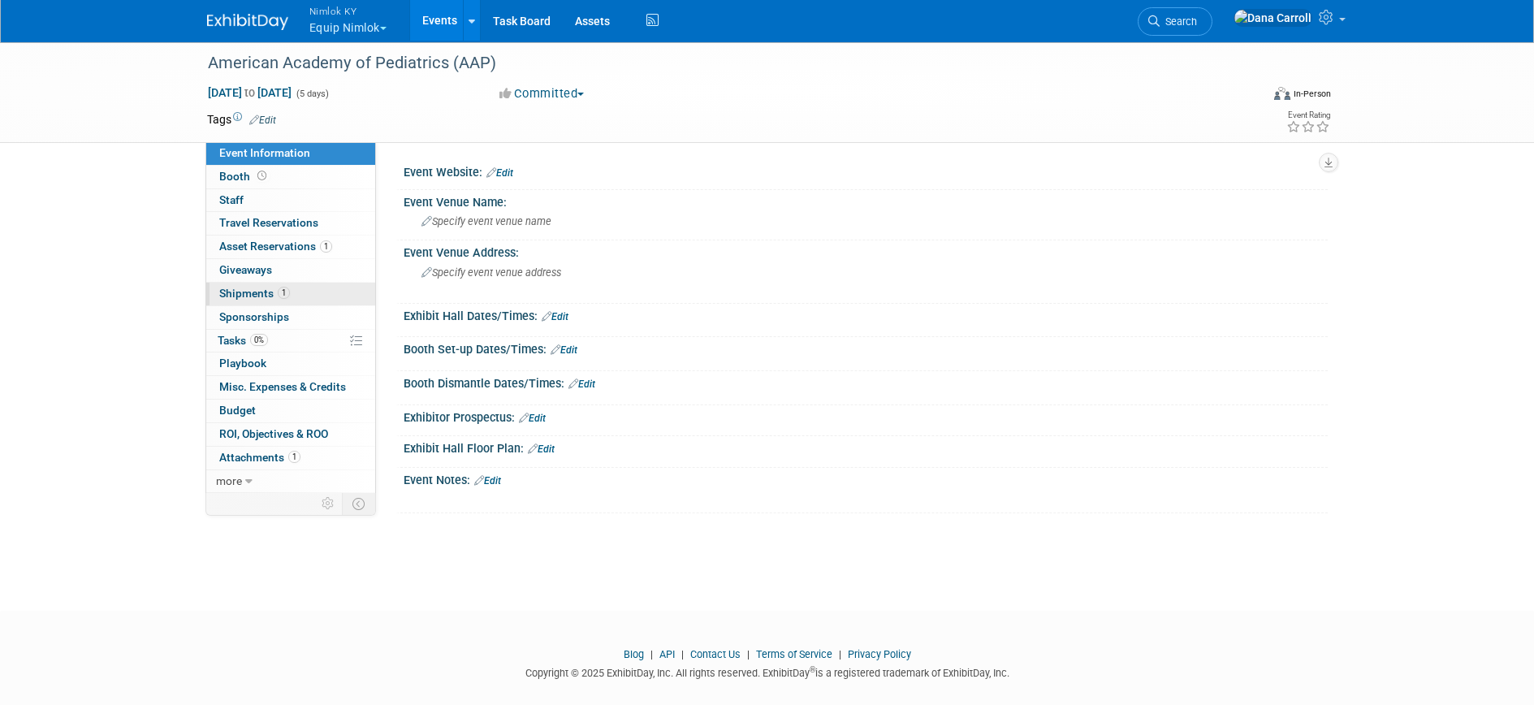
click at [236, 294] on span "Shipments 1" at bounding box center [254, 293] width 71 height 13
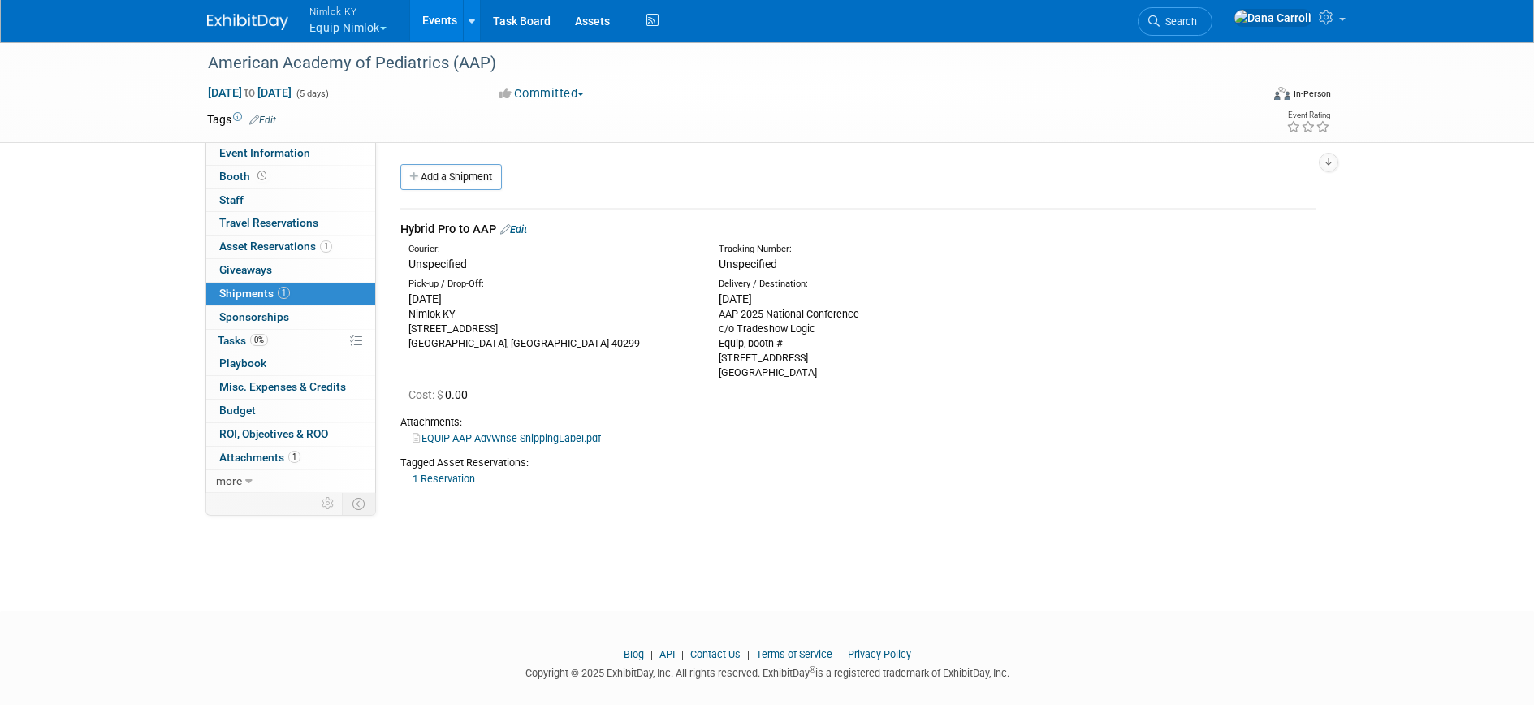
click at [430, 19] on link "Events" at bounding box center [439, 20] width 59 height 41
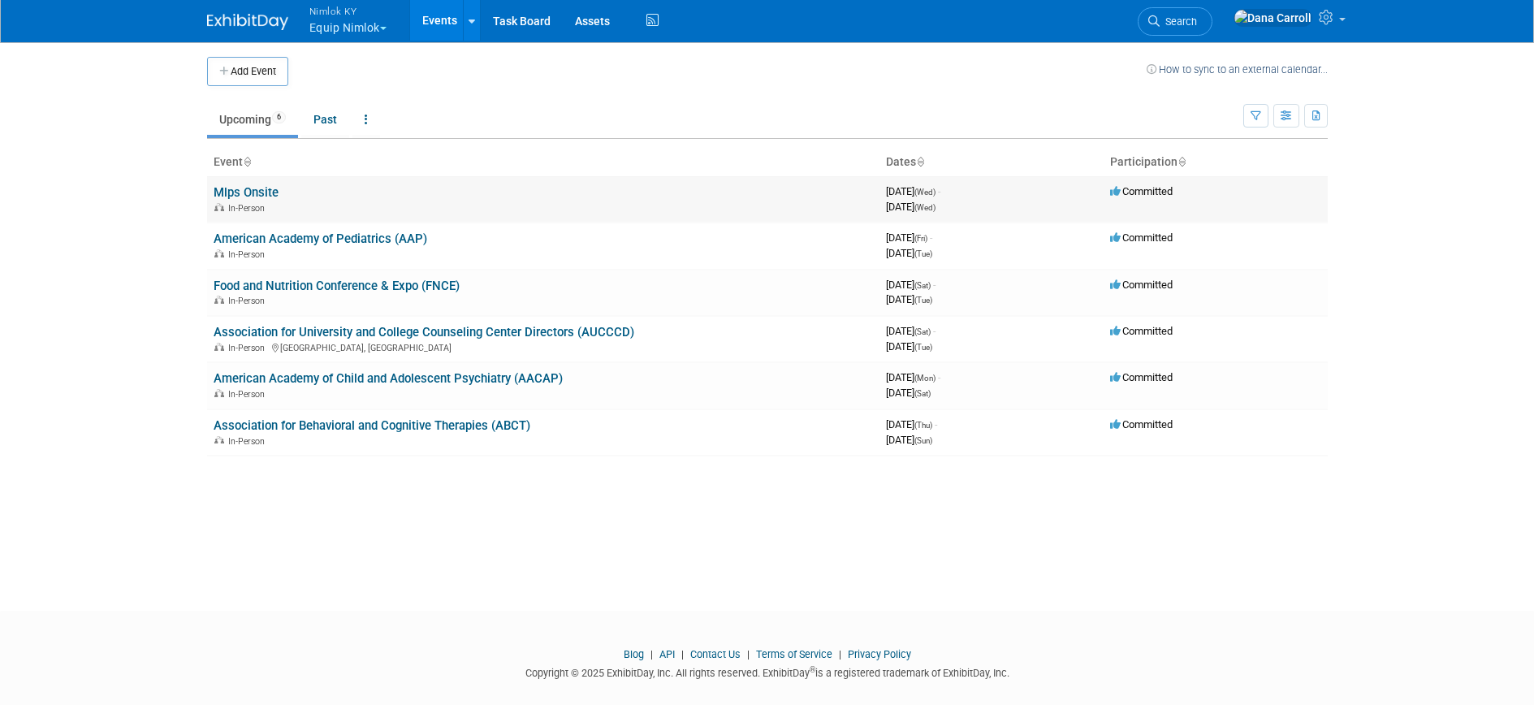
click at [241, 182] on td "Mlps Onsite In-Person" at bounding box center [543, 199] width 672 height 46
click at [241, 188] on link "Mlps Onsite" at bounding box center [246, 192] width 65 height 15
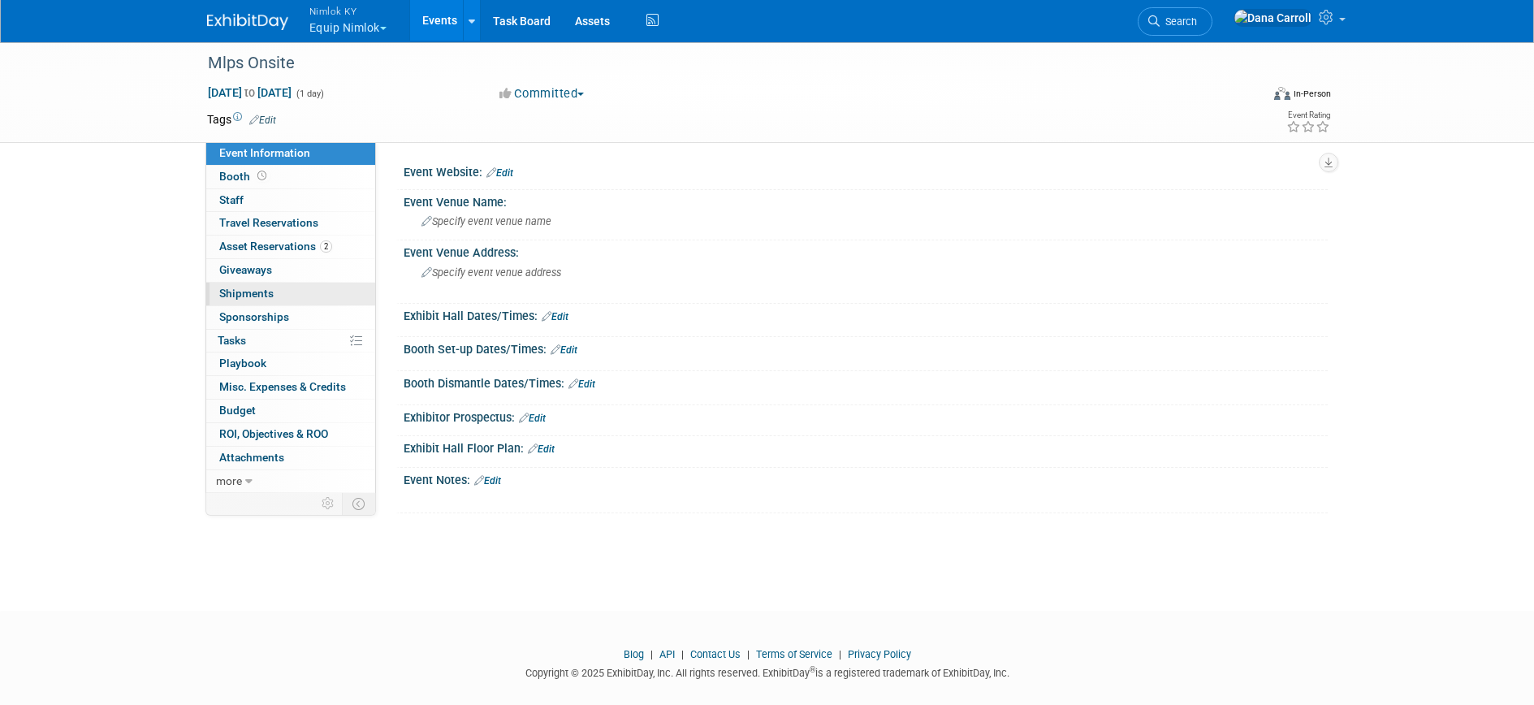
click at [248, 291] on span "Shipments 0" at bounding box center [246, 293] width 54 height 13
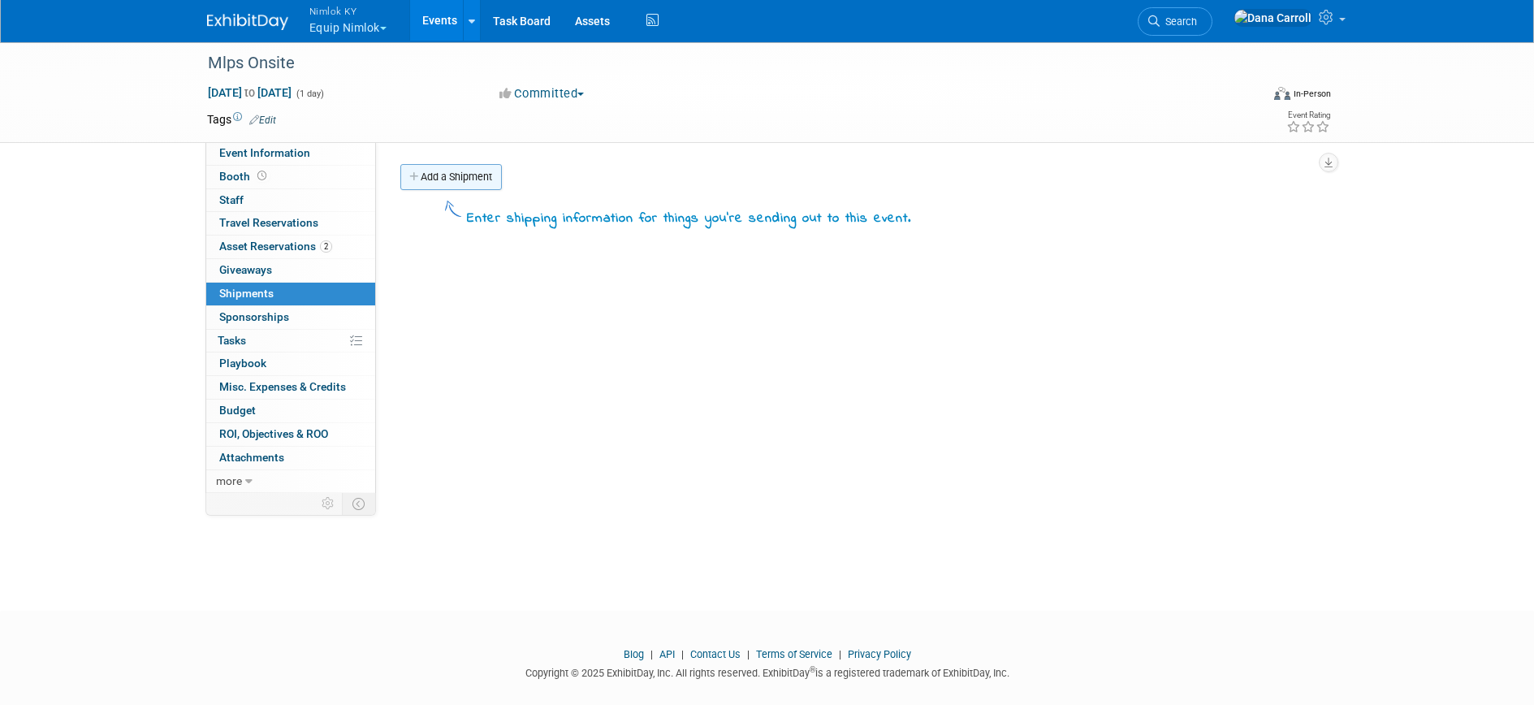
click at [438, 175] on link "Add a Shipment" at bounding box center [450, 177] width 101 height 26
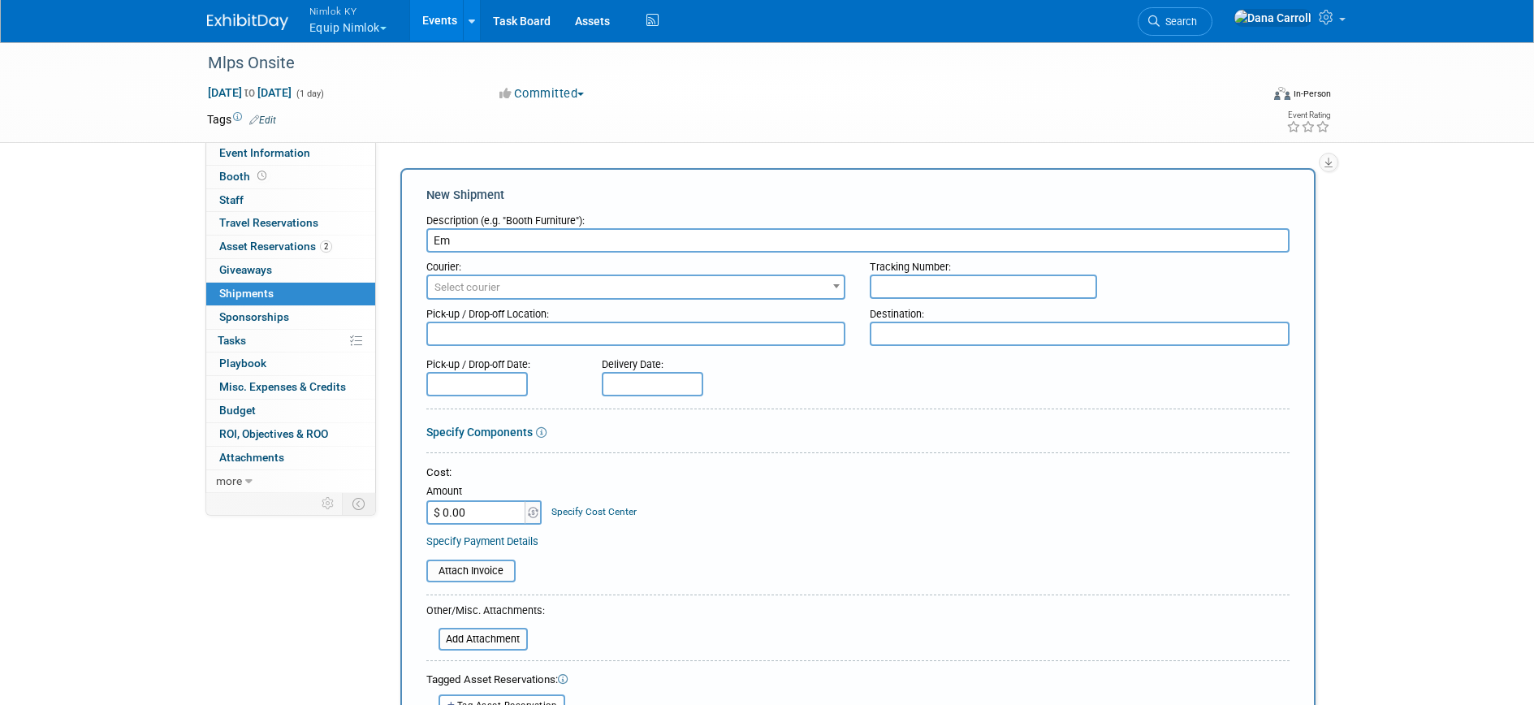
type input "E"
click at [443, 24] on link "Events" at bounding box center [439, 20] width 59 height 41
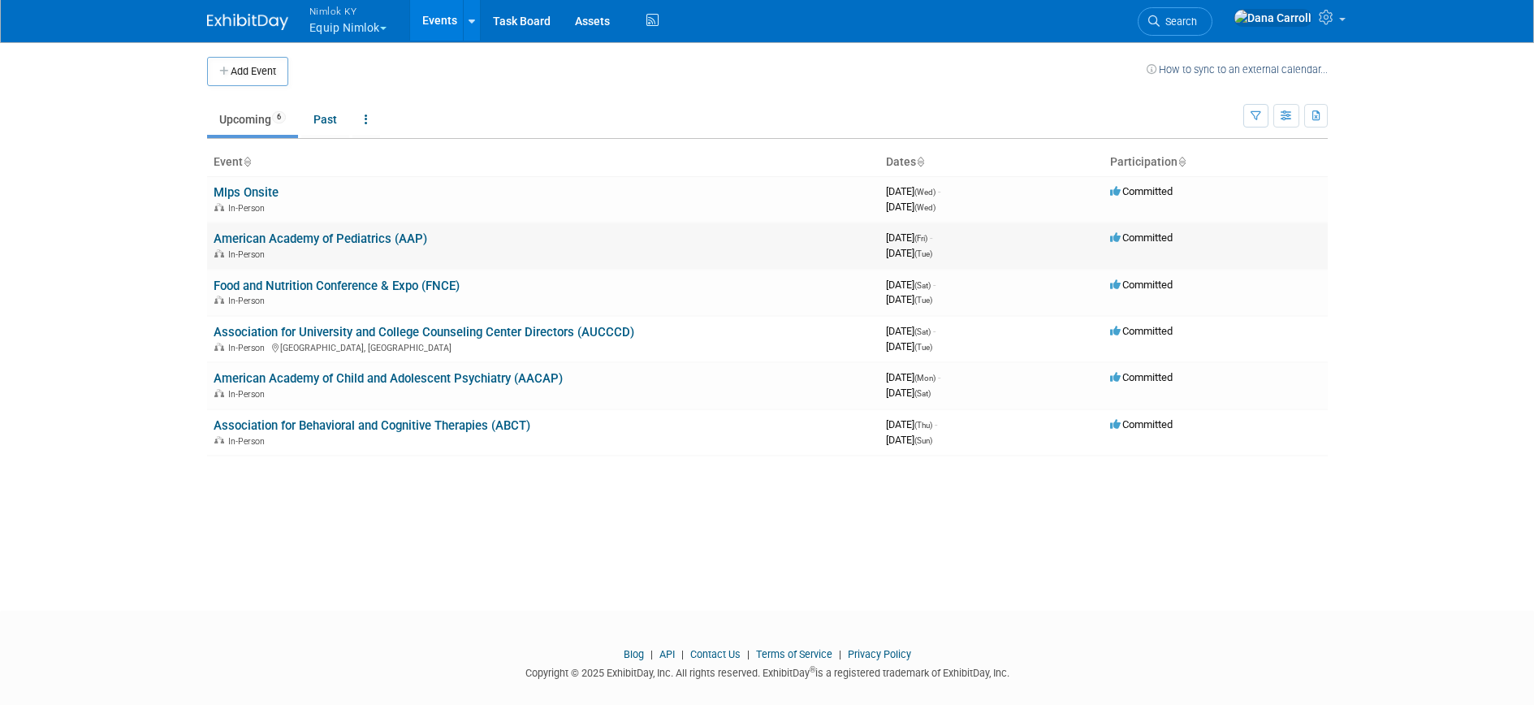
click at [270, 239] on link "American Academy of Pediatrics (AAP)" at bounding box center [321, 238] width 214 height 15
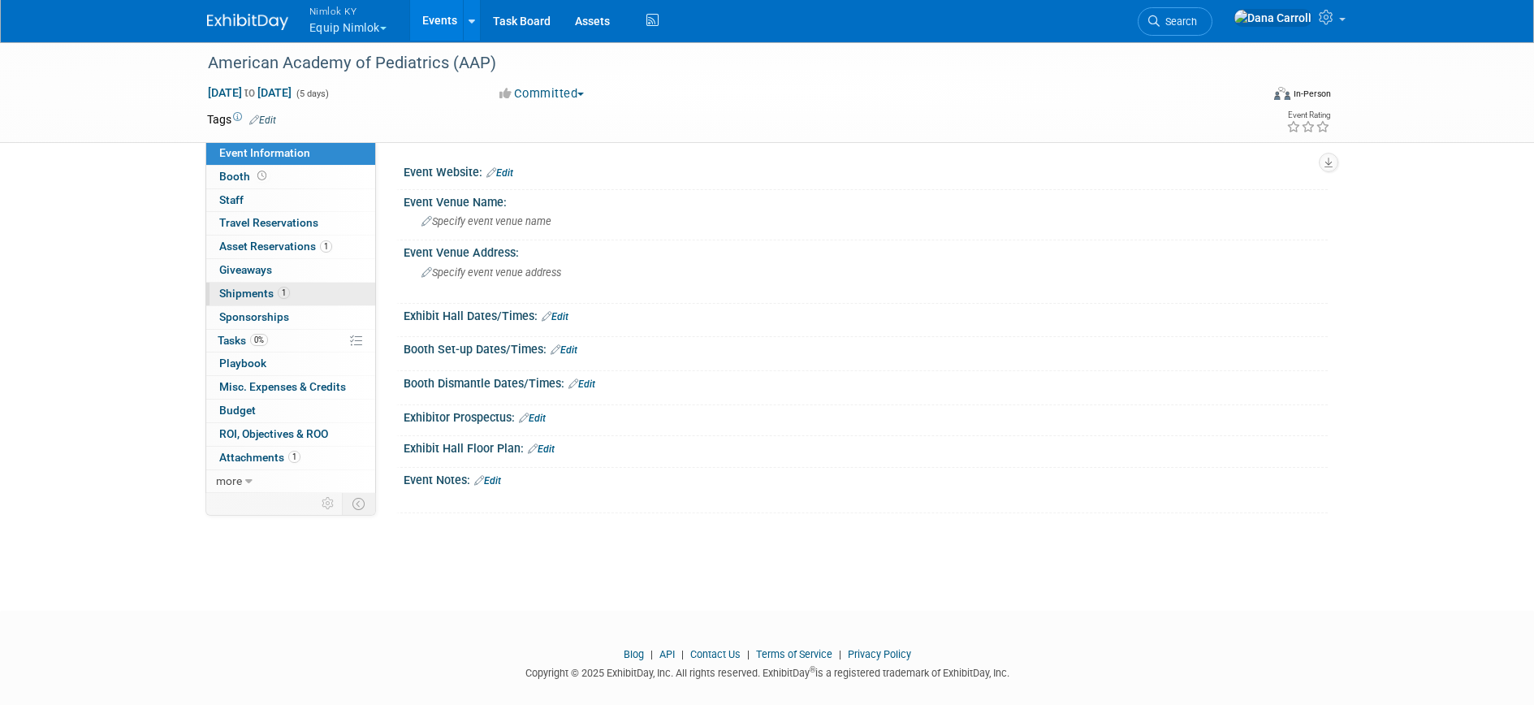
click at [250, 291] on span "Shipments 1" at bounding box center [254, 293] width 71 height 13
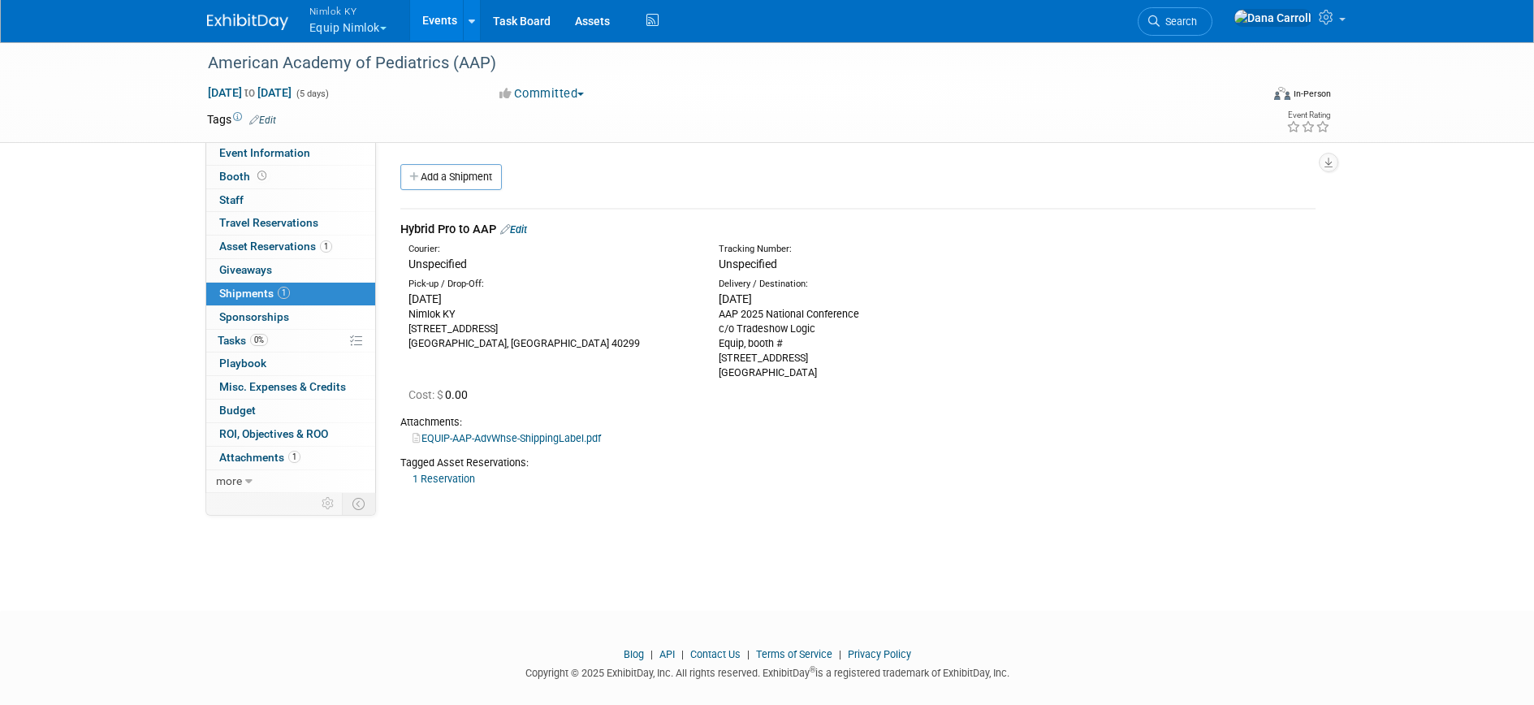
click at [431, 21] on link "Events" at bounding box center [439, 20] width 59 height 41
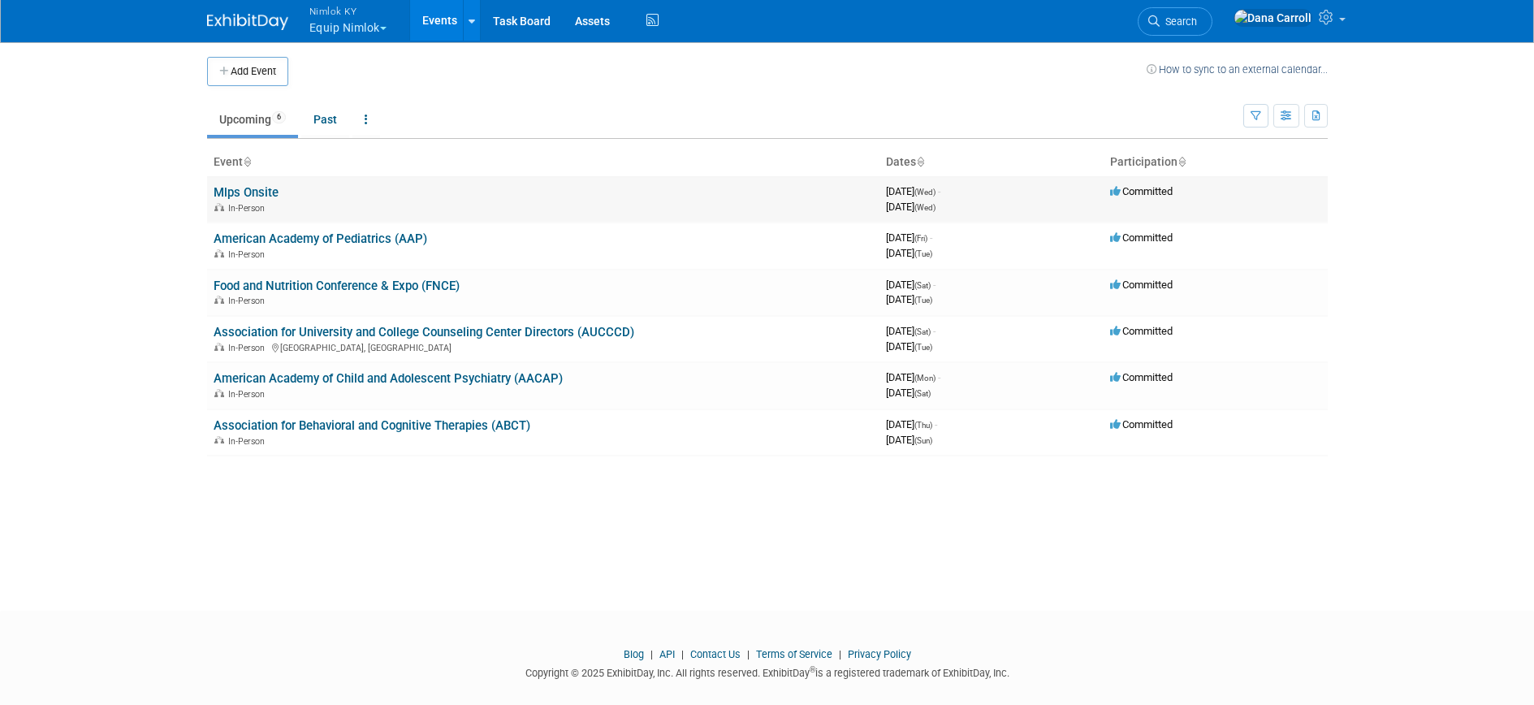
click at [246, 192] on link "Mlps Onsite" at bounding box center [246, 192] width 65 height 15
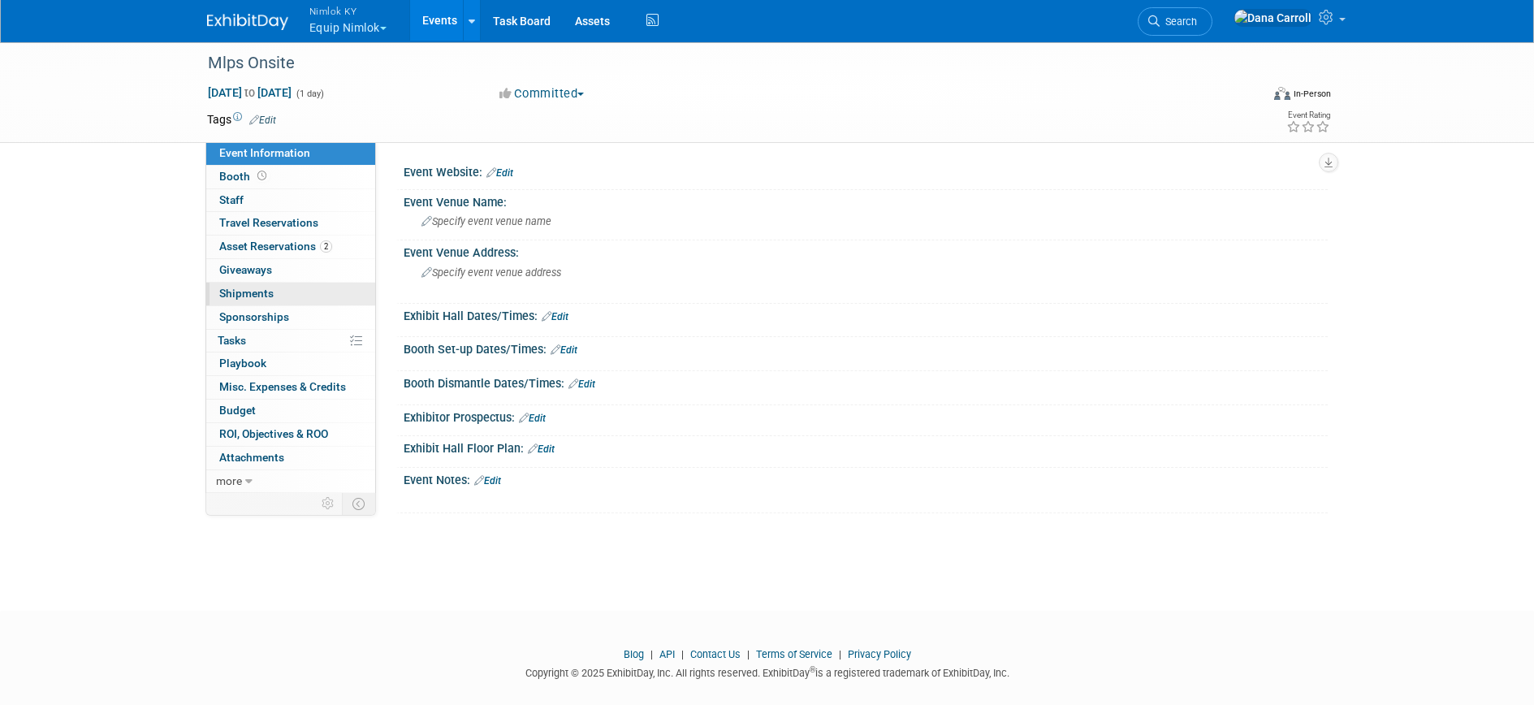
click at [248, 288] on span "Shipments 0" at bounding box center [246, 293] width 54 height 13
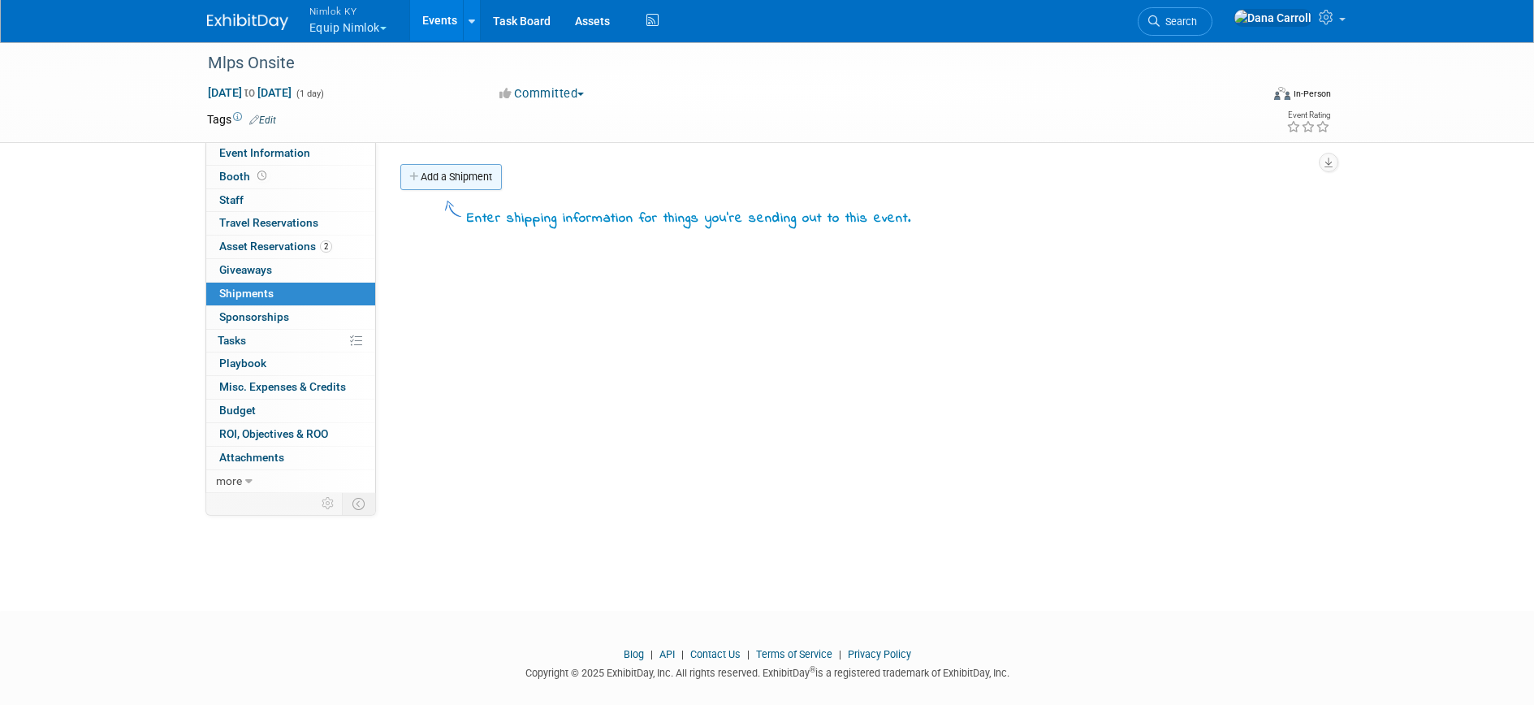
click at [458, 175] on link "Add a Shipment" at bounding box center [450, 177] width 101 height 26
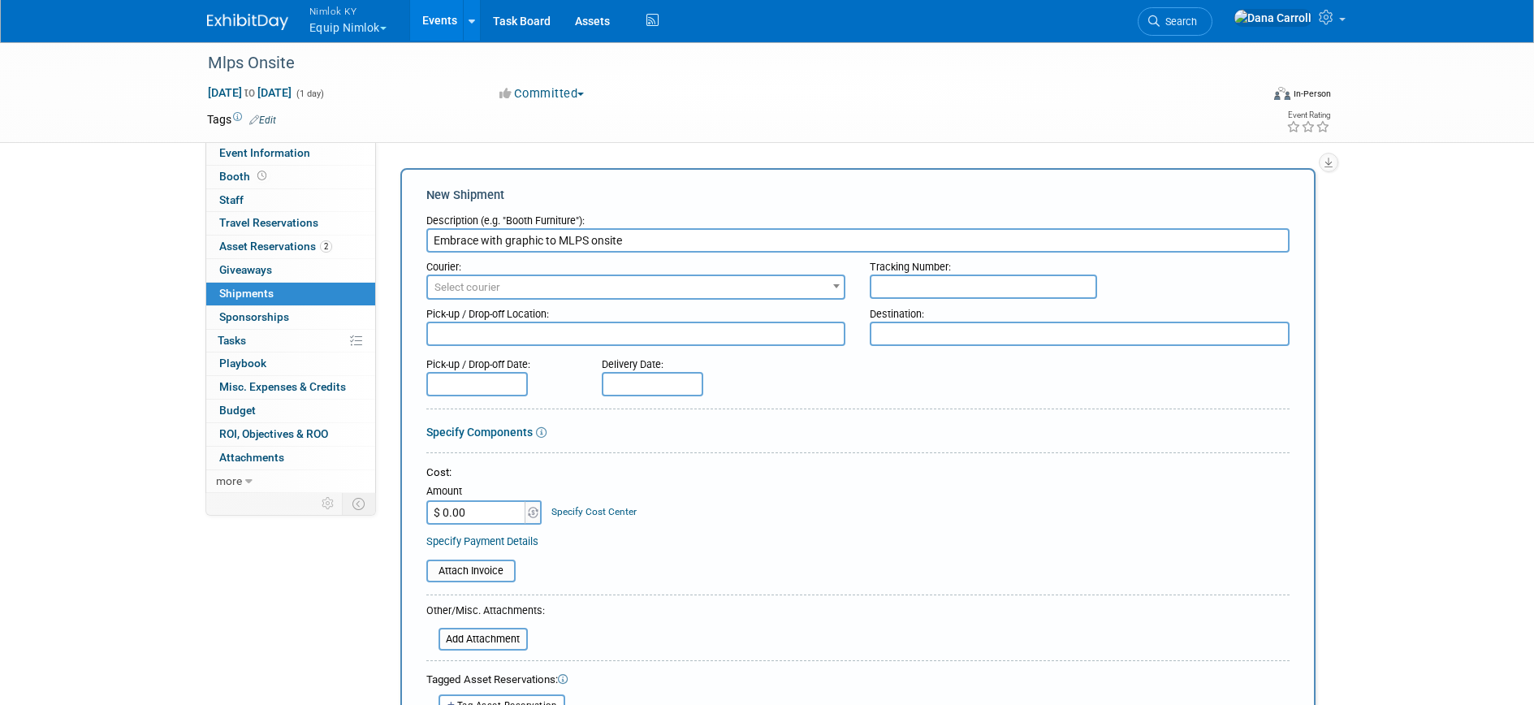
type input "Embrace with graphic to MLPS onsite"
click at [784, 335] on textarea at bounding box center [636, 334] width 420 height 24
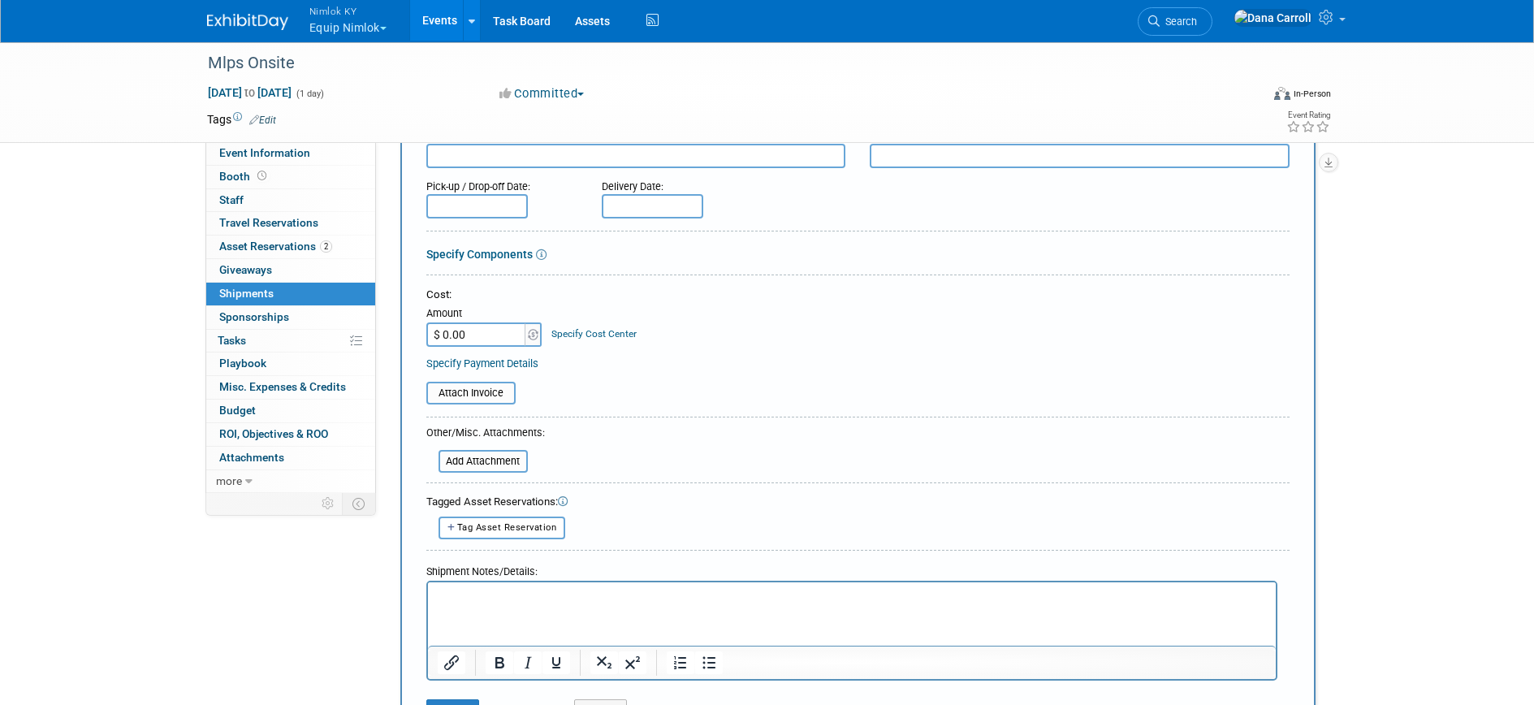
scroll to position [193, 0]
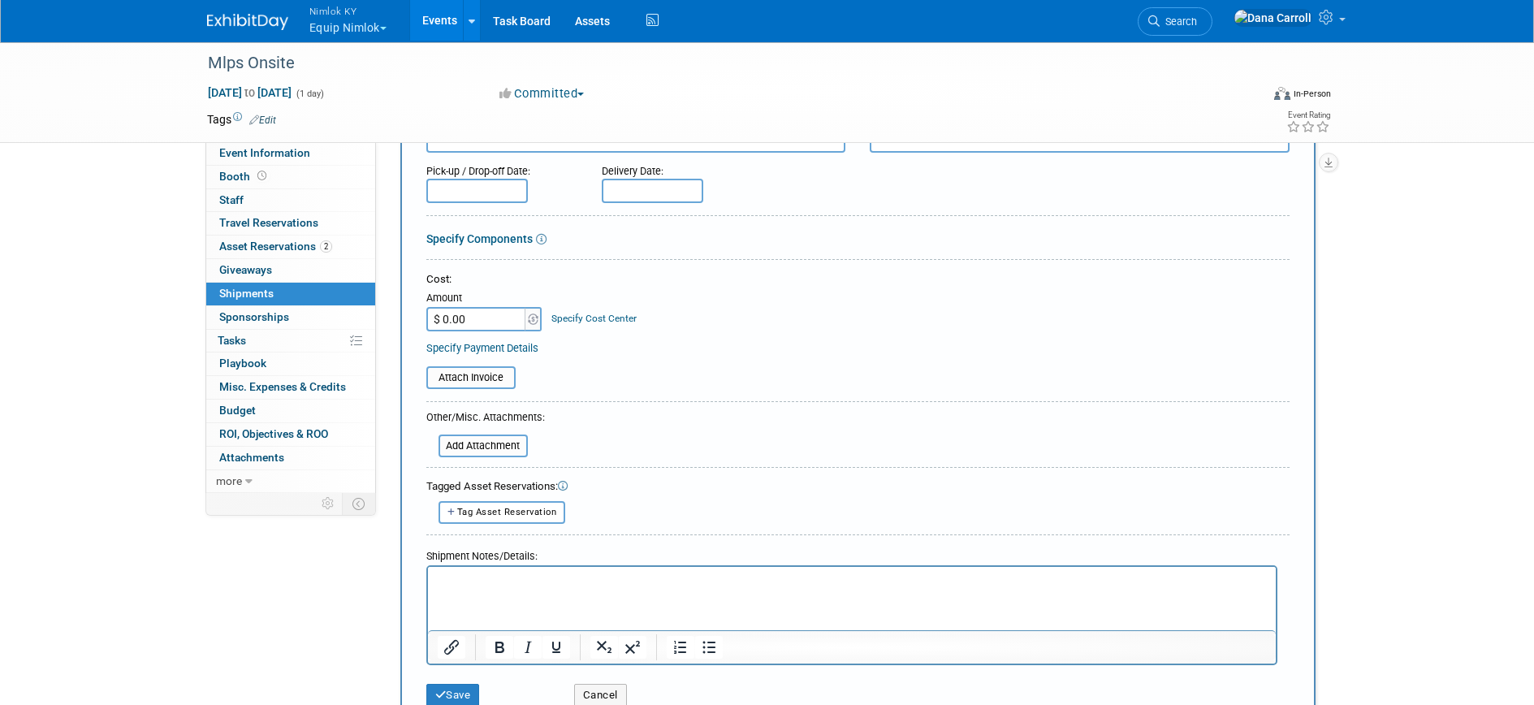
click at [472, 584] on p "Rich Text Area. Press ALT-0 for help." at bounding box center [851, 580] width 829 height 16
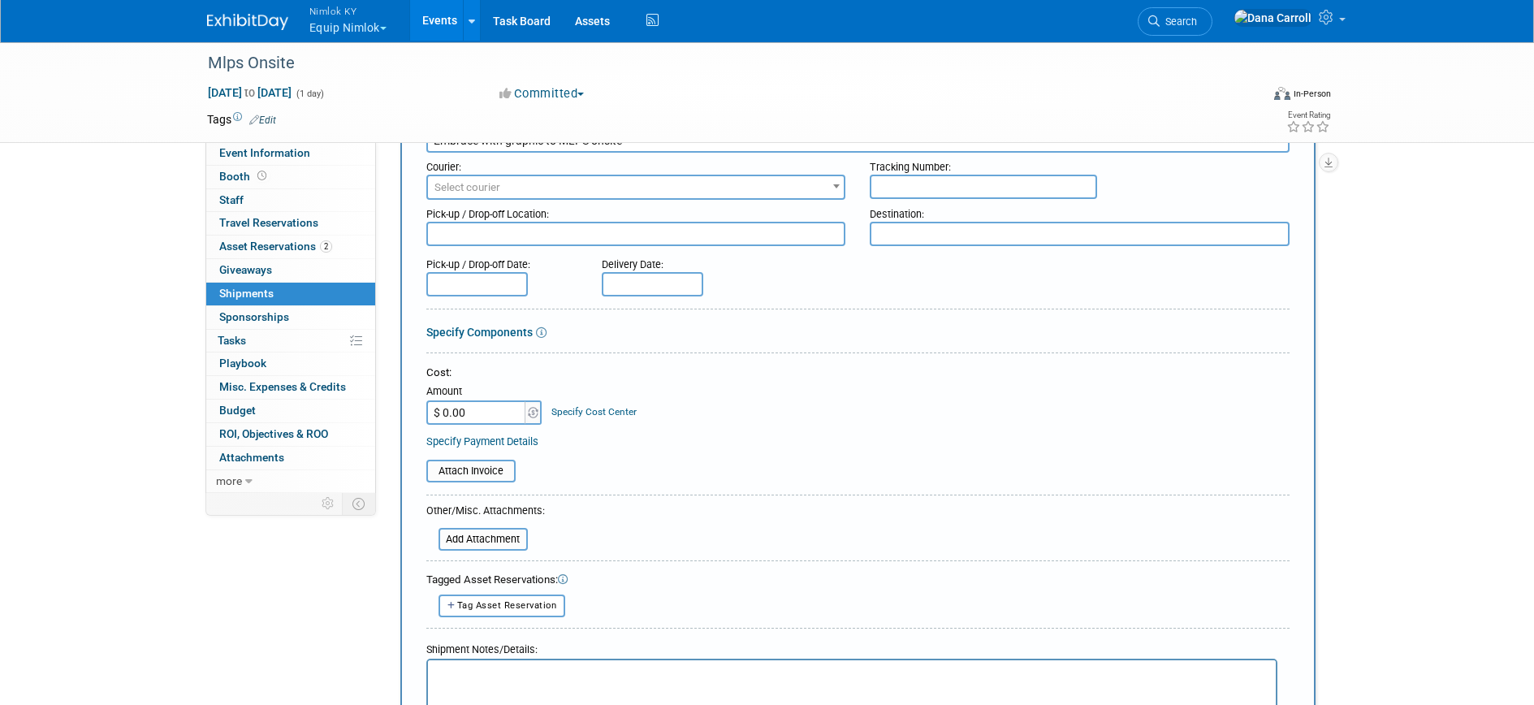
scroll to position [77, 0]
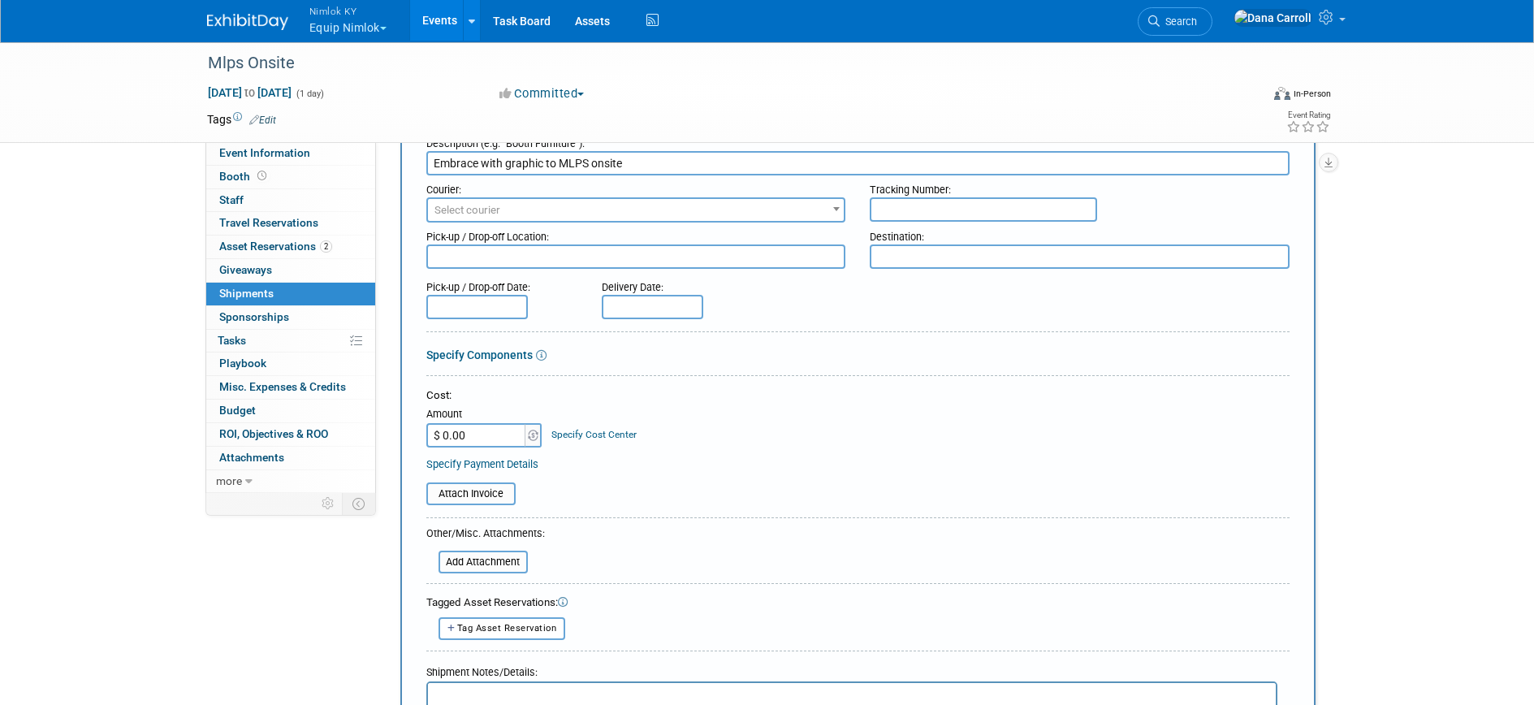
click at [467, 253] on textarea at bounding box center [636, 256] width 420 height 24
type textarea "M"
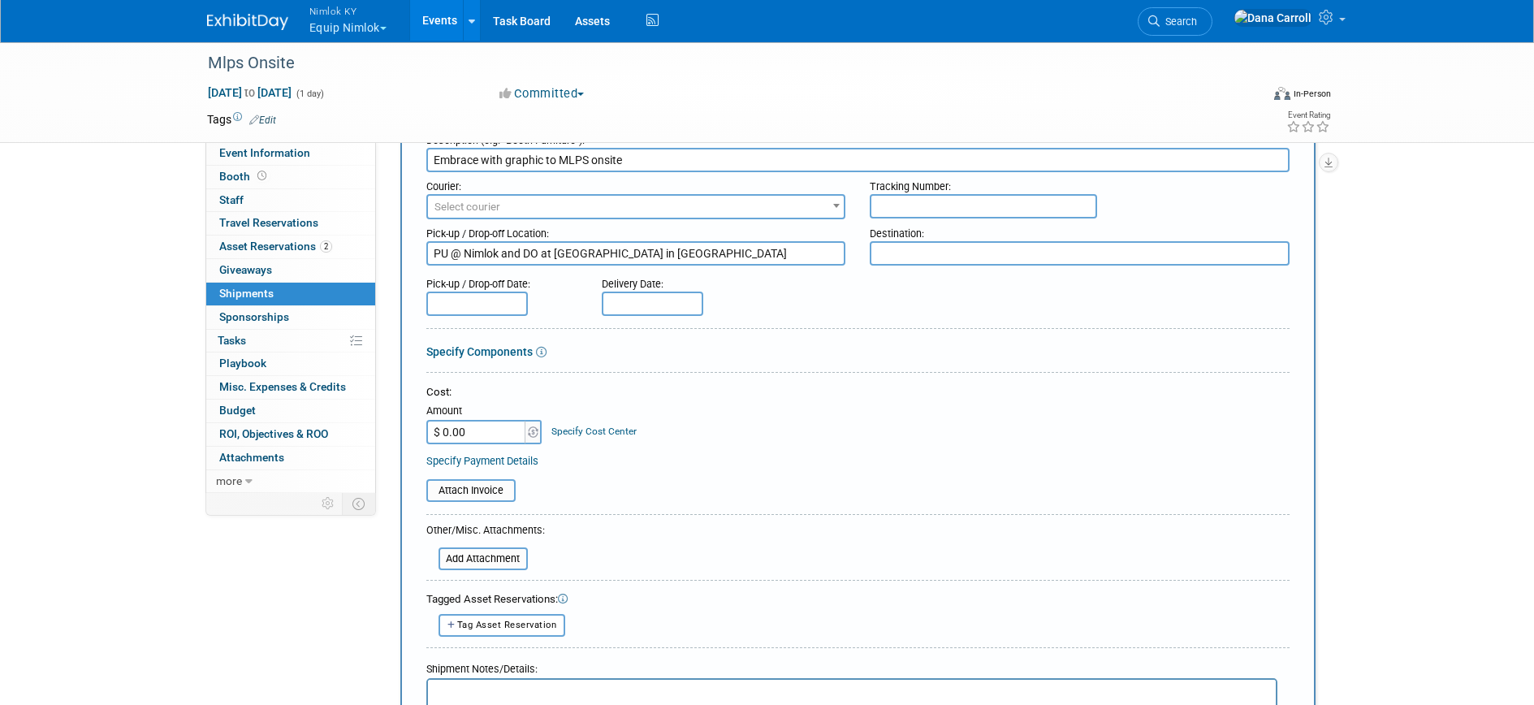
type textarea "PU @ Nimlok and DO at MIA in Minneapolis"
click at [670, 305] on input "text" at bounding box center [652, 303] width 101 height 24
click at [691, 452] on span "16" at bounding box center [691, 450] width 32 height 32
type input "Sep 16, 2025"
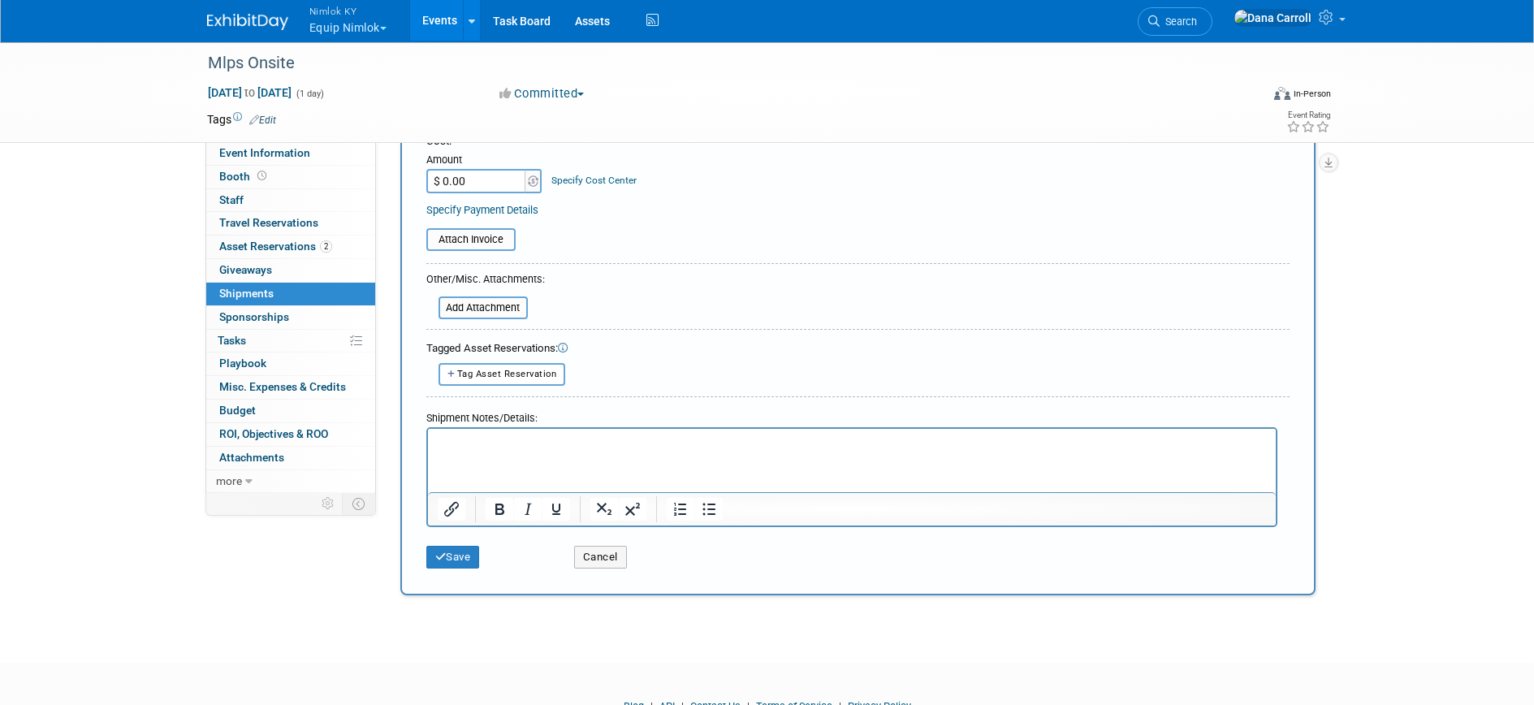
scroll to position [341, 0]
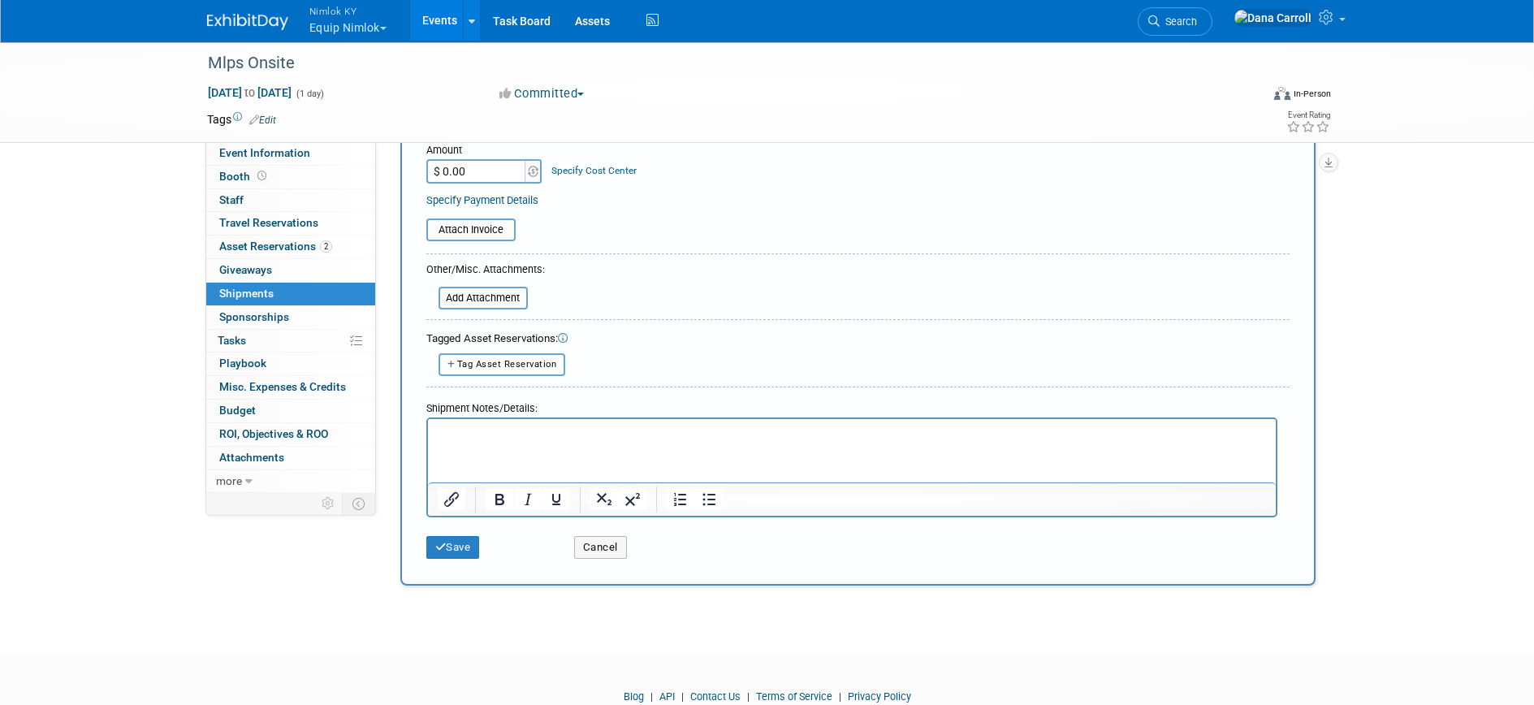
click at [574, 441] on html at bounding box center [851, 429] width 848 height 23
click at [292, 236] on link "2 Asset Reservations 2" at bounding box center [290, 246] width 169 height 23
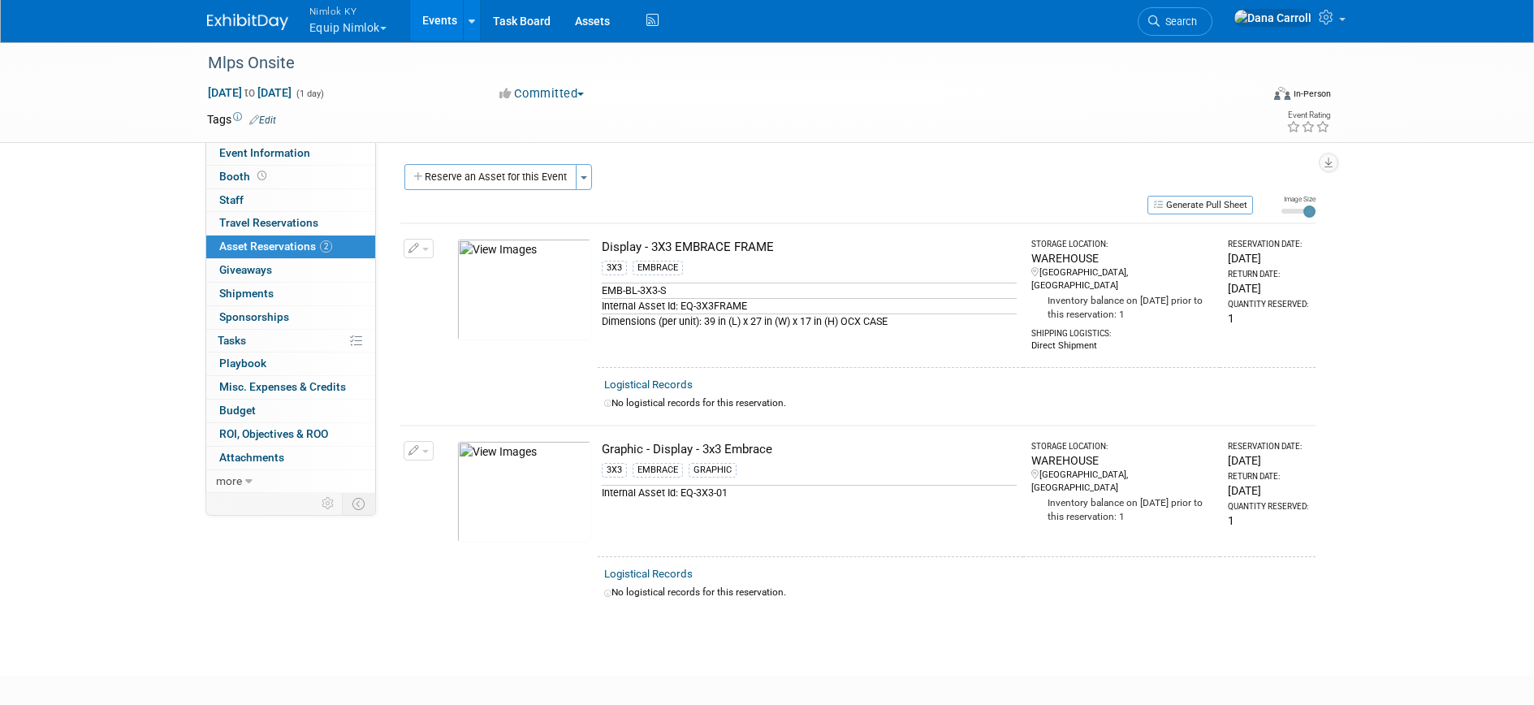
click at [428, 250] on button "button" at bounding box center [419, 248] width 30 height 19
click at [451, 319] on span "Cancel Reservation" at bounding box center [487, 324] width 104 height 13
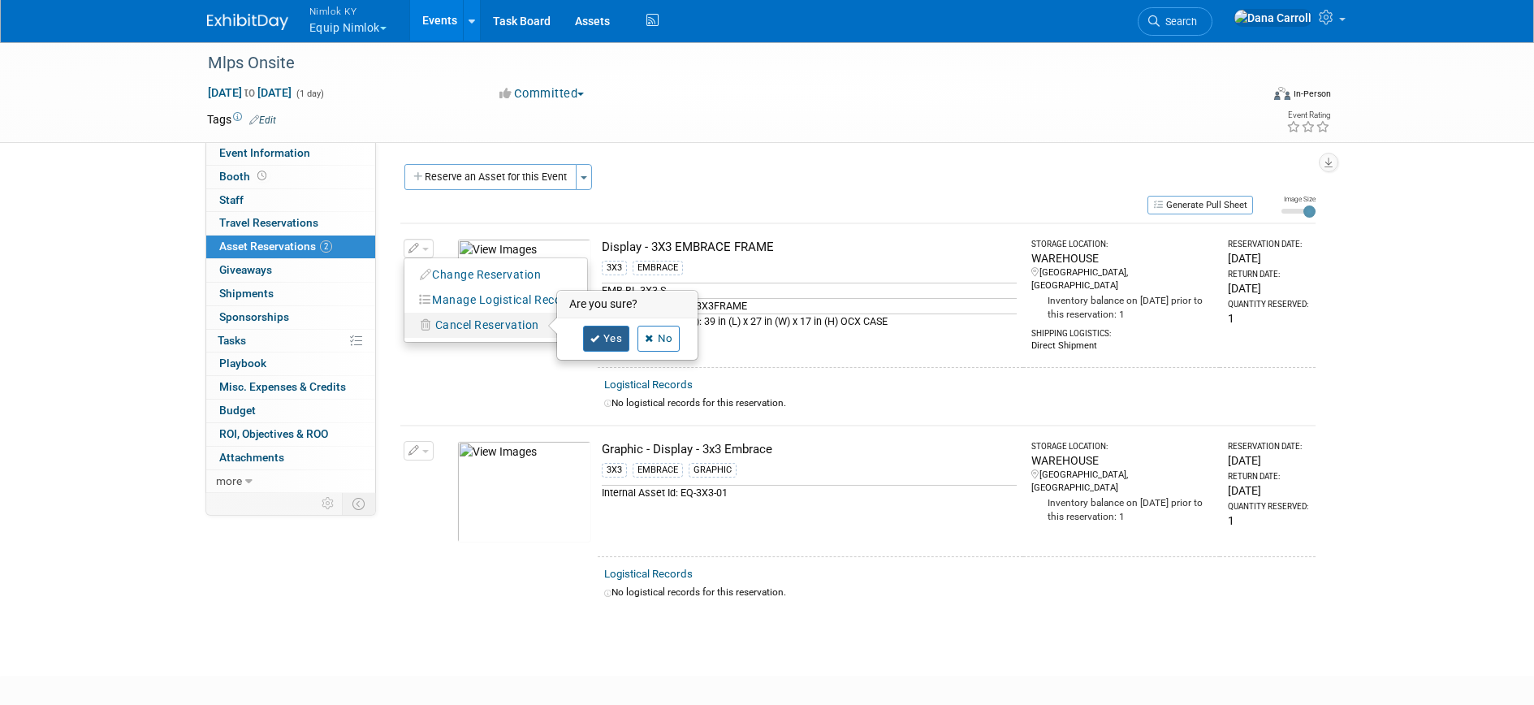
click at [603, 335] on link "Yes" at bounding box center [606, 339] width 47 height 26
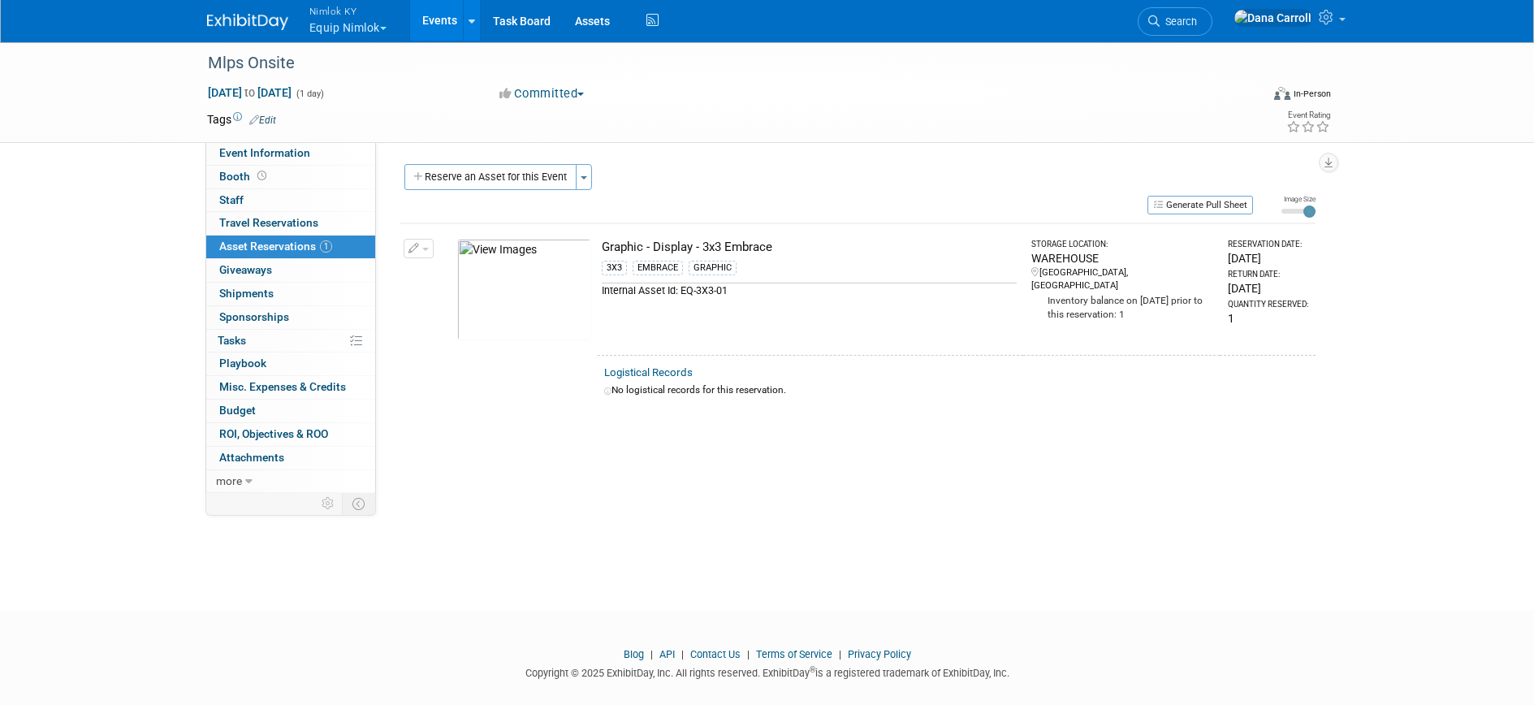
click at [422, 246] on button "button" at bounding box center [419, 248] width 30 height 19
click at [435, 323] on span "Cancel Reservation" at bounding box center [487, 324] width 104 height 13
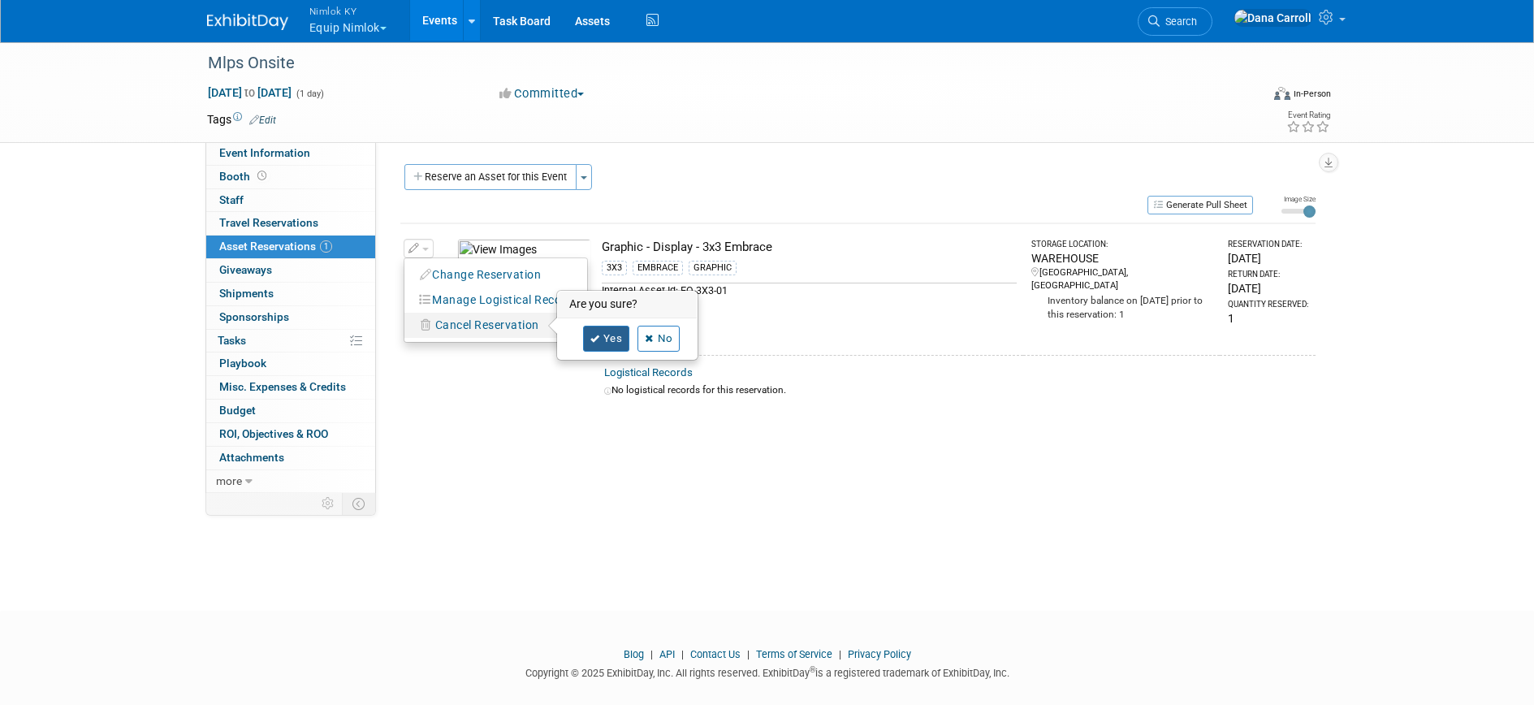
click at [598, 341] on icon at bounding box center [595, 339] width 10 height 9
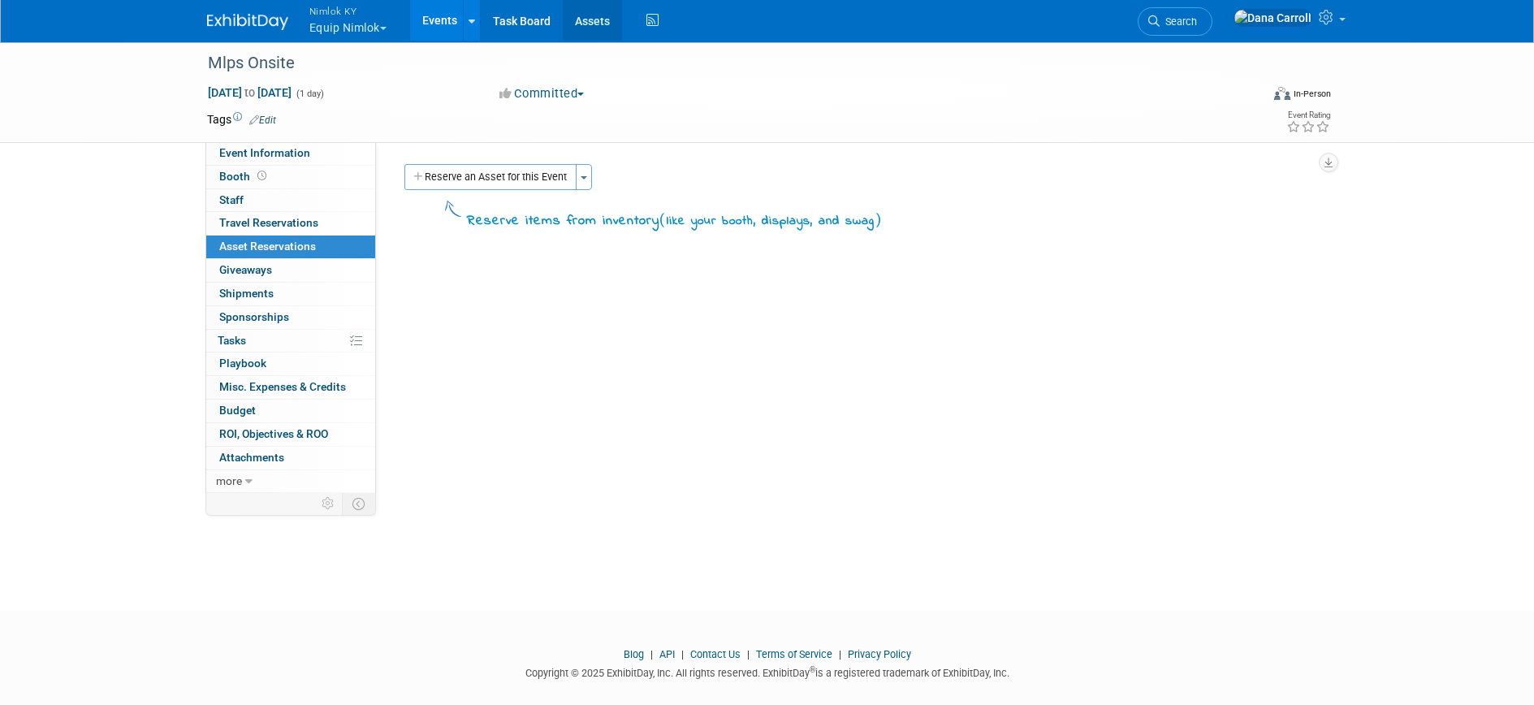
click at [597, 28] on link "Assets" at bounding box center [592, 20] width 59 height 41
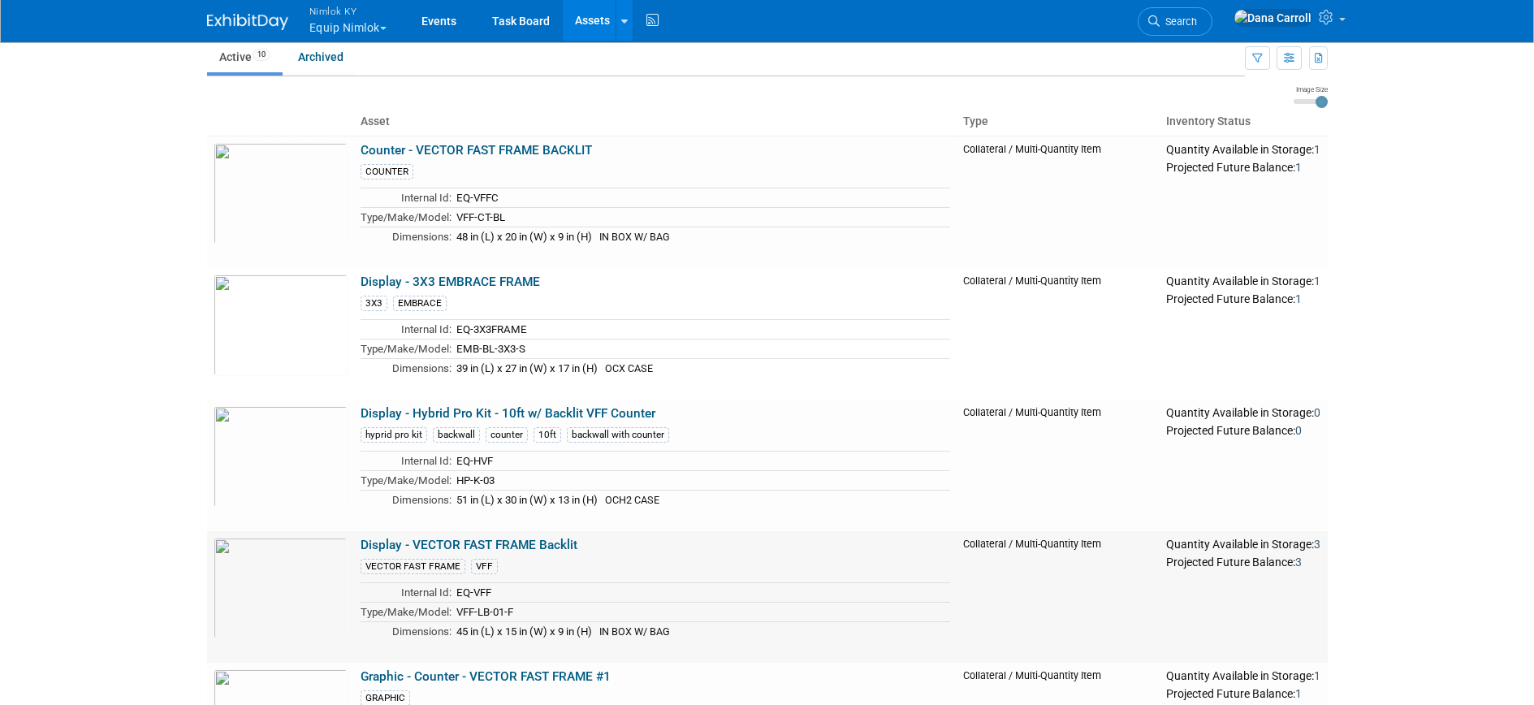
scroll to position [28, 0]
